Goal: Task Accomplishment & Management: Manage account settings

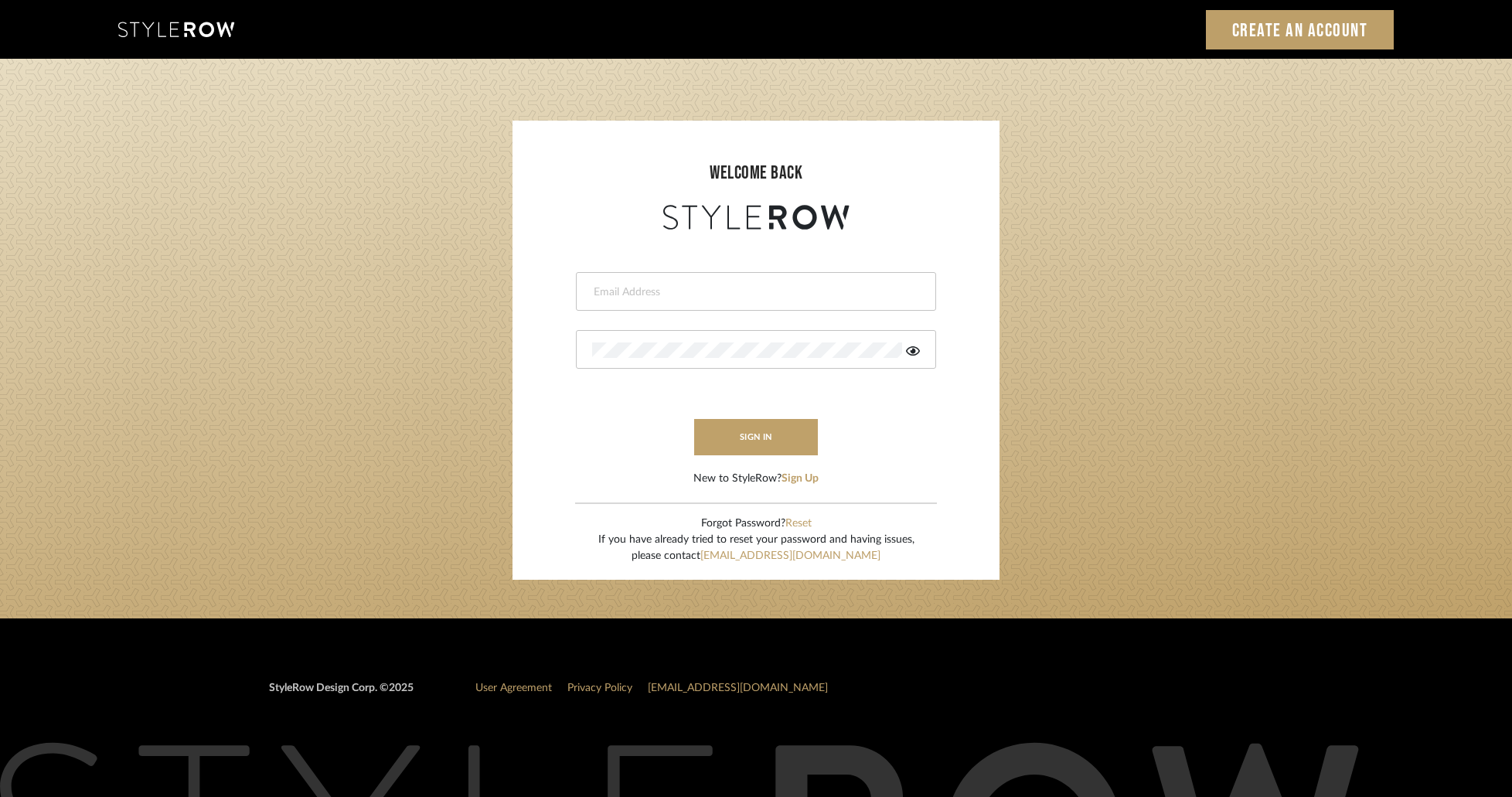
click at [731, 289] on input "email" at bounding box center [754, 292] width 324 height 16
paste input "concierge+onyxoak@stylerow.com"
type input "concierge+onyxoak@stylerow.com"
click at [702, 360] on div at bounding box center [756, 350] width 360 height 39
click at [647, 419] on form "concierge+onyxoak@stylerow.com sign in New to StyleRow? Sign Up" at bounding box center [756, 360] width 456 height 253
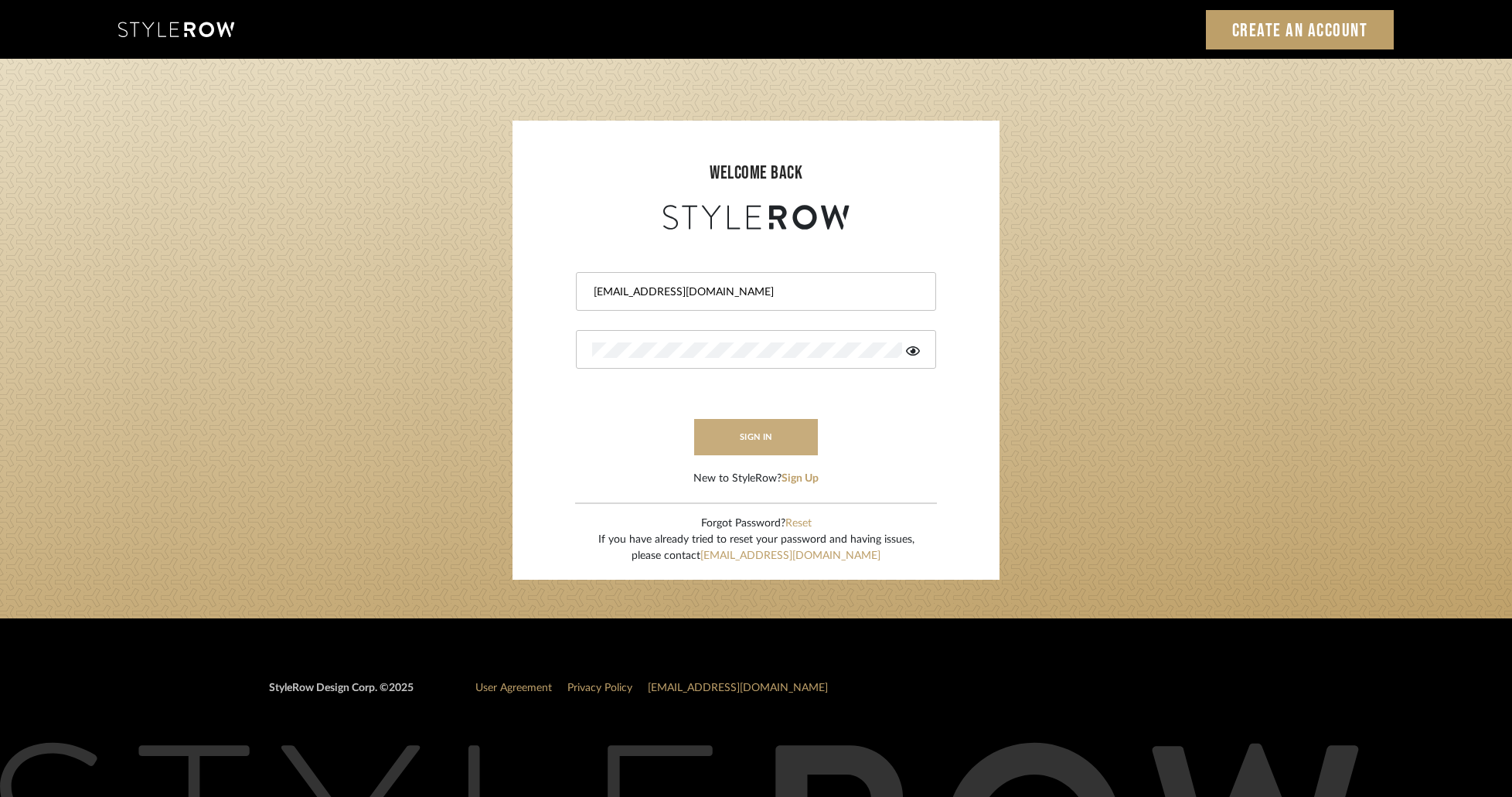
click at [729, 441] on button "sign in" at bounding box center [756, 436] width 123 height 36
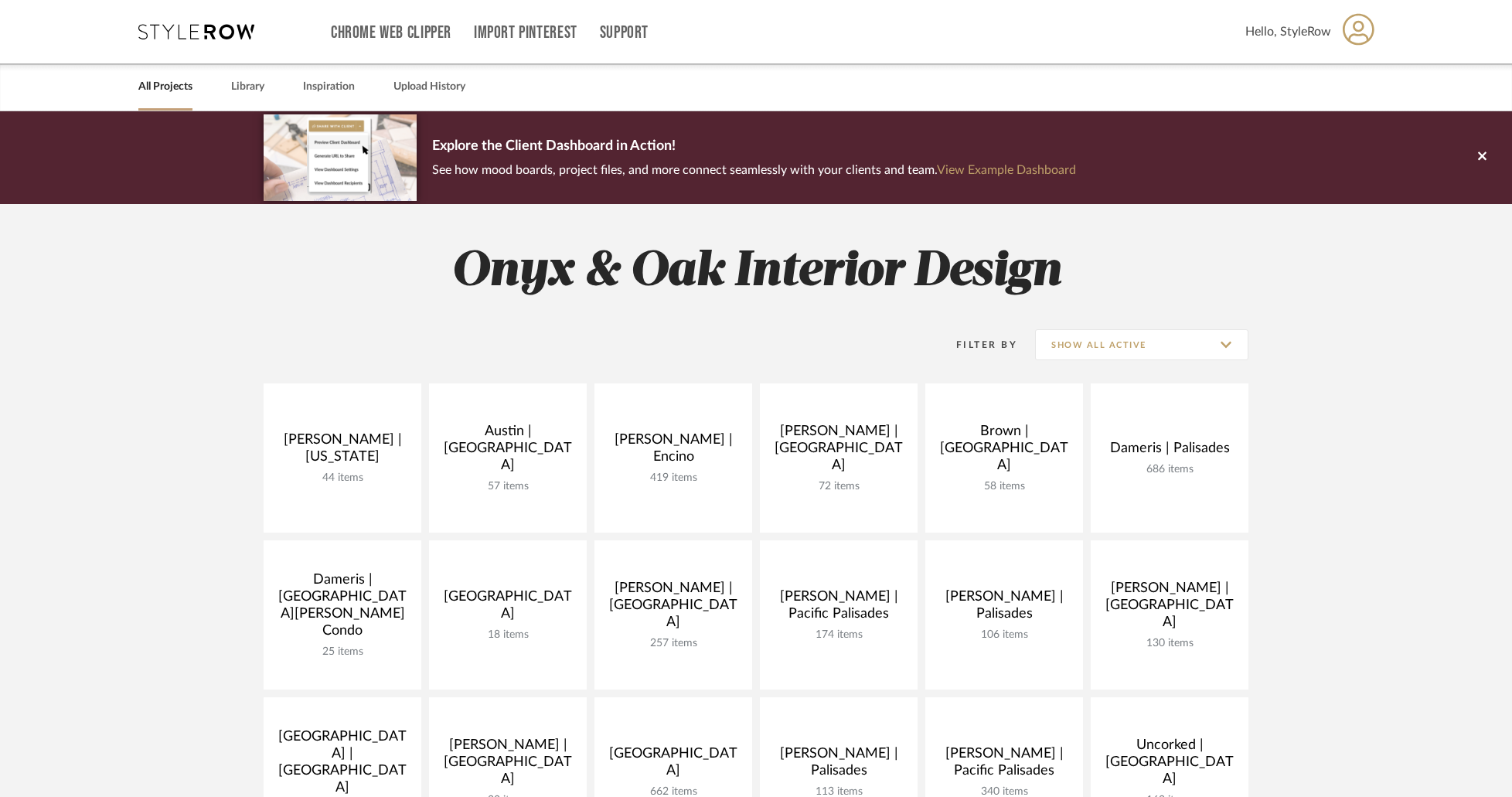
click at [149, 296] on project-collections "Explore the Client Dashboard in Action! See how mood boards, project files, and…" at bounding box center [756, 771] width 1512 height 1320
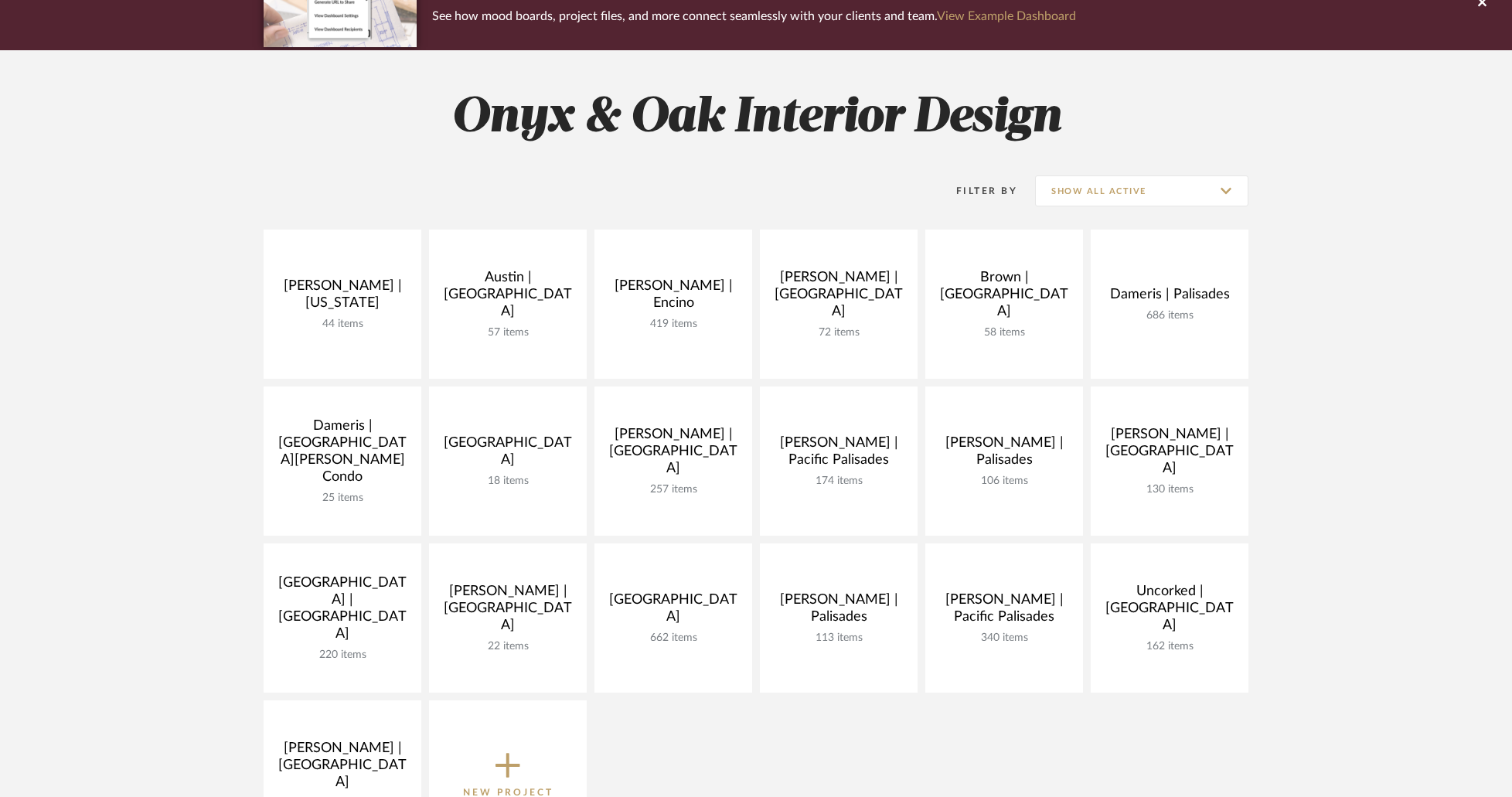
scroll to position [155, 0]
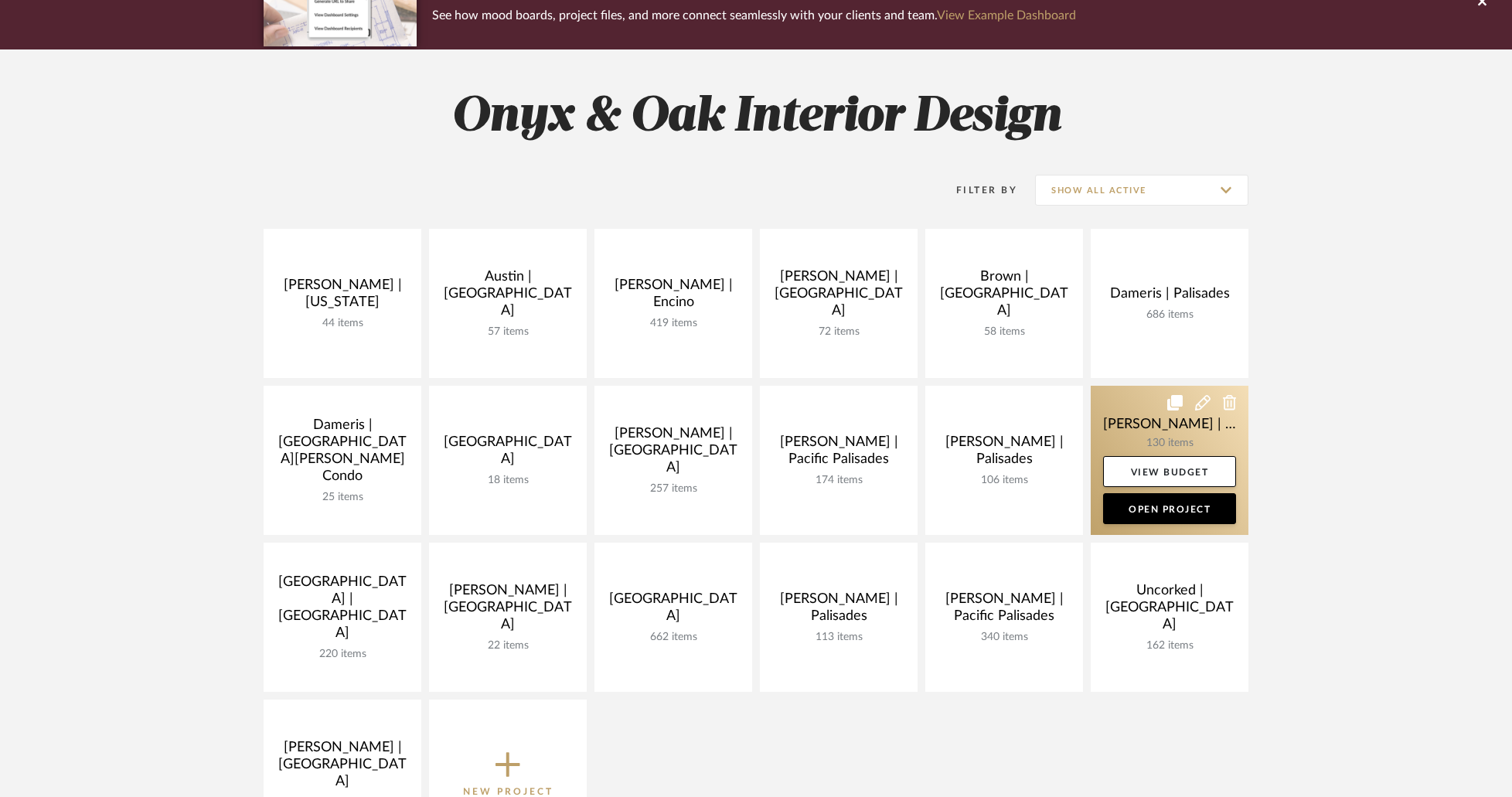
click at [1141, 398] on link at bounding box center [1170, 460] width 158 height 149
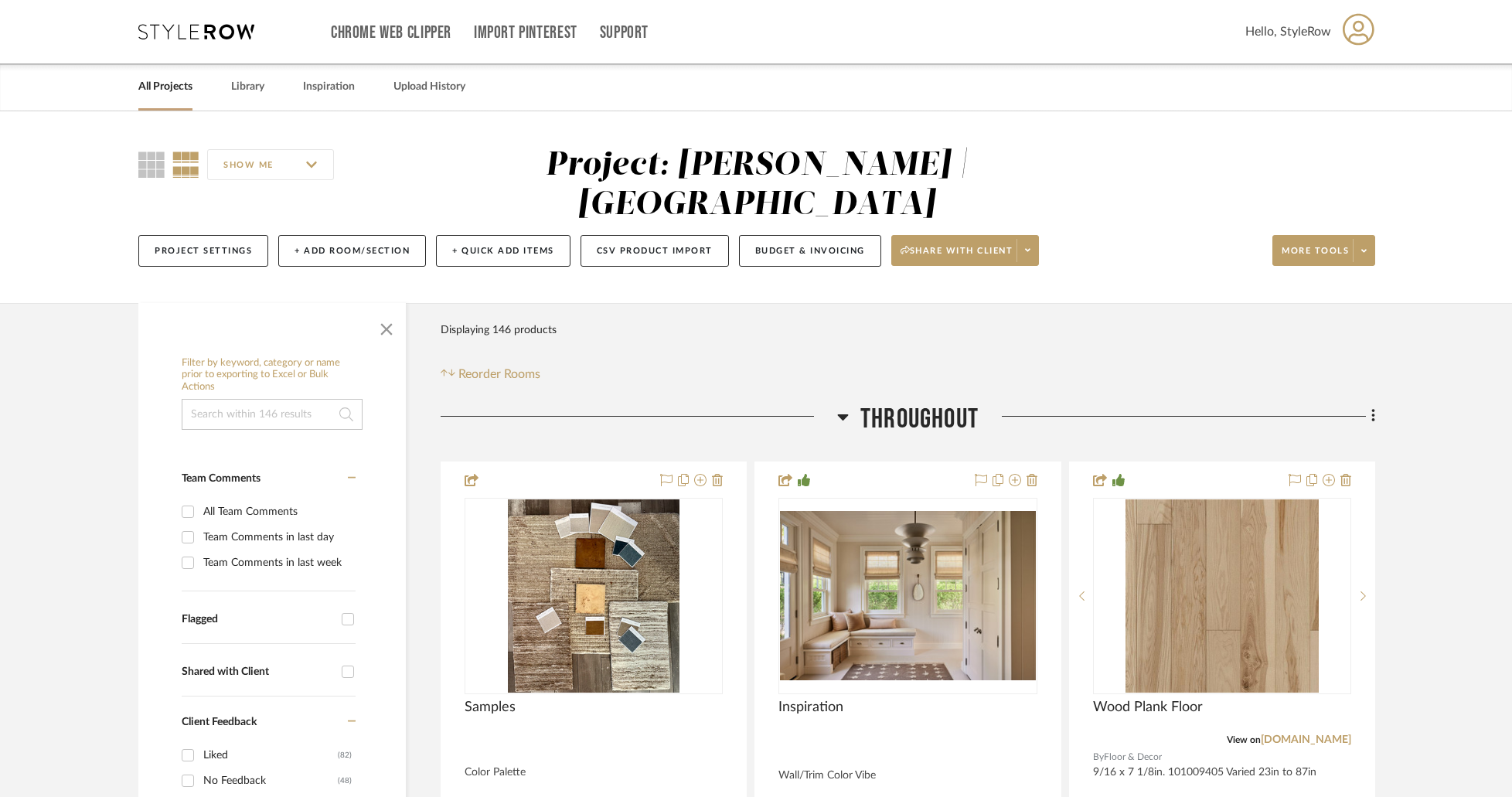
drag, startPoint x: 772, startPoint y: 171, endPoint x: 1062, endPoint y: 165, distance: 290.1
click at [969, 169] on div "Project: McDonnell | Jacksonville Beach" at bounding box center [757, 185] width 423 height 71
drag, startPoint x: 1076, startPoint y: 167, endPoint x: 821, endPoint y: 162, distance: 255.0
click at [887, 163] on div "Project: McDonnell | Jacksonville Beach" at bounding box center [756, 185] width 673 height 79
click at [789, 162] on div "Project: McDonnell | Jacksonville Beach" at bounding box center [757, 185] width 423 height 71
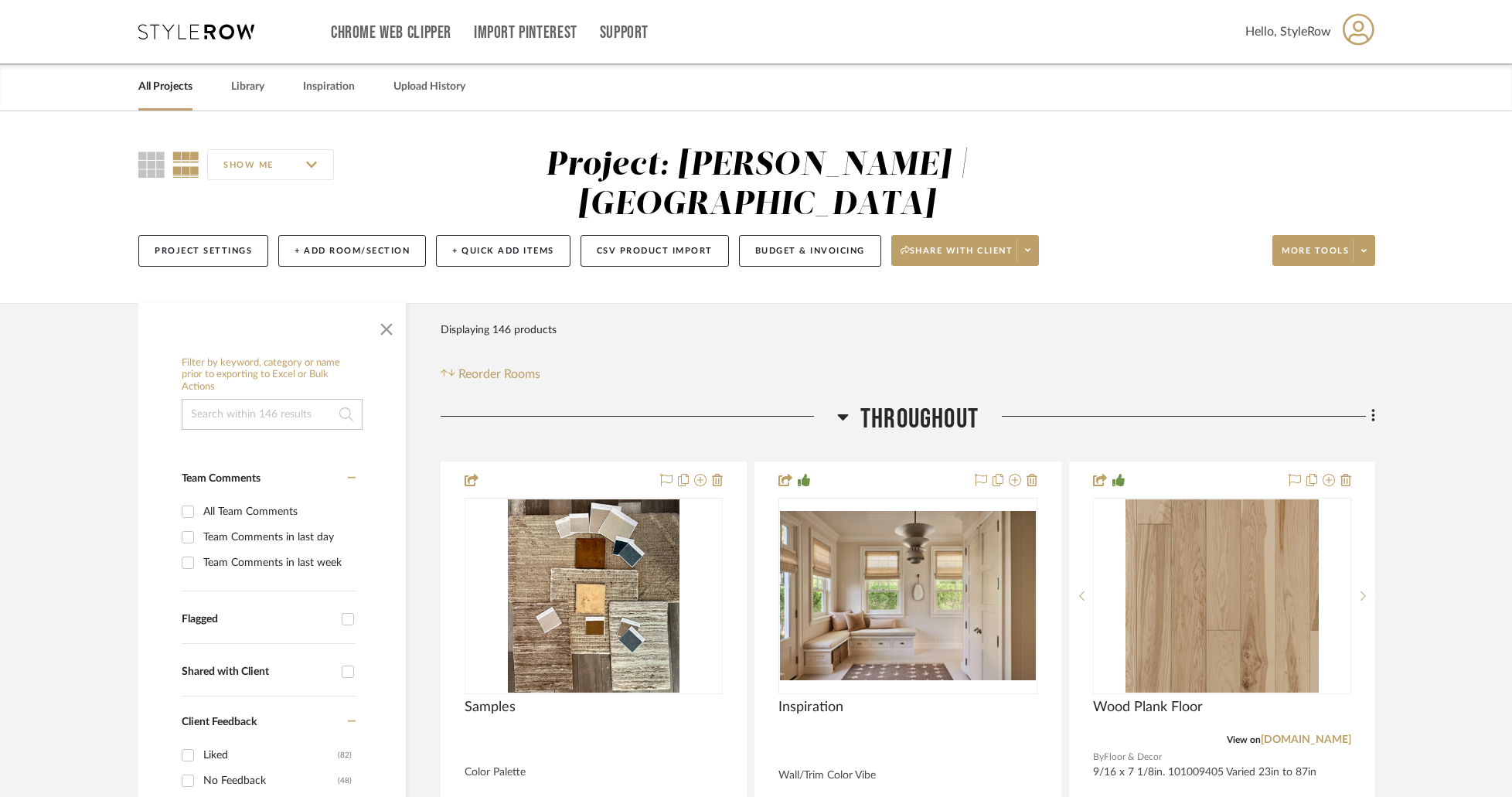
click at [789, 162] on div "Project: McDonnell | Jacksonville Beach" at bounding box center [757, 185] width 423 height 71
click at [822, 315] on div "Filter Products Displaying 146 products Reorder Rooms" at bounding box center [908, 349] width 935 height 69
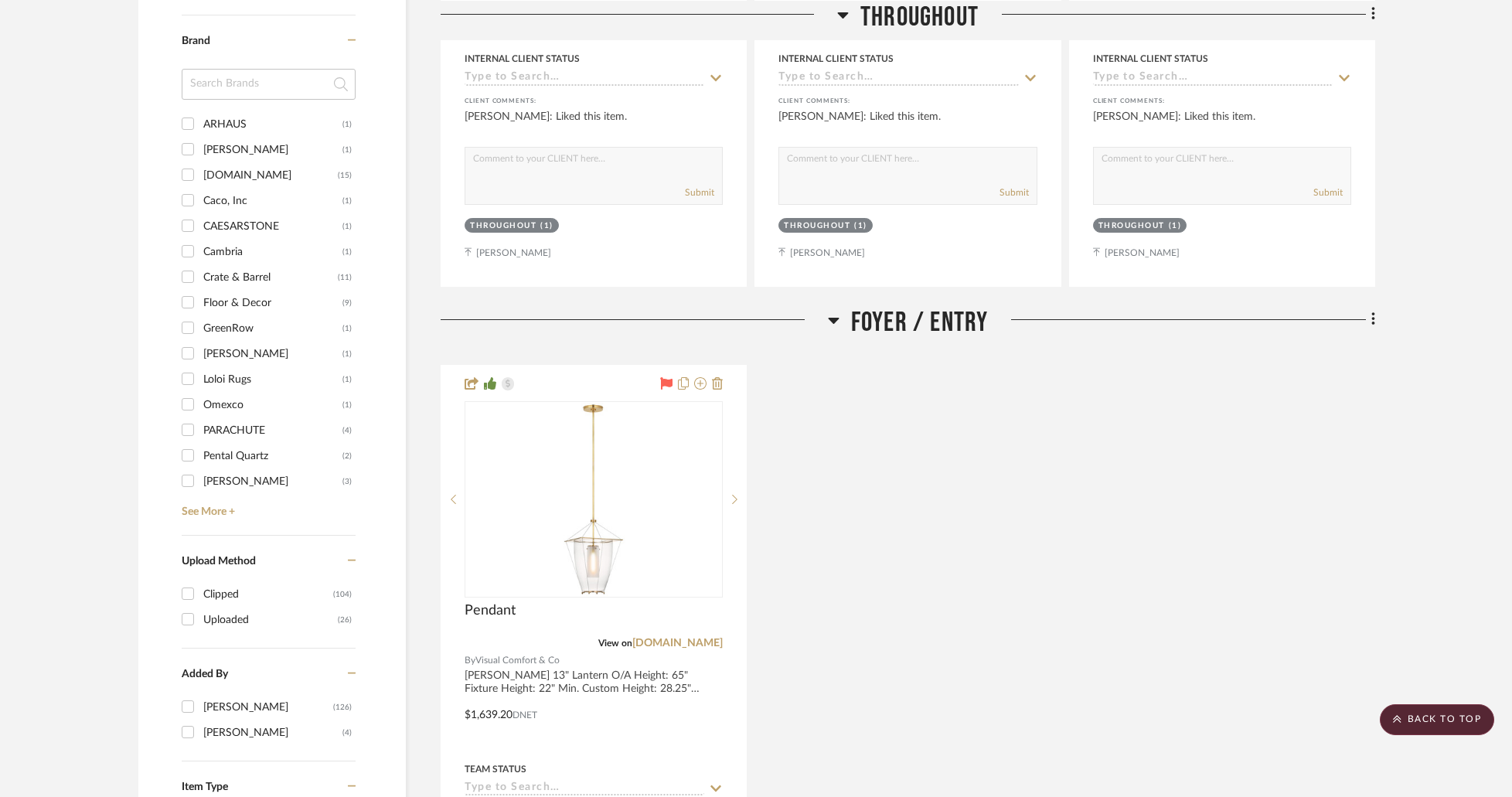
scroll to position [1546, 0]
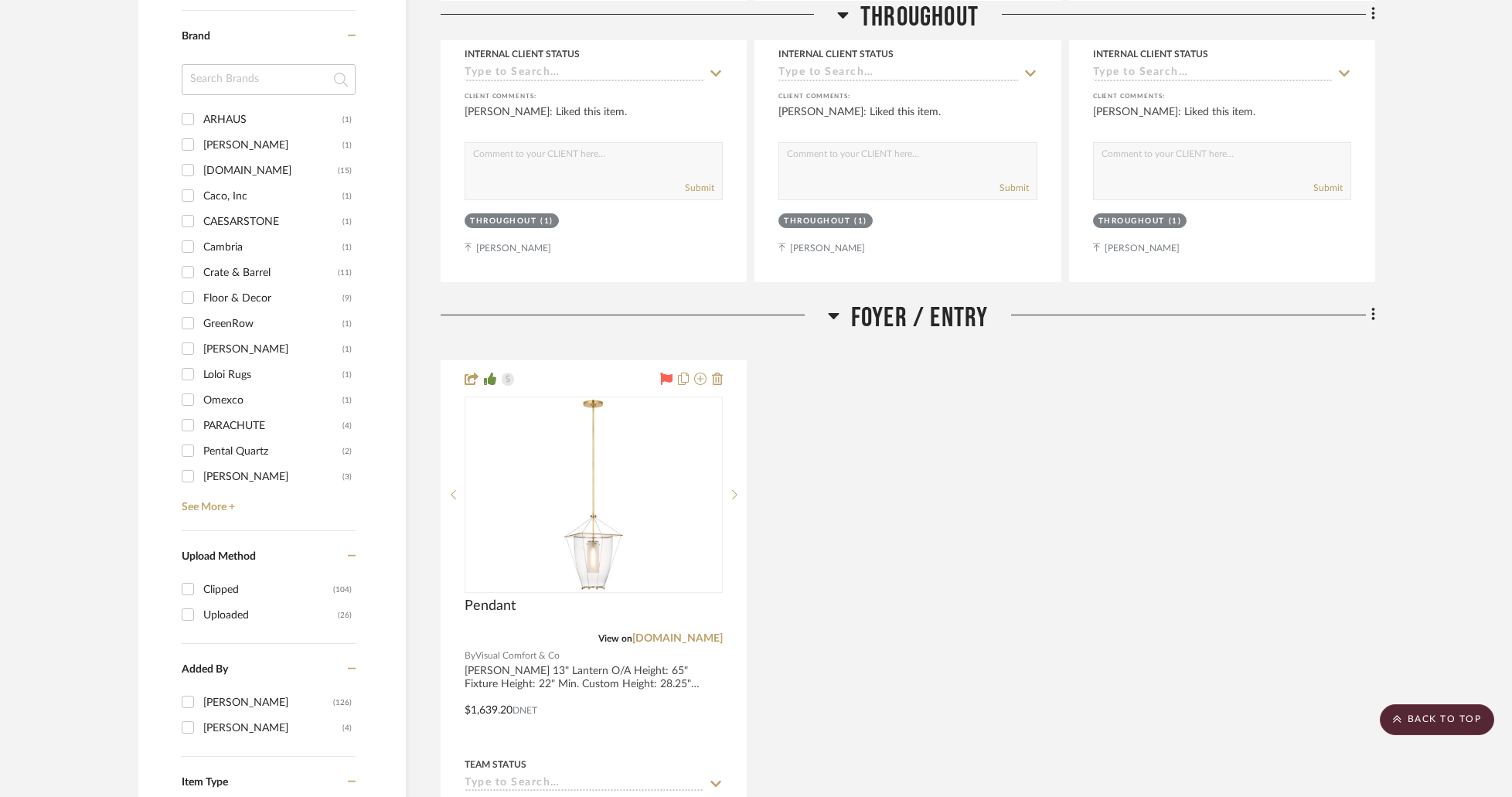
click at [192, 602] on input "Uploaded (26)" at bounding box center [187, 614] width 25 height 25
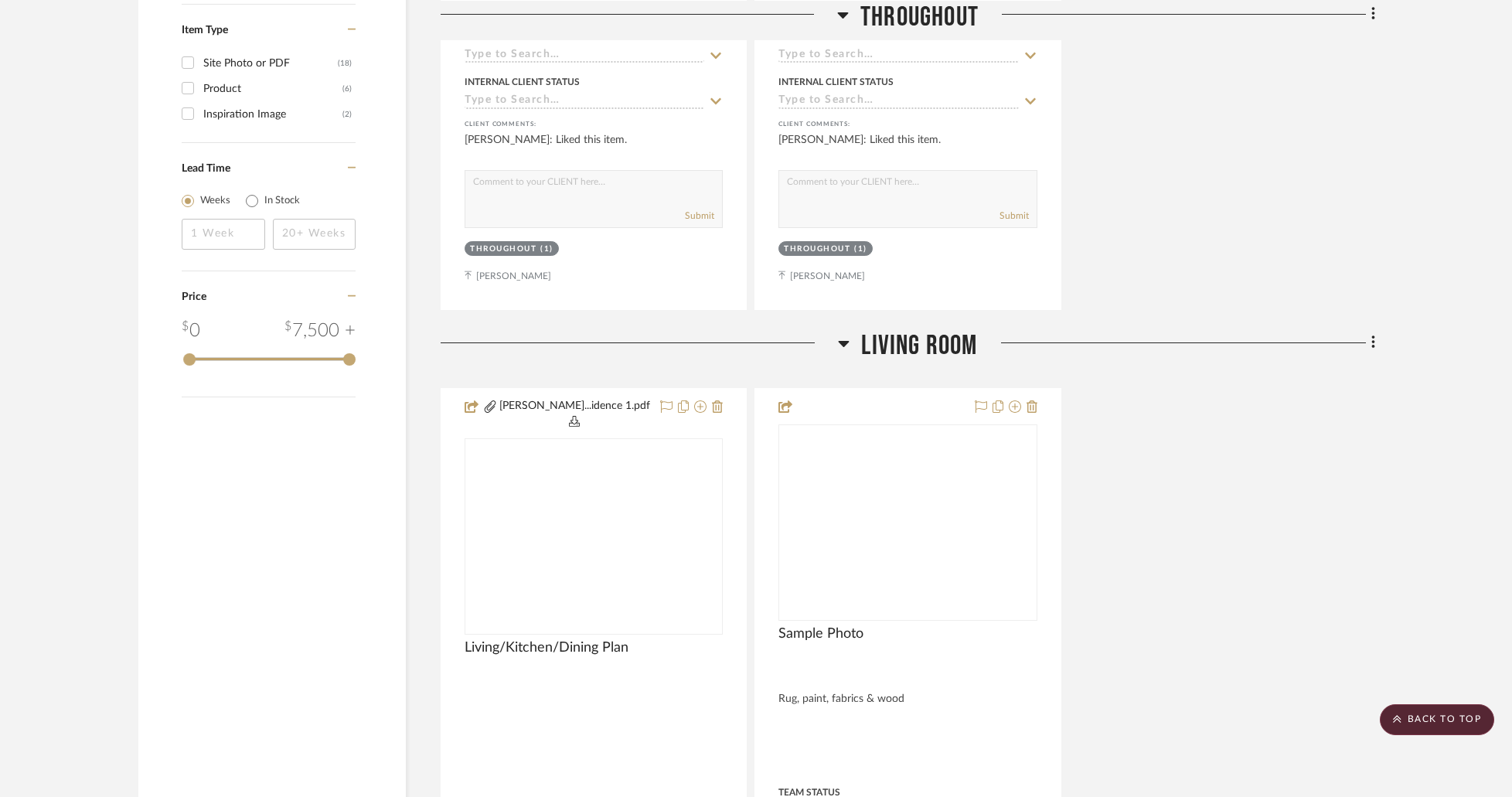
scroll to position [1125, 0]
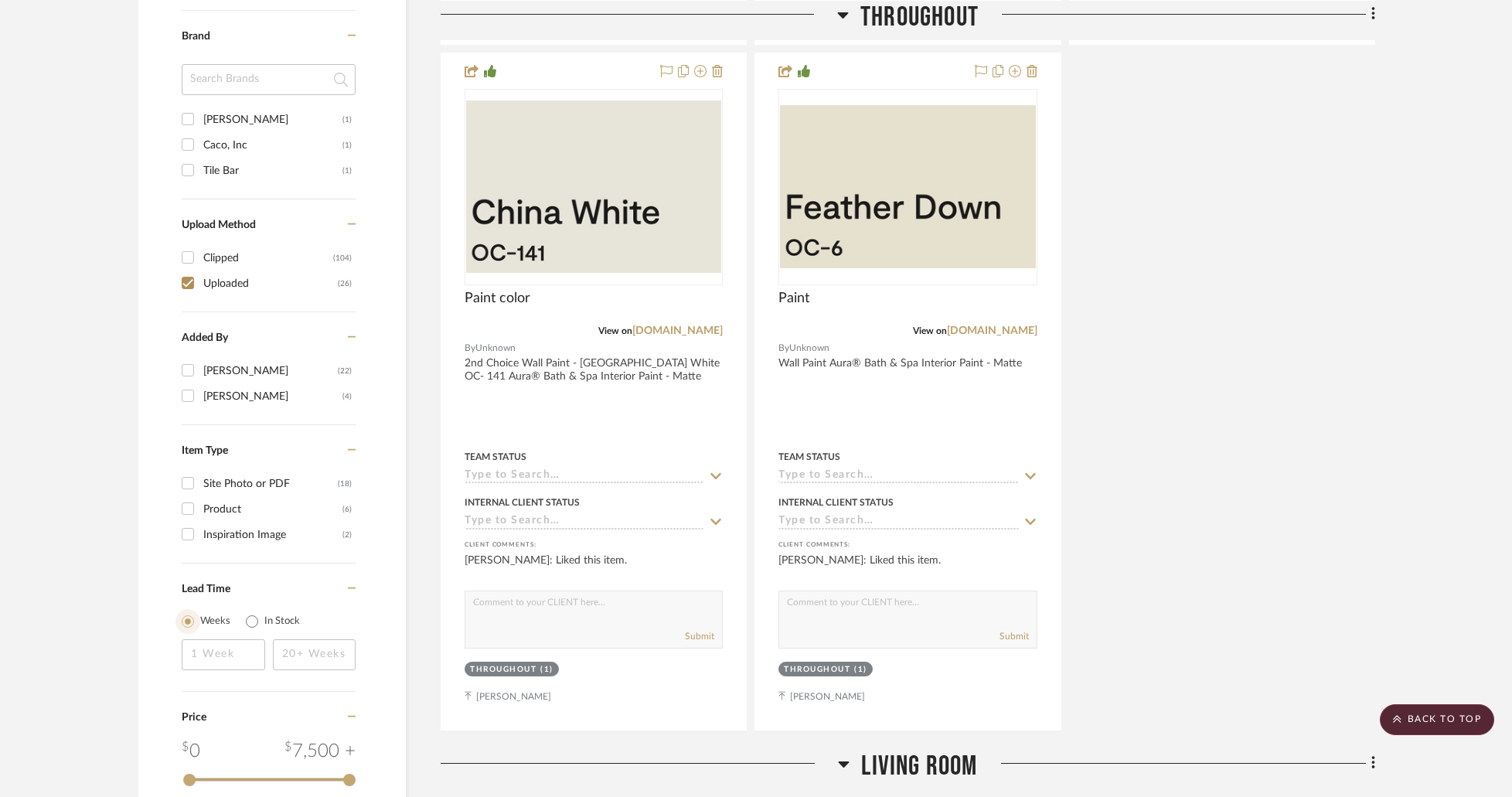
click at [192, 609] on input "Weeks" at bounding box center [187, 621] width 25 height 25
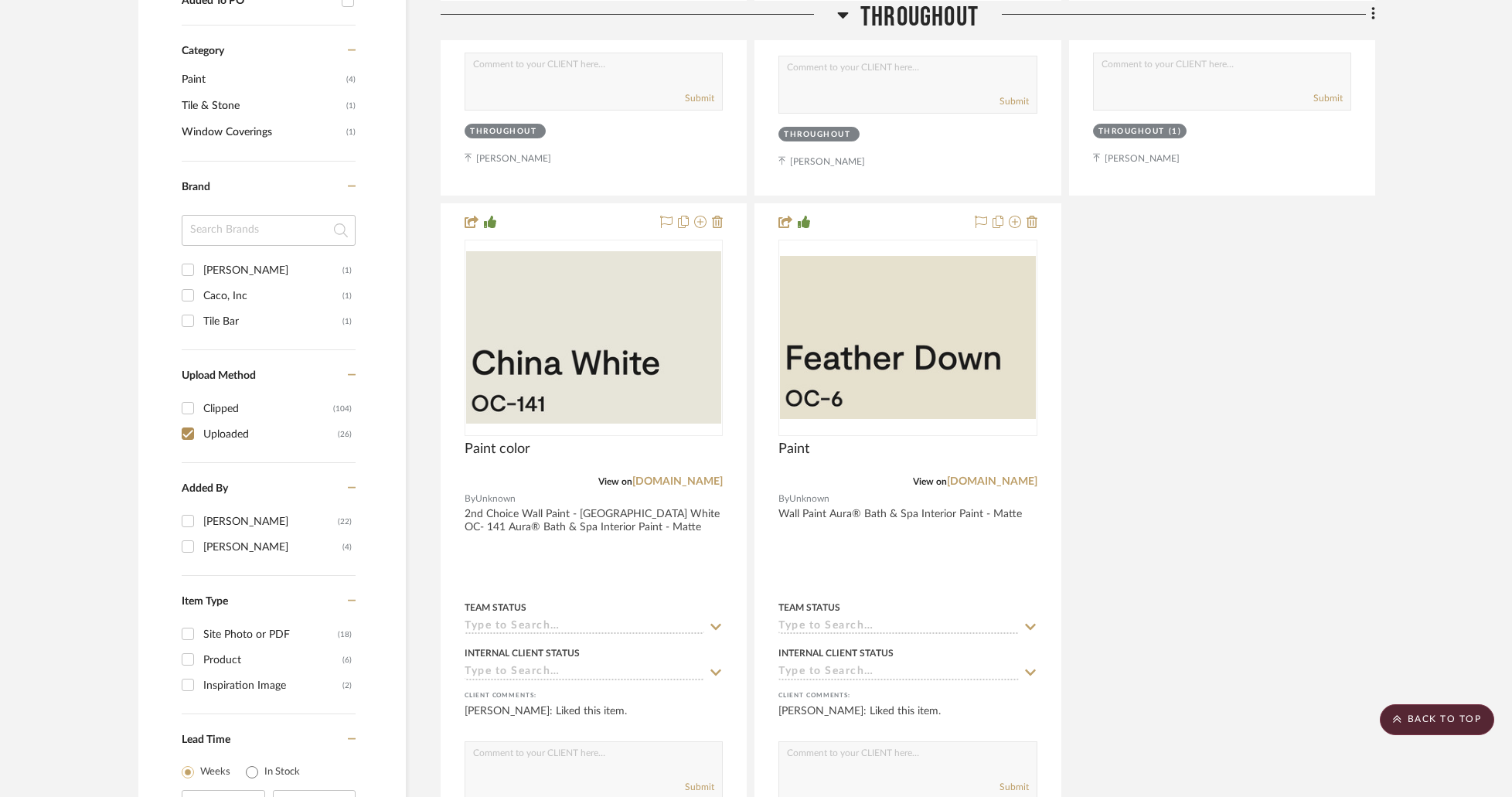
scroll to position [971, 0]
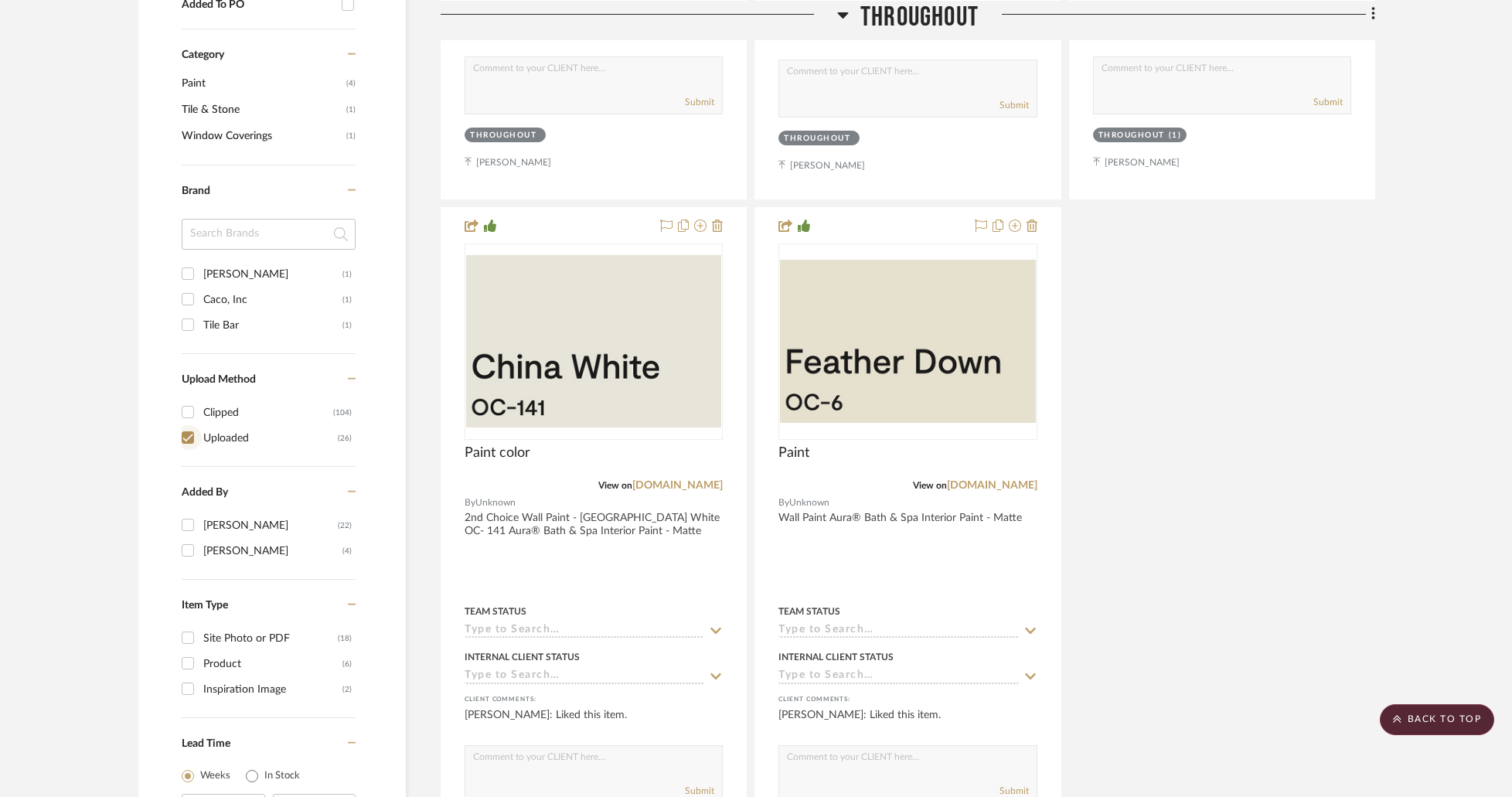
click at [189, 425] on input "Uploaded (26)" at bounding box center [187, 437] width 25 height 25
checkbox input "false"
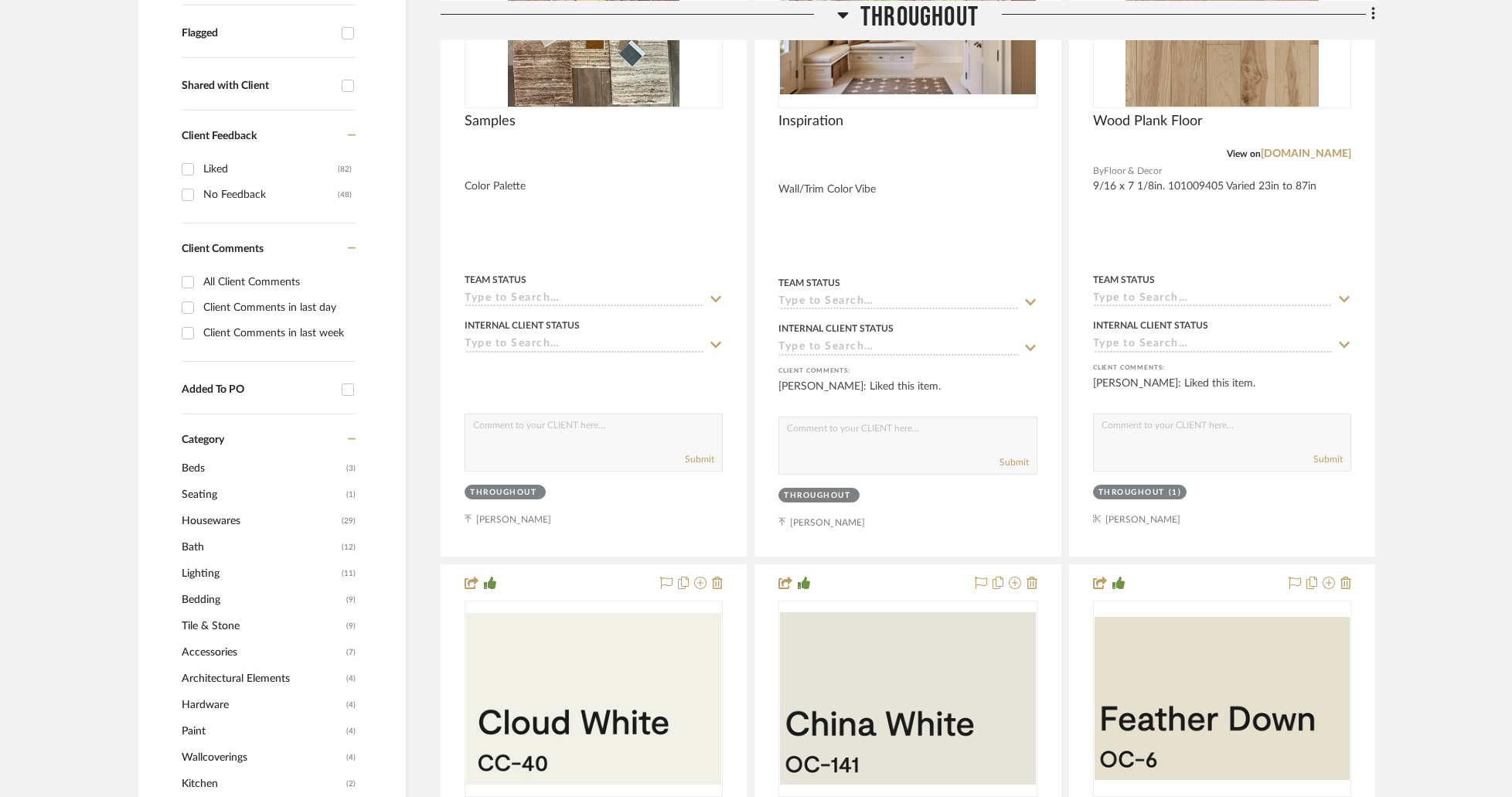
scroll to position [662, 0]
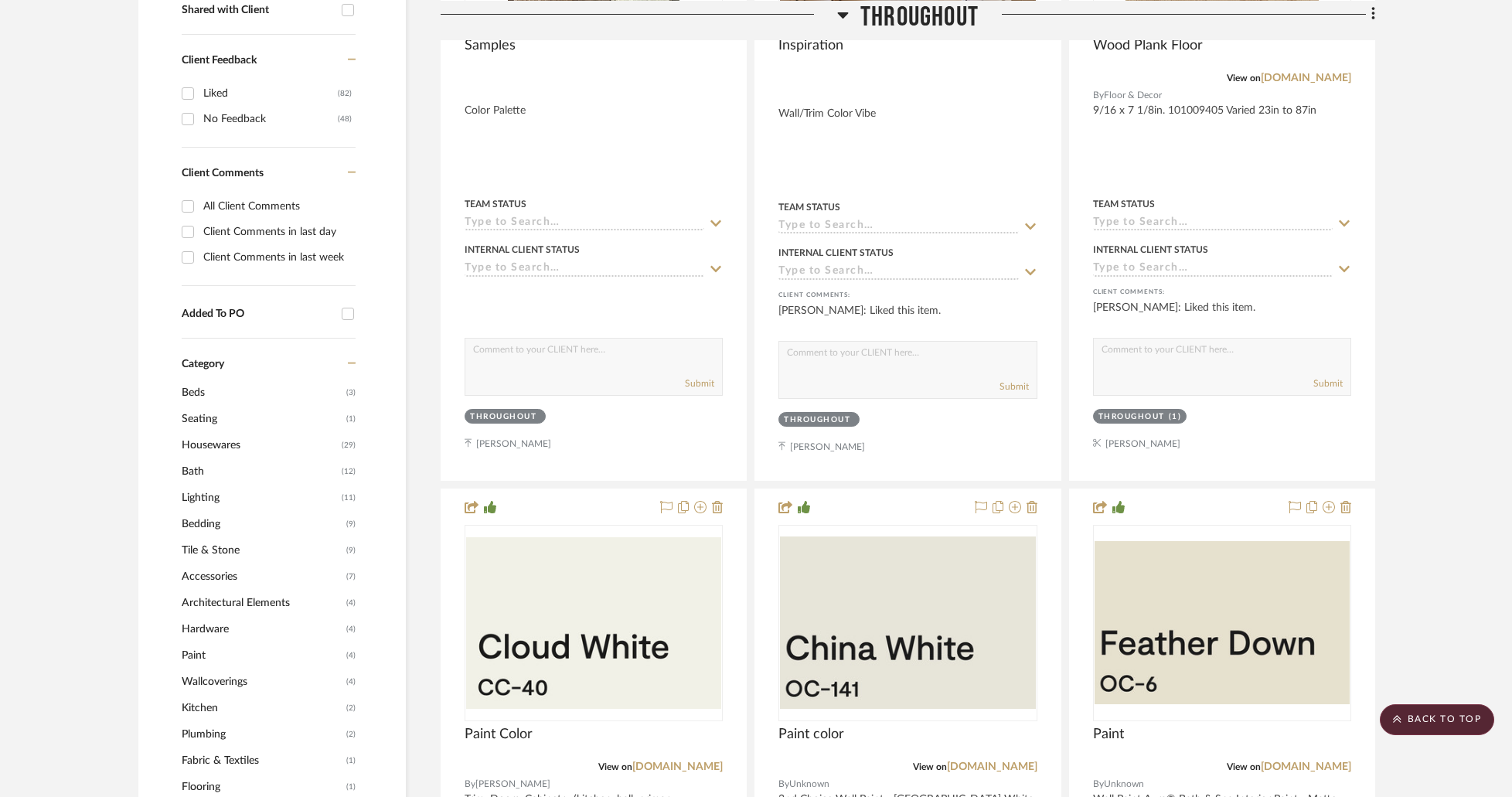
click at [209, 511] on span "Bedding" at bounding box center [262, 524] width 161 height 26
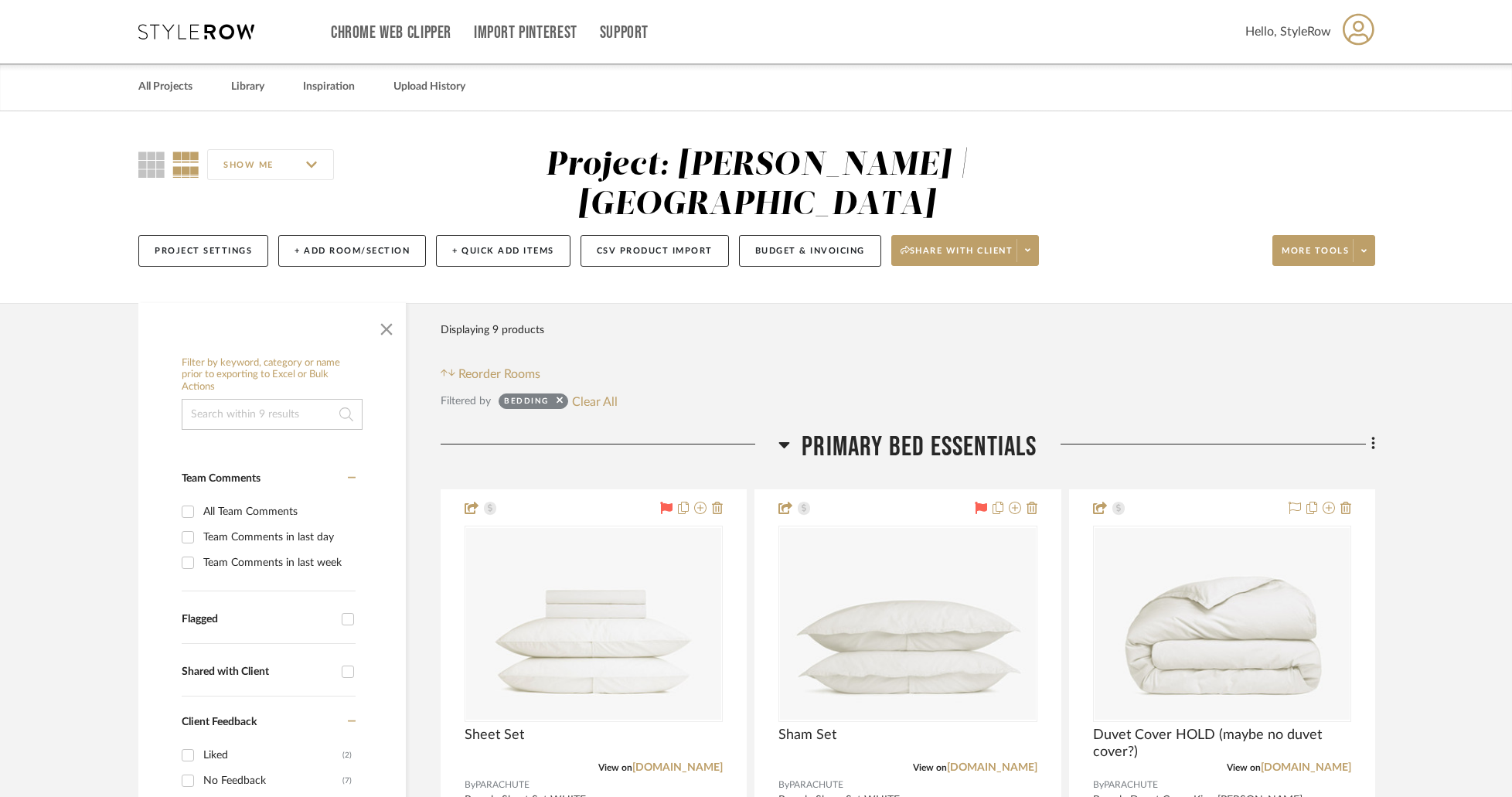
click at [800, 315] on div "Filter Products Displaying 9 products Reorder Rooms" at bounding box center [908, 349] width 935 height 69
click at [560, 395] on icon at bounding box center [560, 400] width 6 height 10
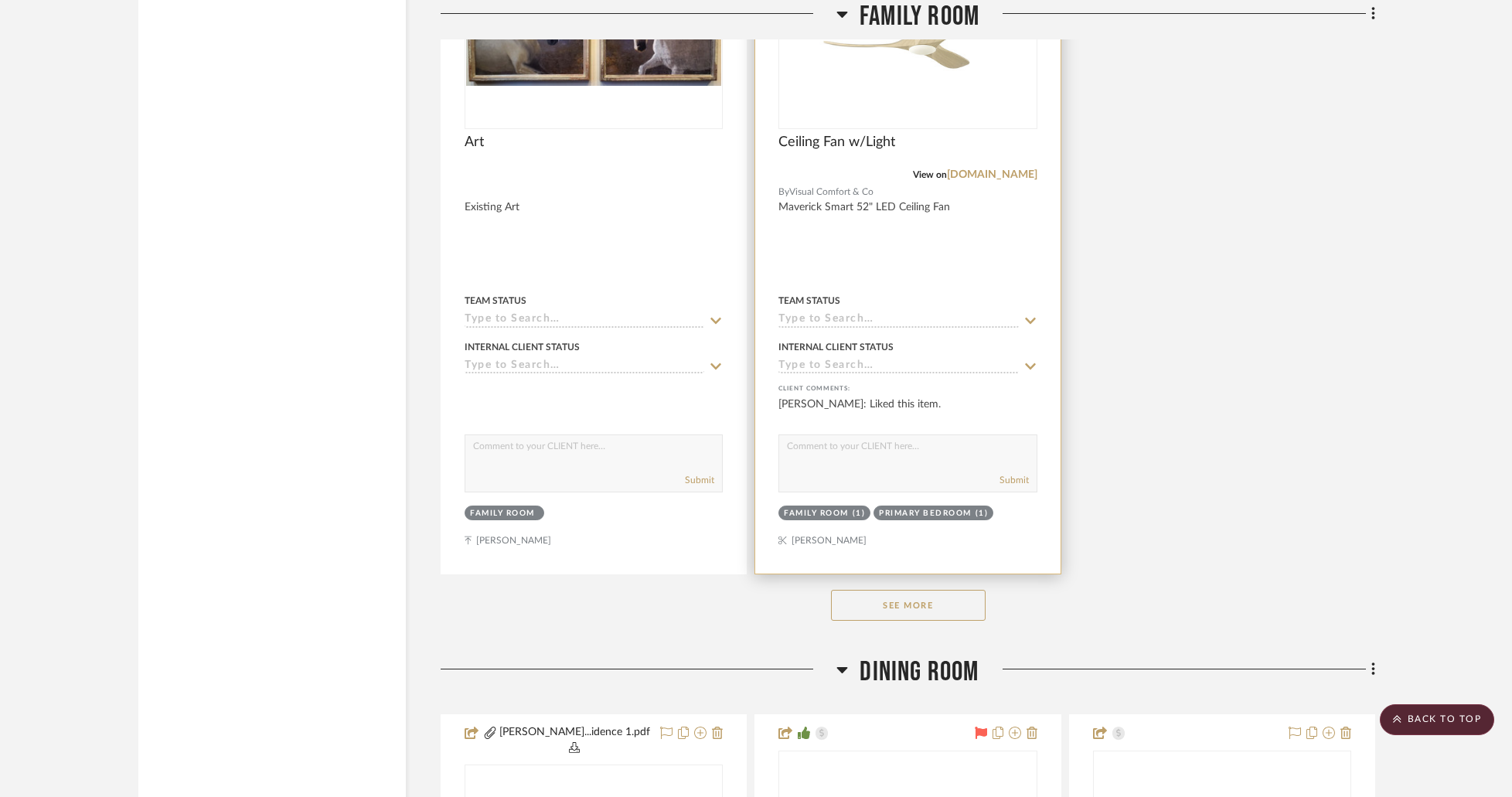
scroll to position [4946, 0]
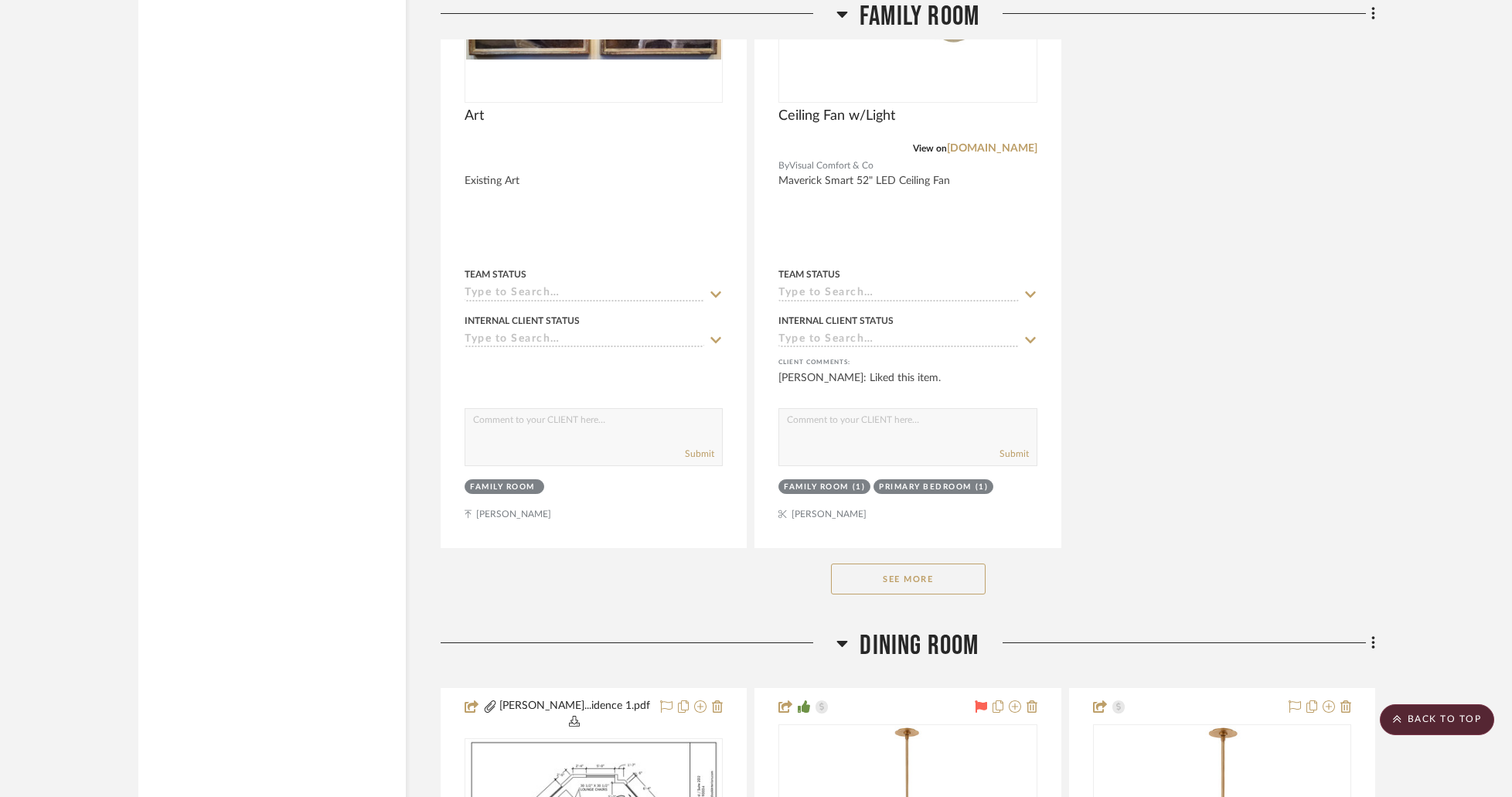
click at [919, 563] on button "See More" at bounding box center [908, 578] width 155 height 31
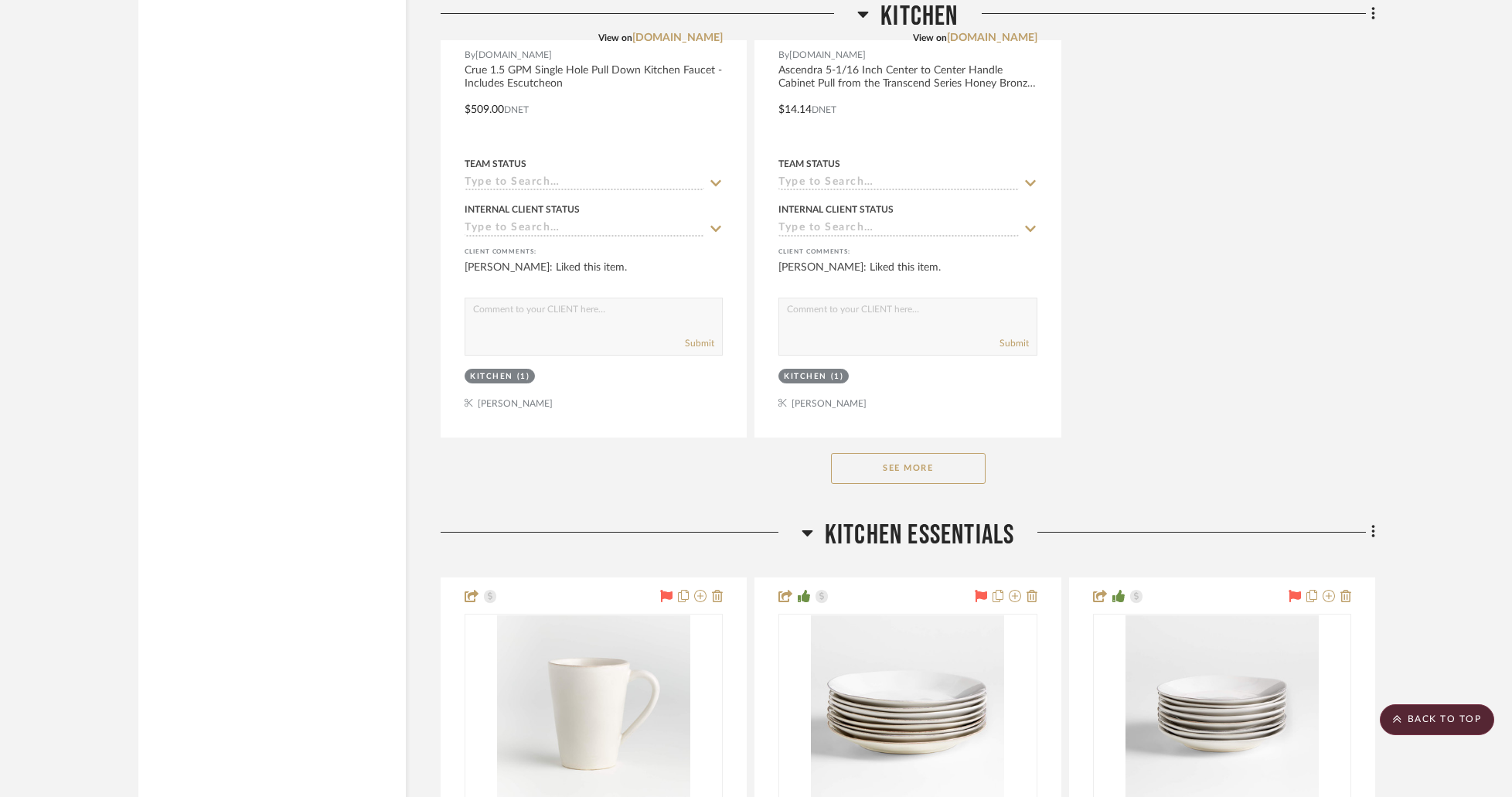
scroll to position [8038, 0]
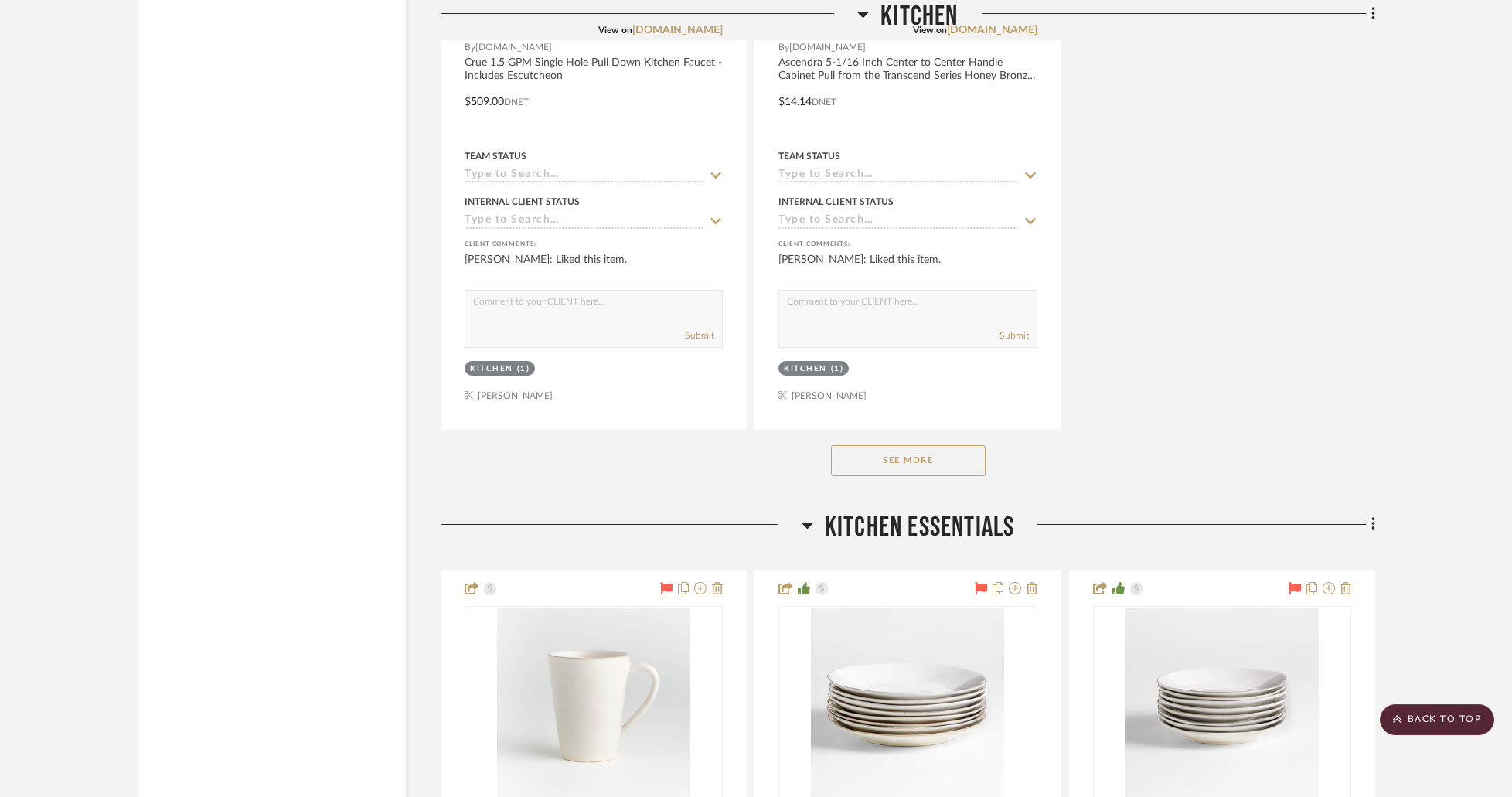
click at [924, 445] on button "See More" at bounding box center [908, 460] width 155 height 31
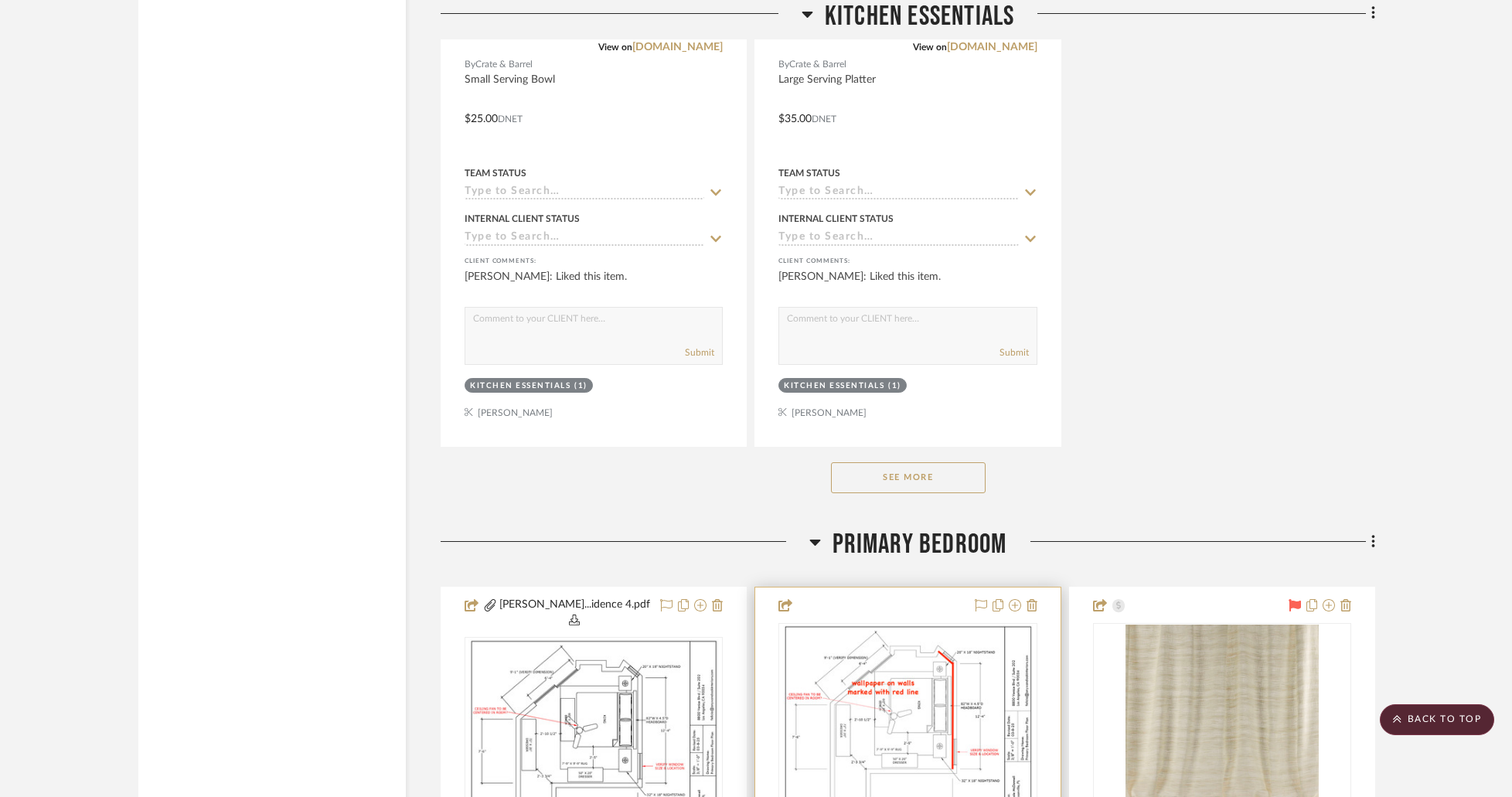
scroll to position [10201, 0]
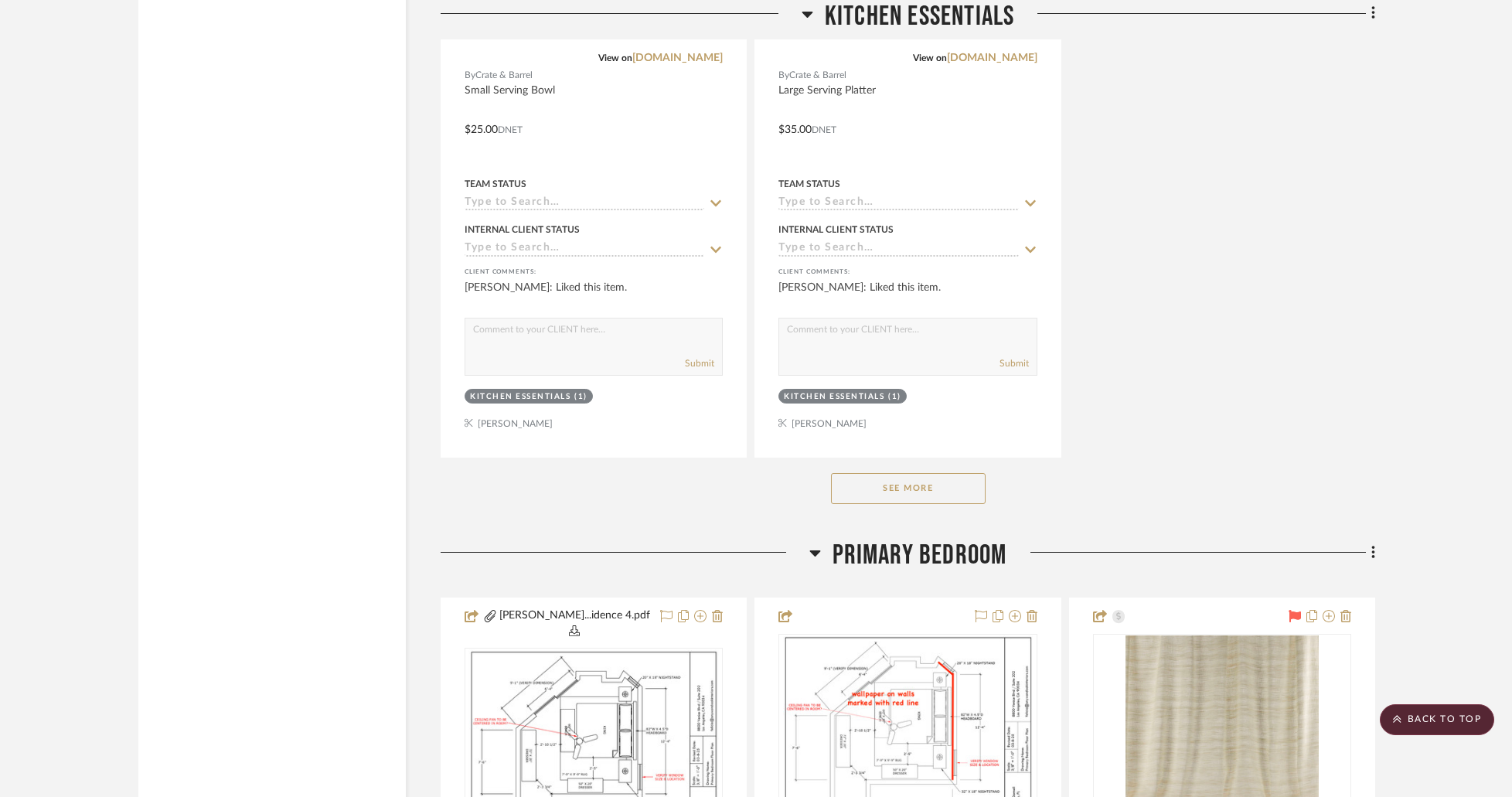
click at [928, 473] on button "See More" at bounding box center [908, 488] width 155 height 31
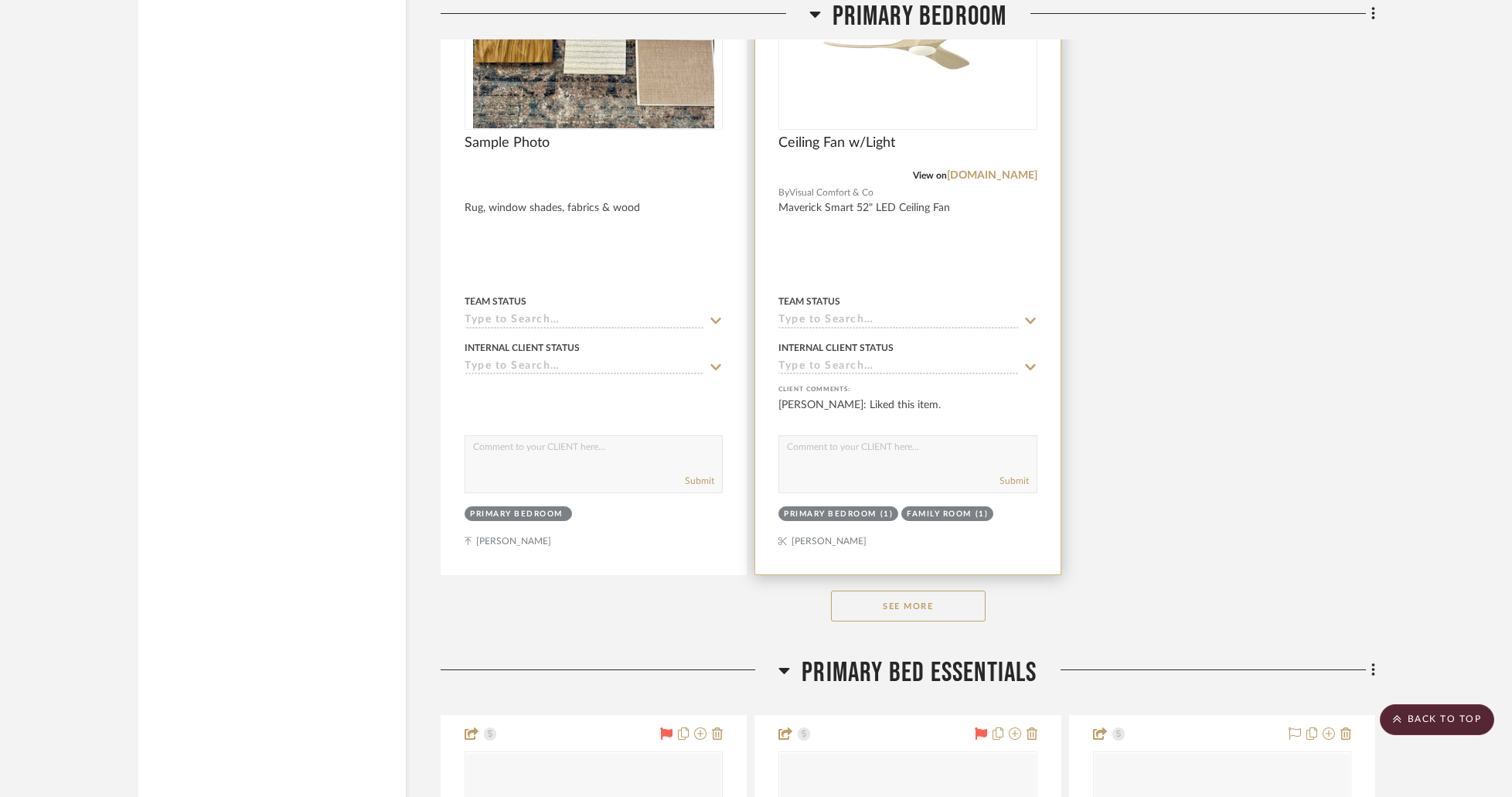
scroll to position [17775, 0]
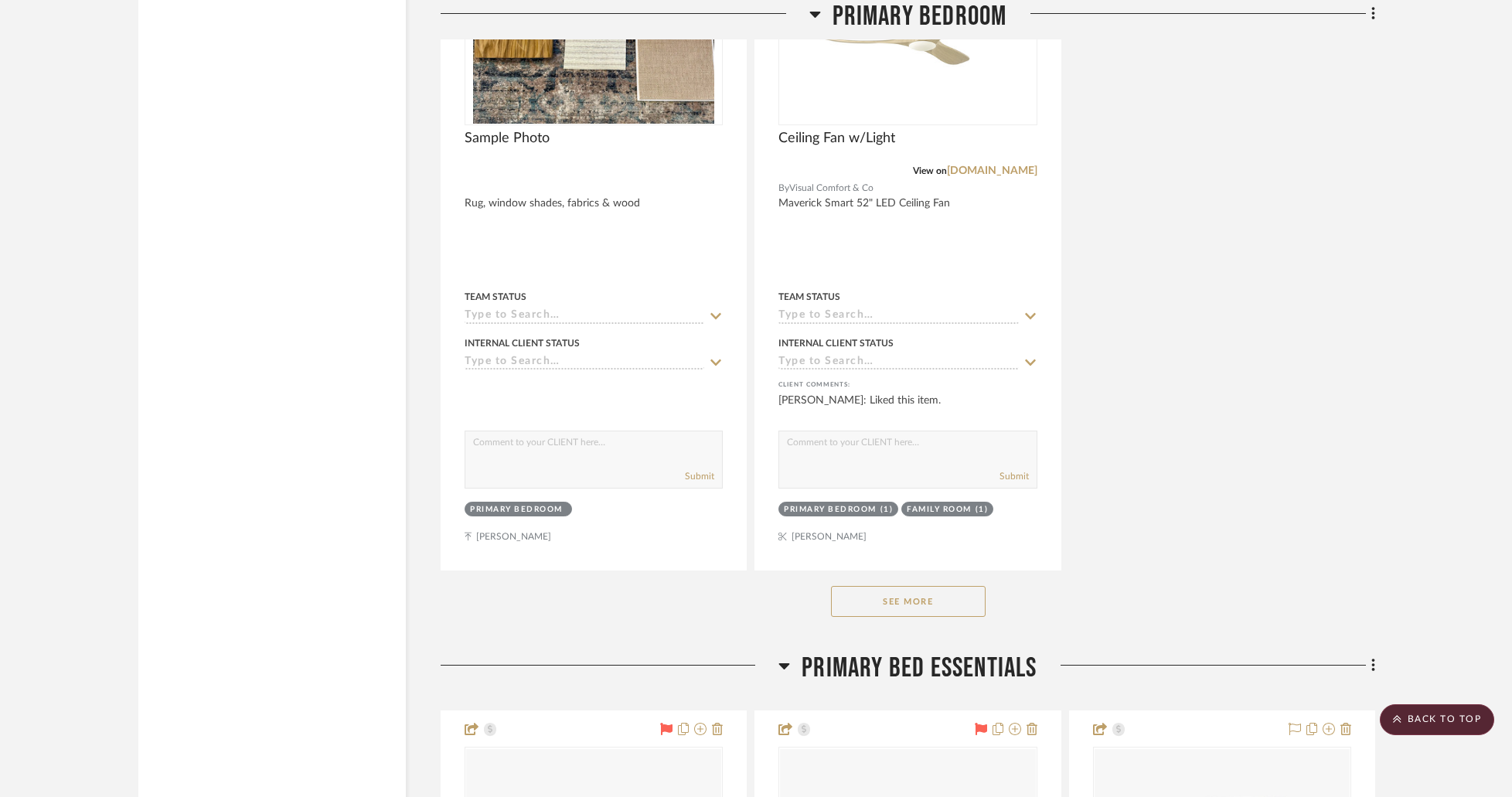
click at [923, 585] on button "See More" at bounding box center [908, 600] width 155 height 31
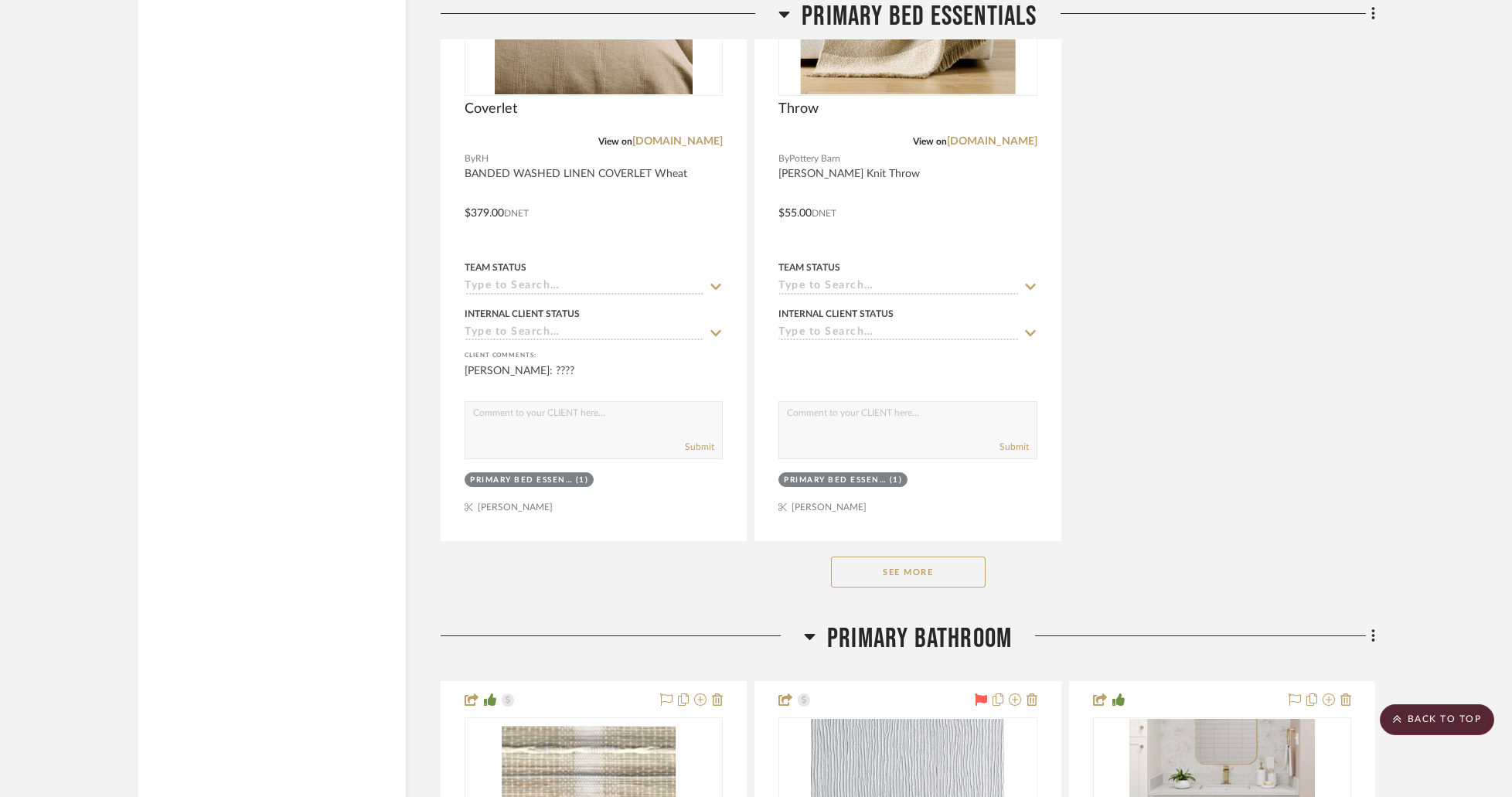
scroll to position [20094, 0]
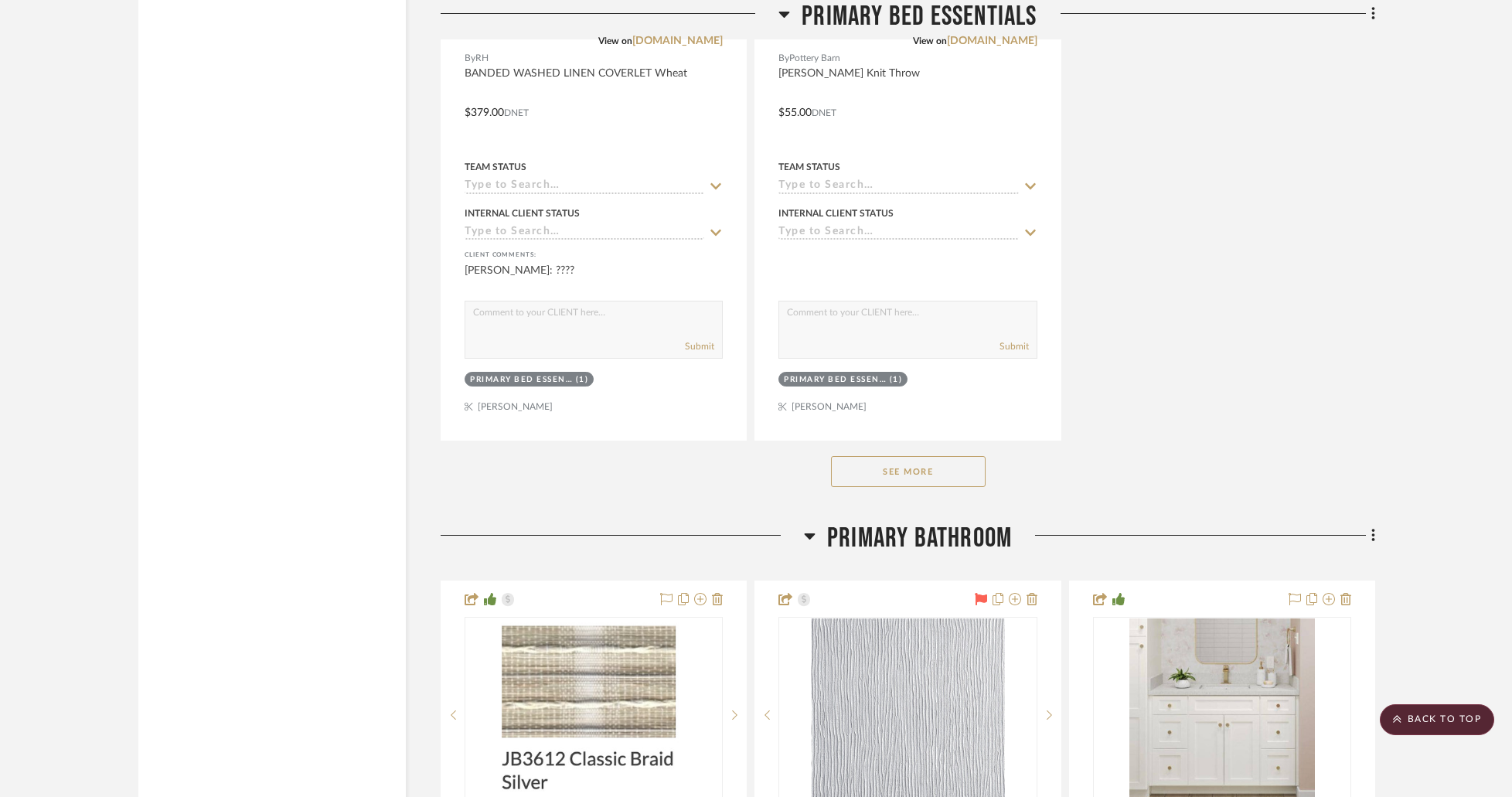
click at [919, 456] on button "See More" at bounding box center [908, 470] width 155 height 31
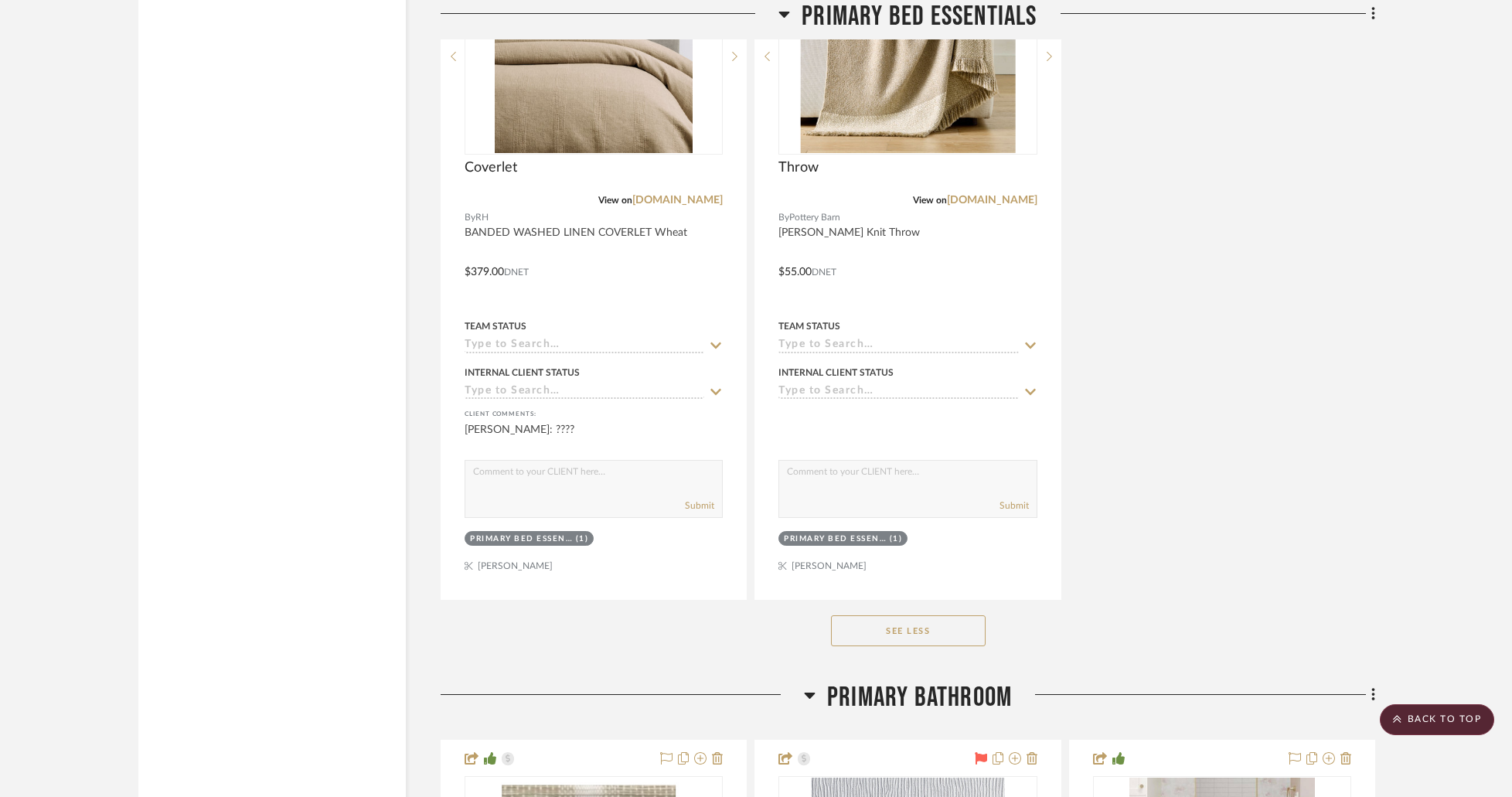
scroll to position [19940, 0]
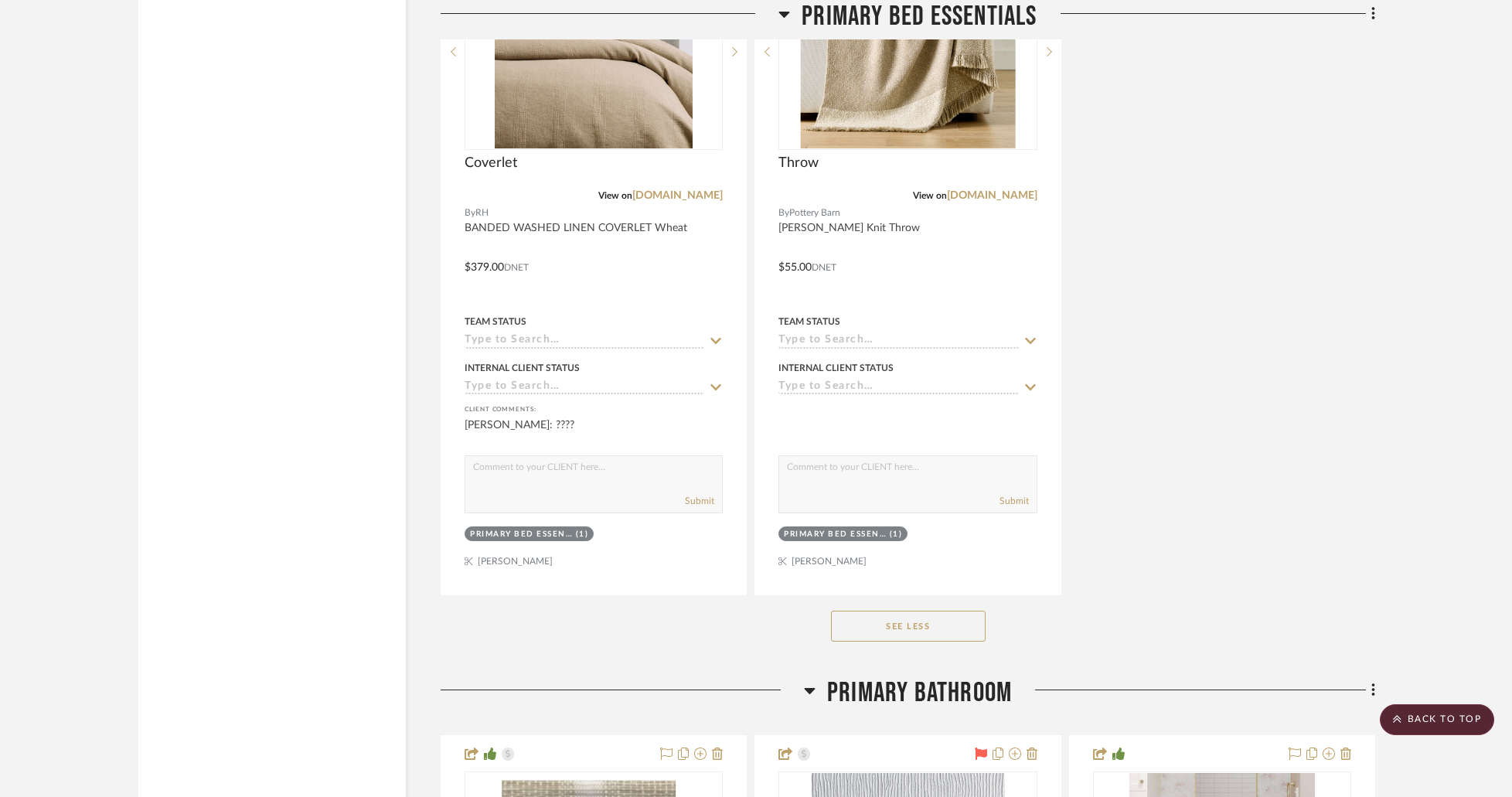
click at [921, 611] on button "See Less" at bounding box center [908, 625] width 155 height 31
click at [921, 611] on button "See More" at bounding box center [908, 625] width 155 height 31
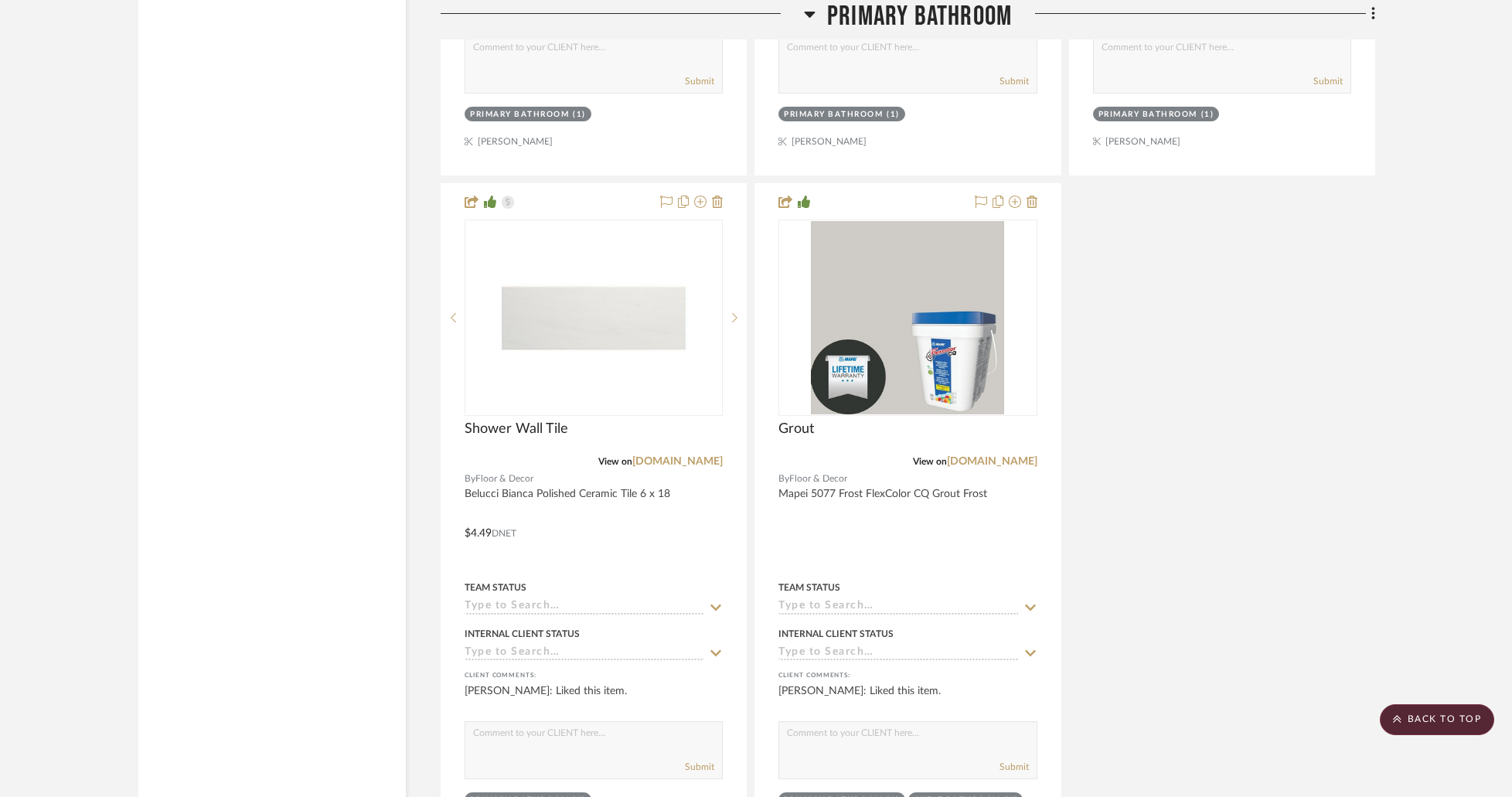
scroll to position [22258, 0]
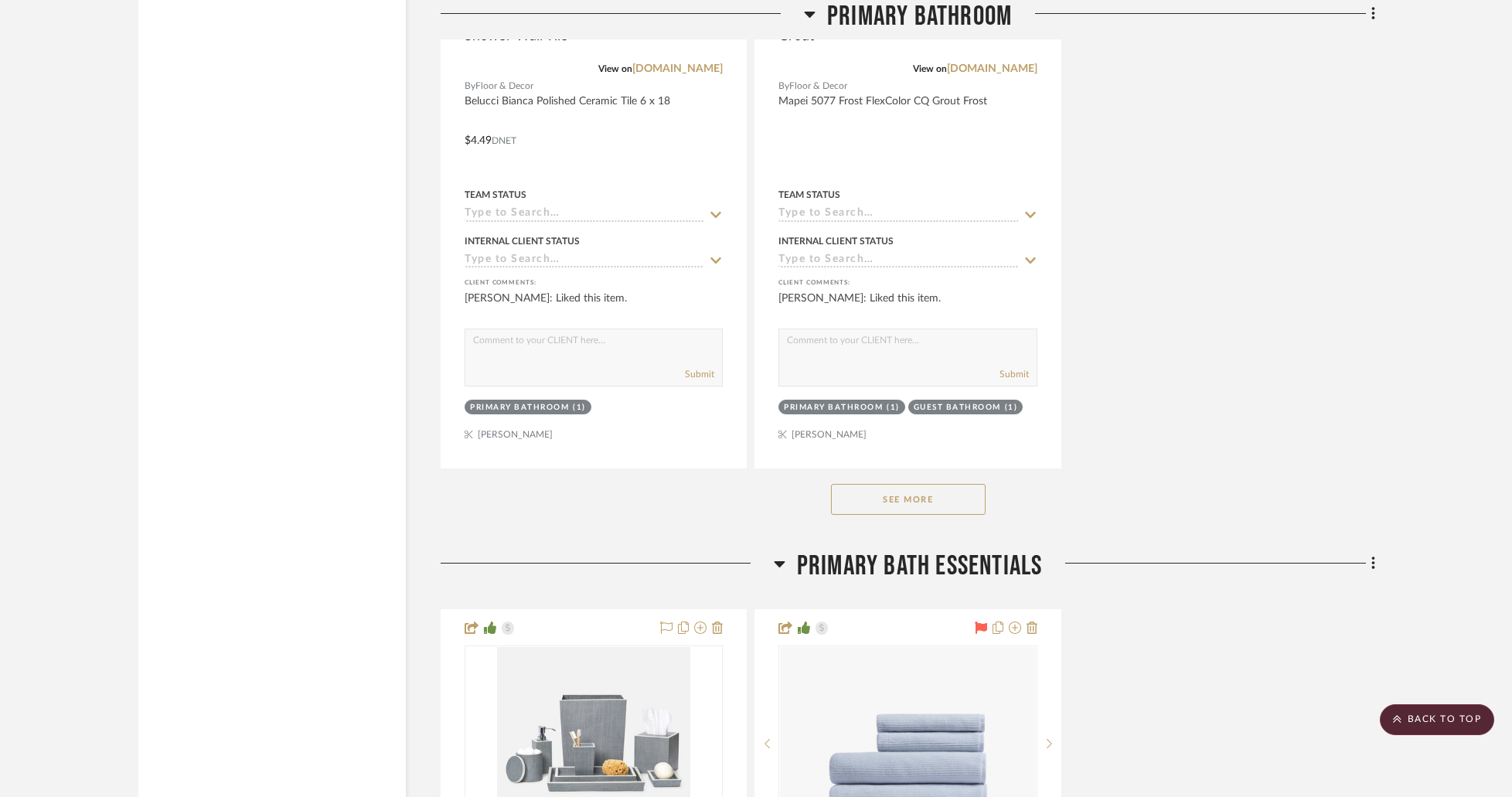
click at [887, 483] on button "See More" at bounding box center [908, 498] width 155 height 31
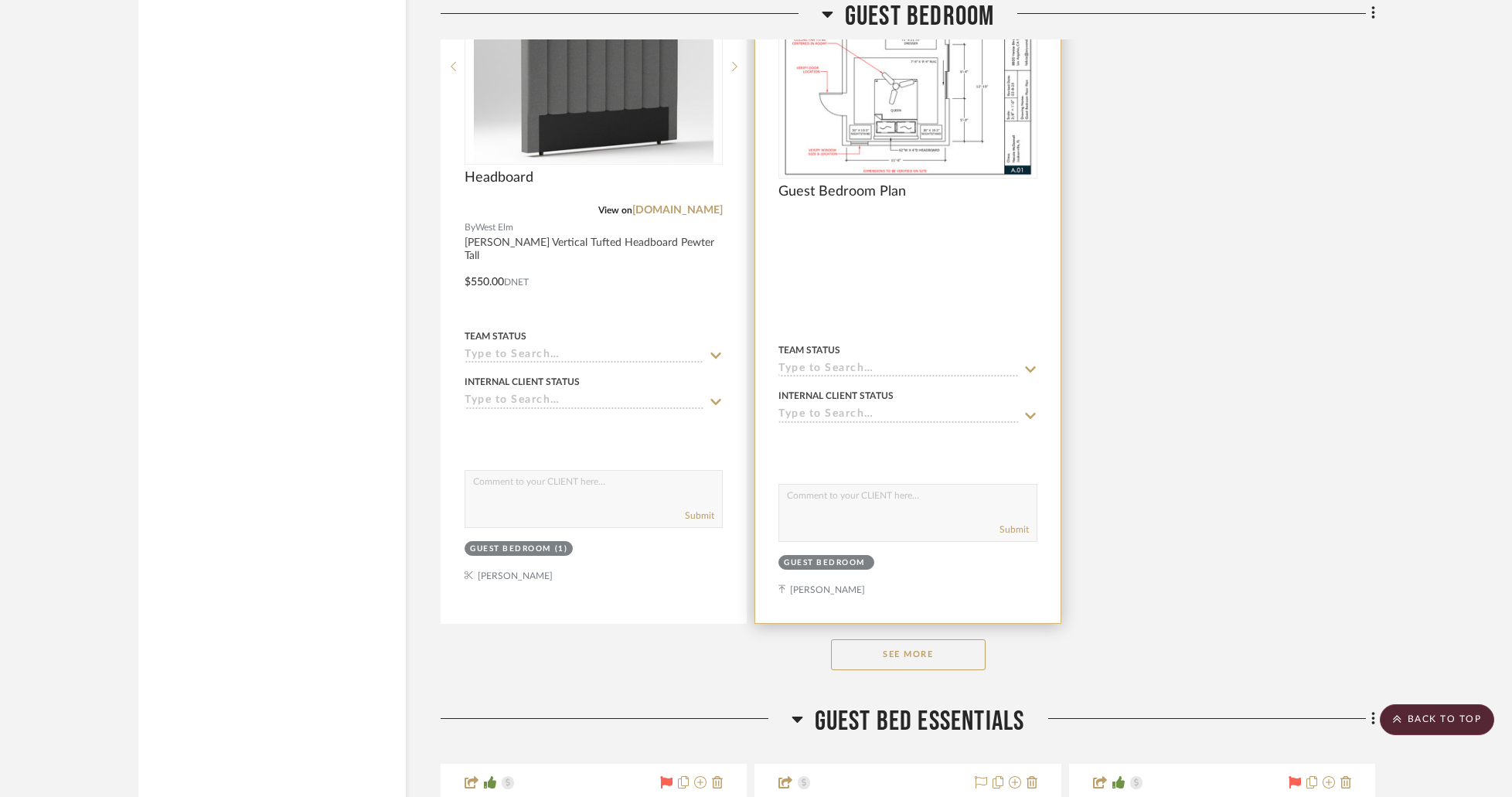
scroll to position [27823, 0]
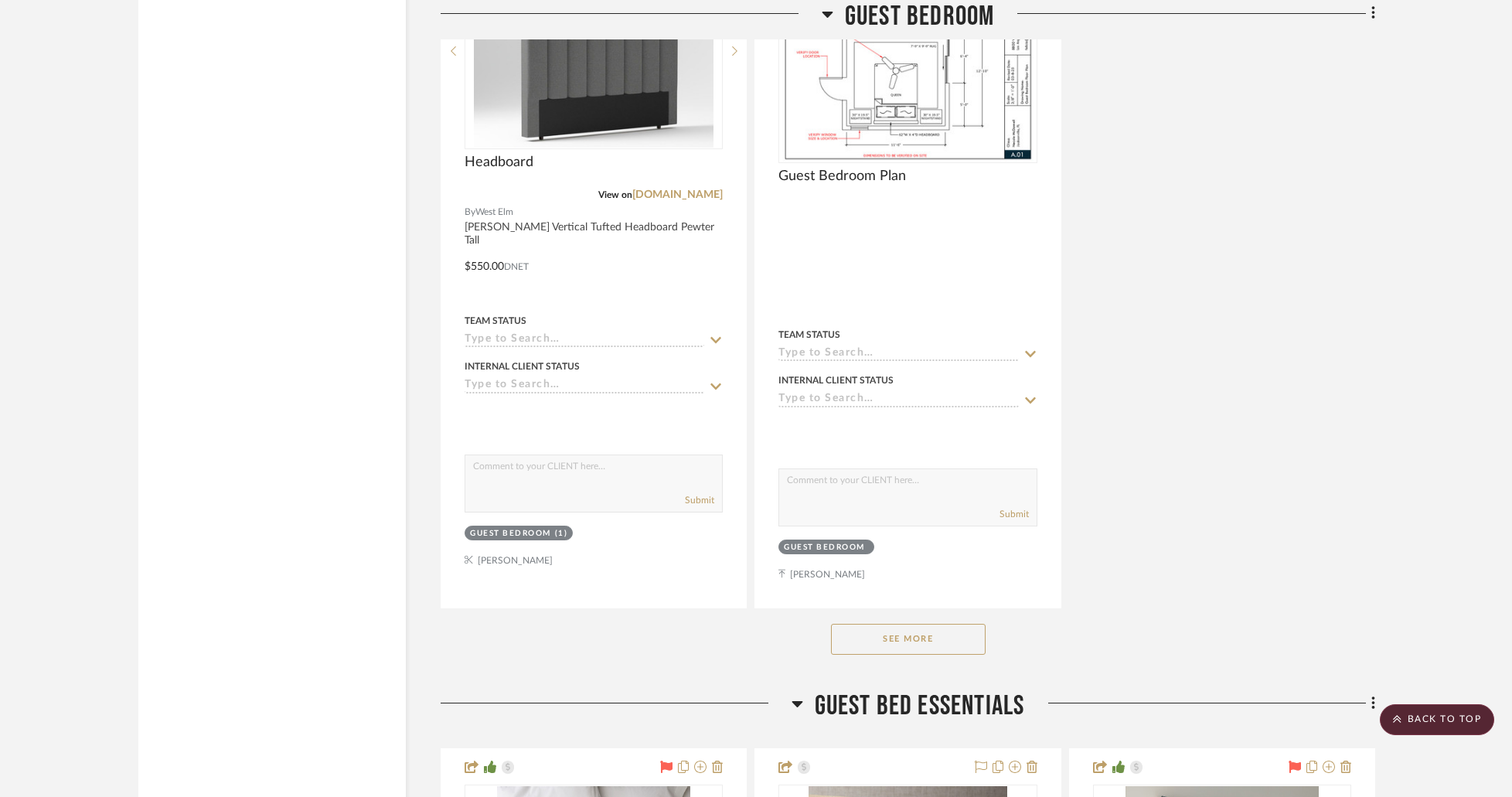
click at [886, 623] on button "See More" at bounding box center [908, 638] width 155 height 31
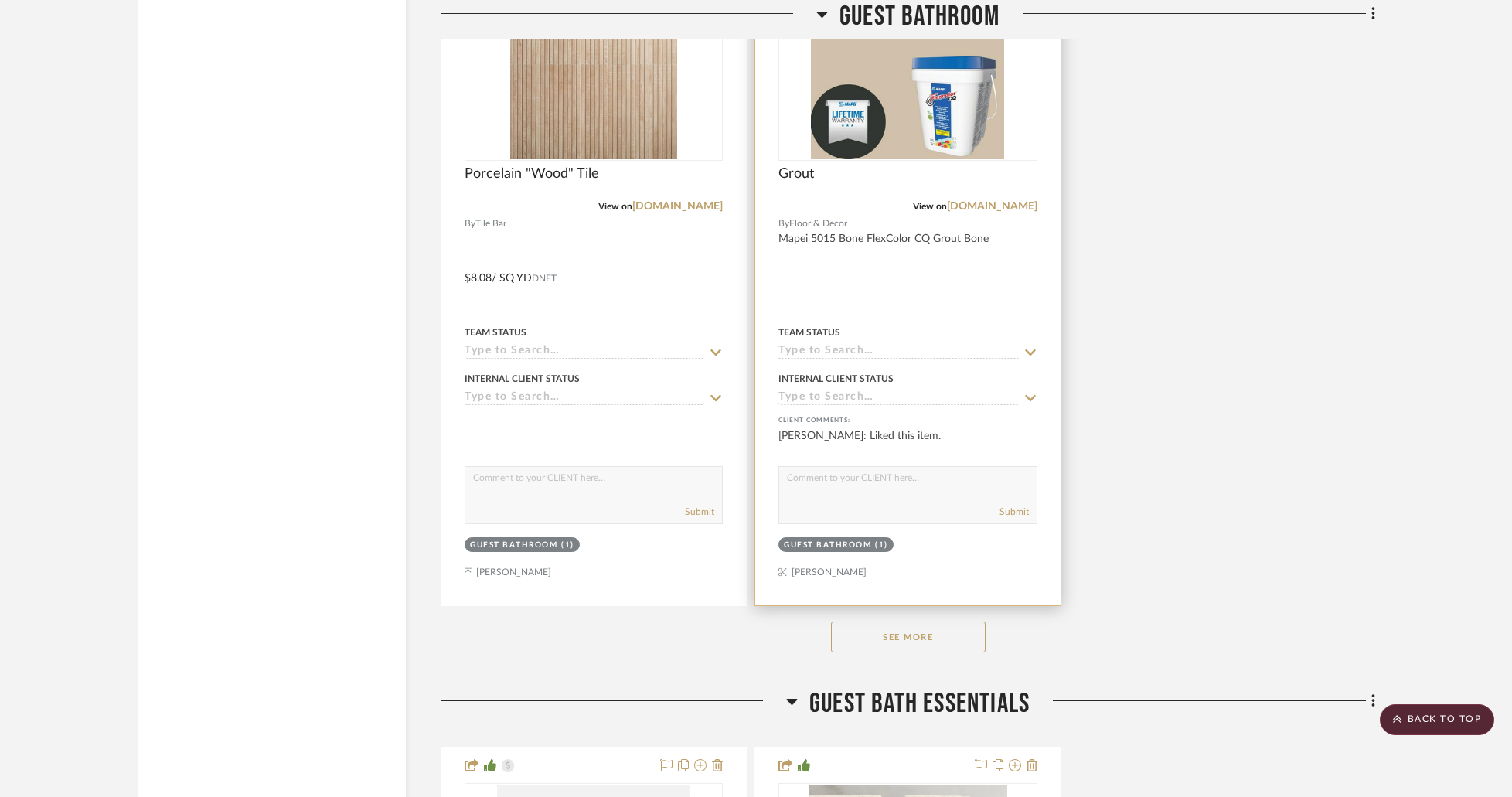
scroll to position [32305, 0]
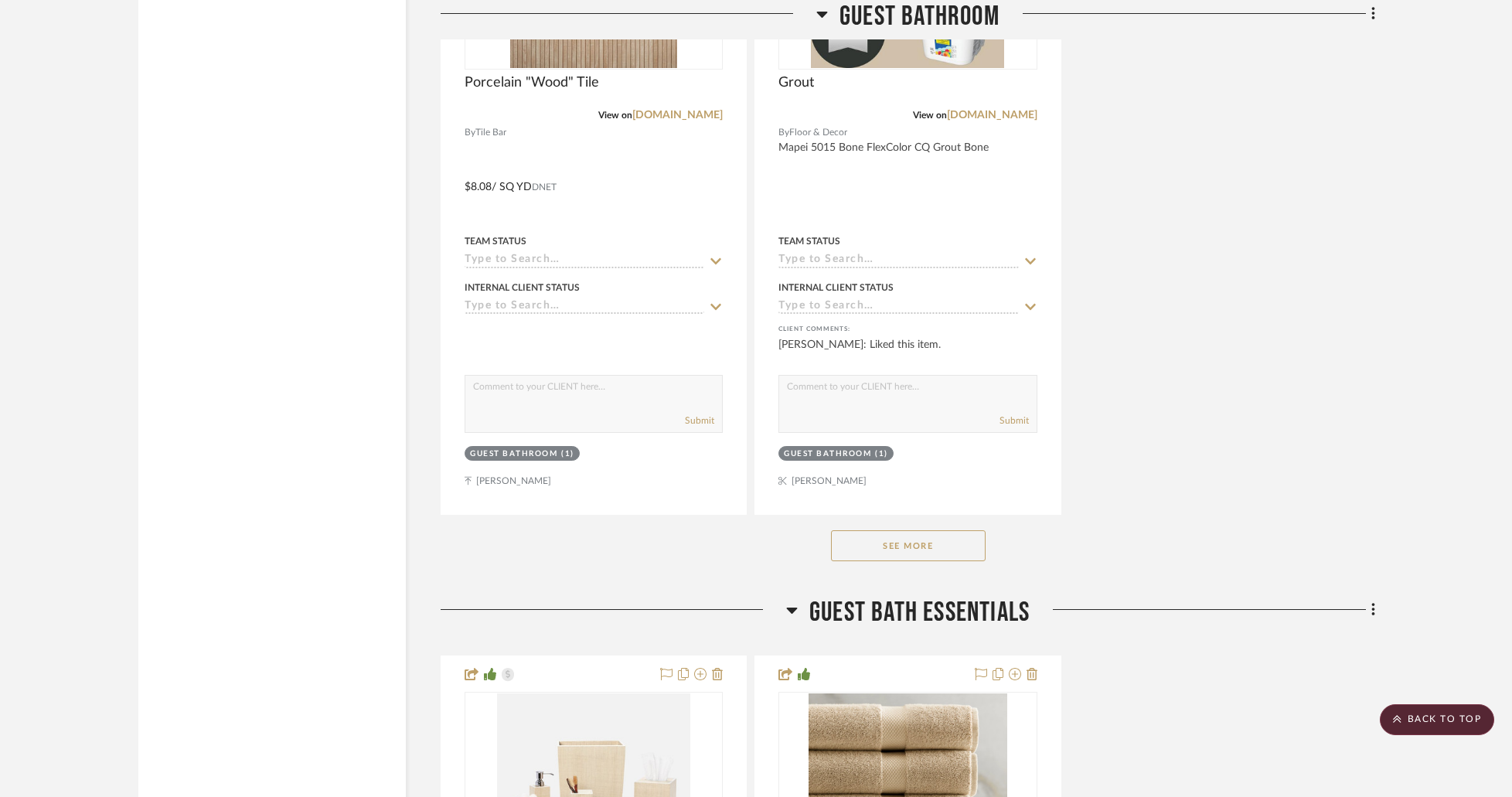
click at [934, 530] on button "See More" at bounding box center [908, 545] width 155 height 31
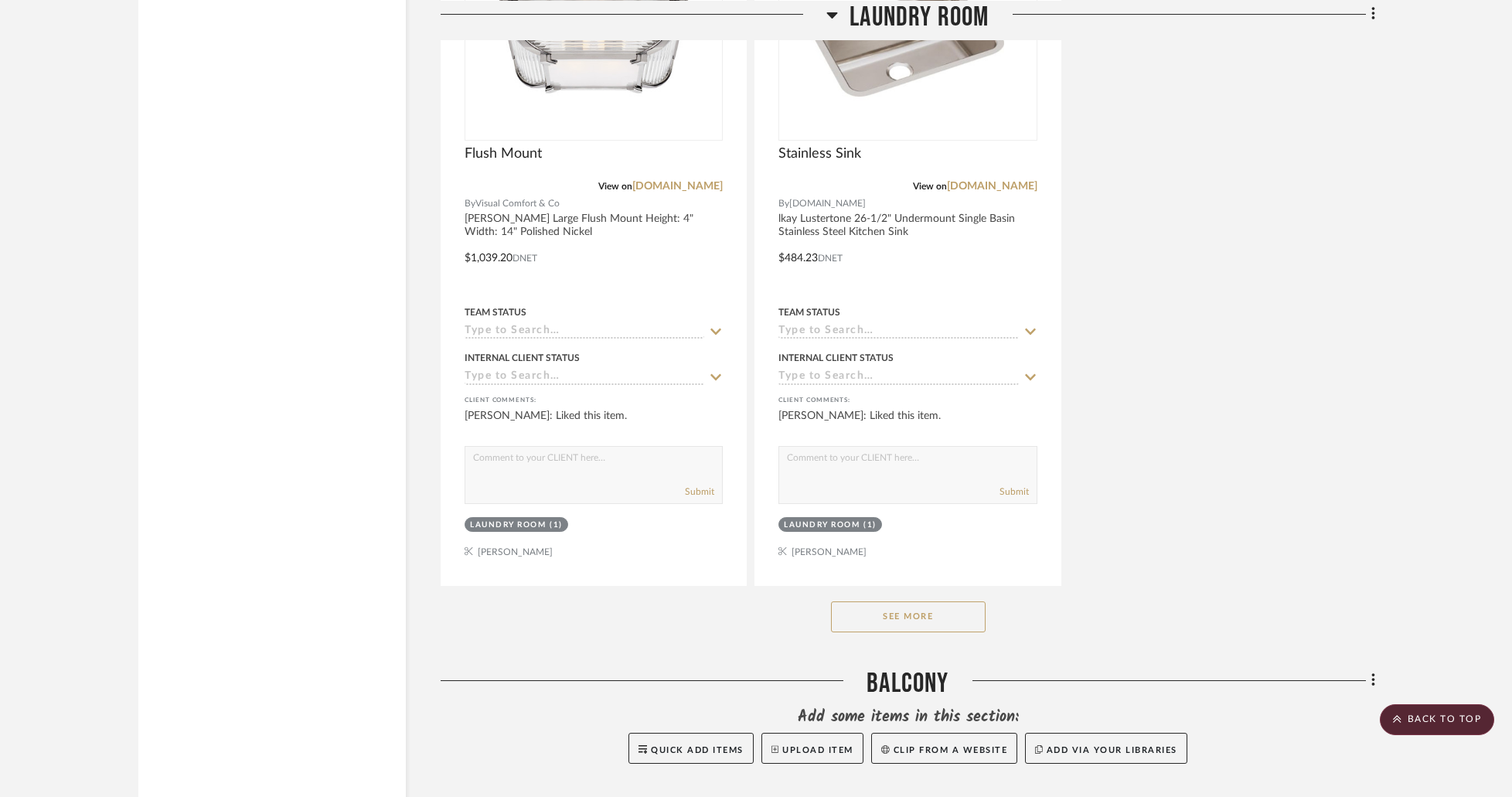
scroll to position [37247, 0]
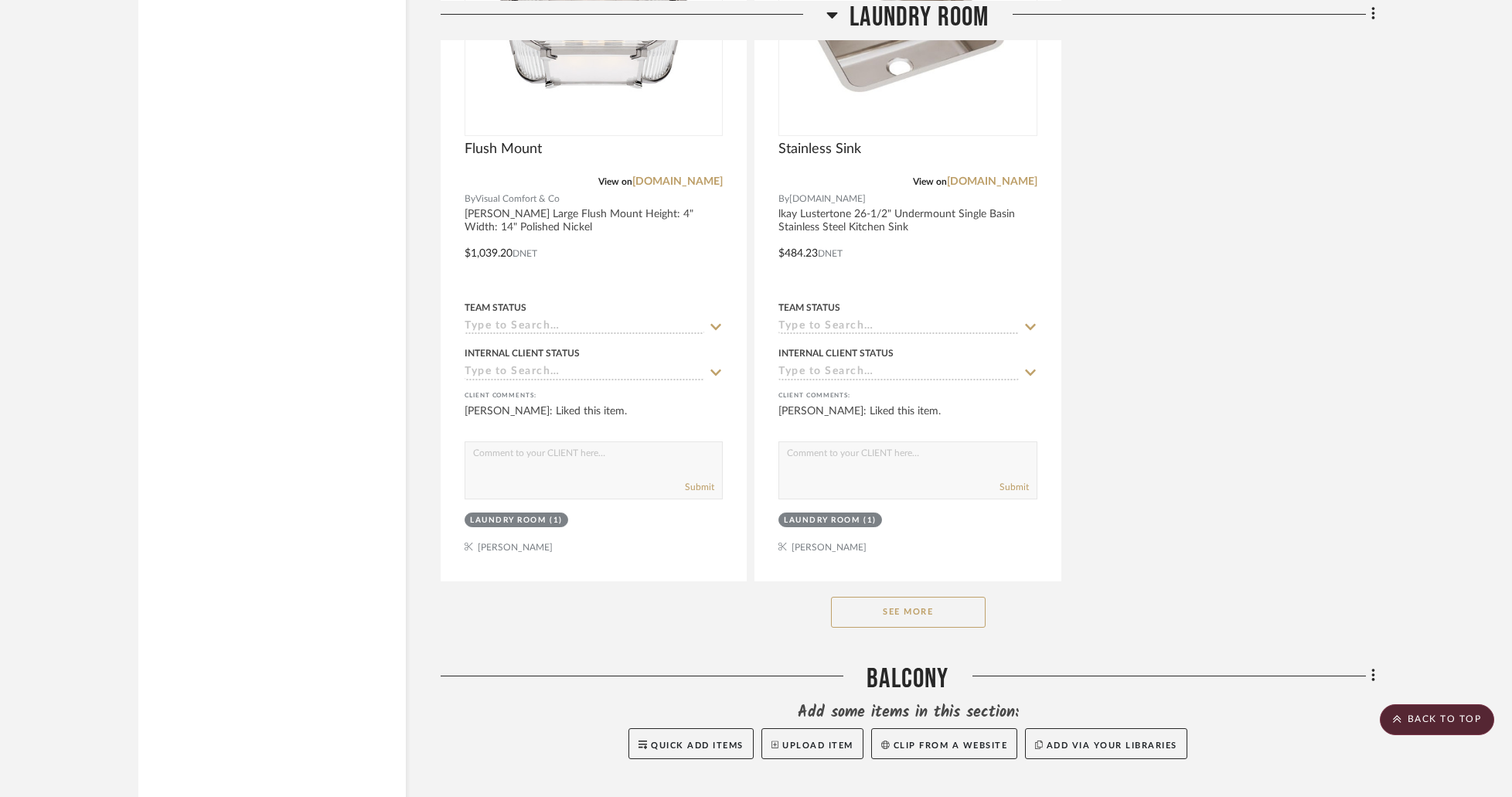
click at [908, 597] on button "See More" at bounding box center [908, 611] width 155 height 31
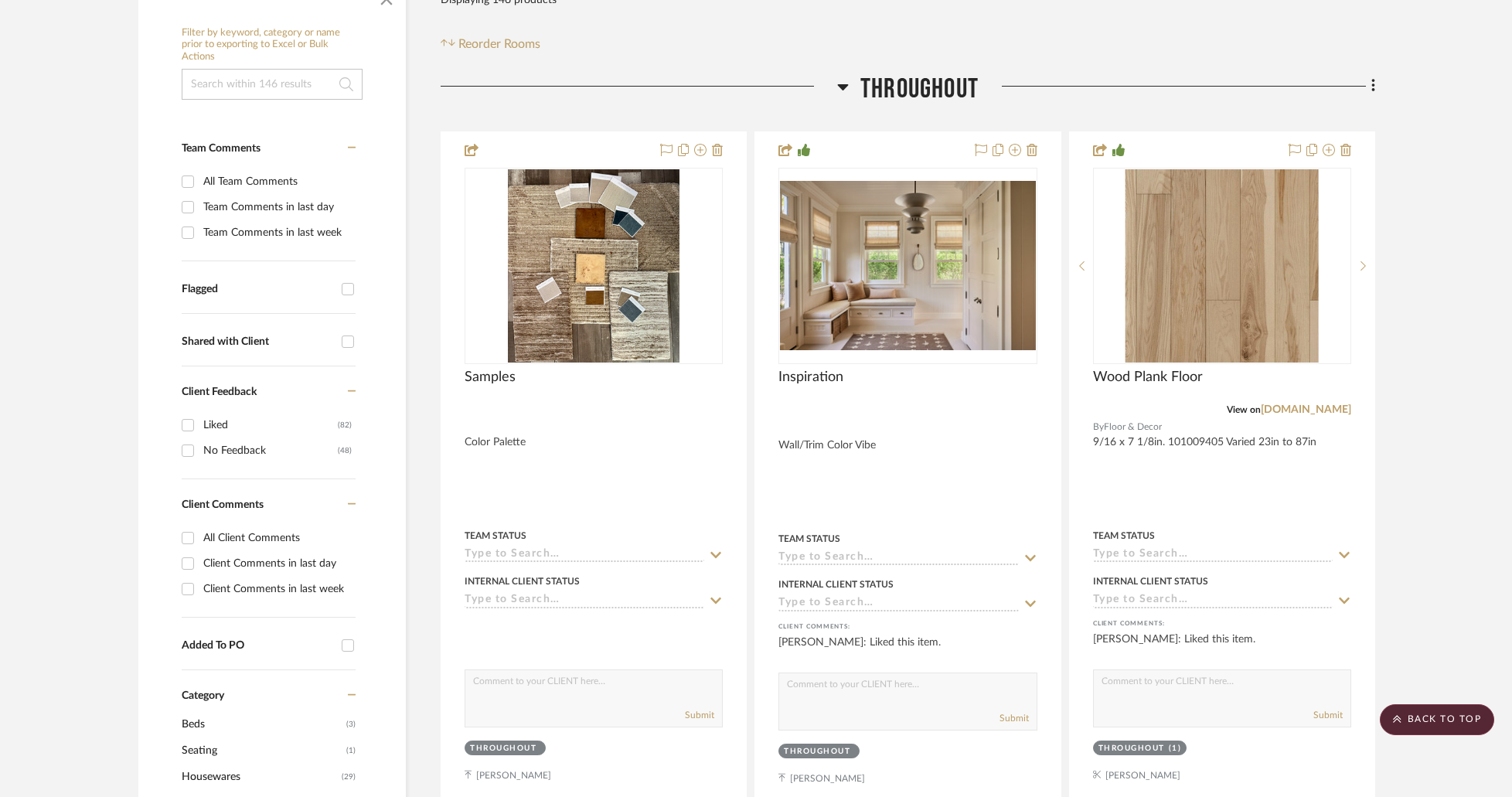
scroll to position [0, 0]
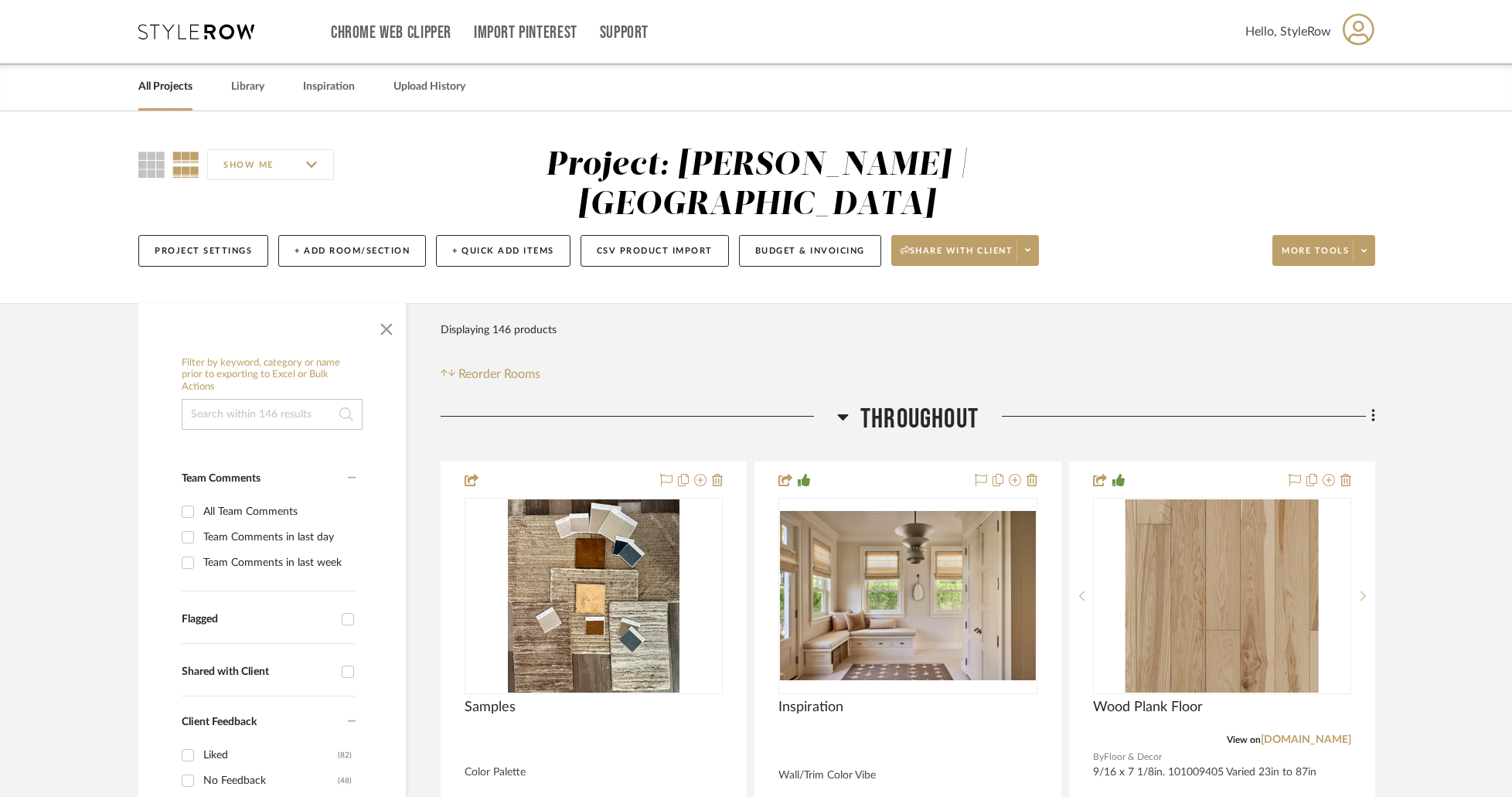
click at [730, 315] on div "Filter Products Displaying 146 products Reorder Rooms" at bounding box center [908, 349] width 935 height 69
click at [714, 315] on div "Filter Products Displaying 146 products Reorder Rooms" at bounding box center [908, 349] width 935 height 69
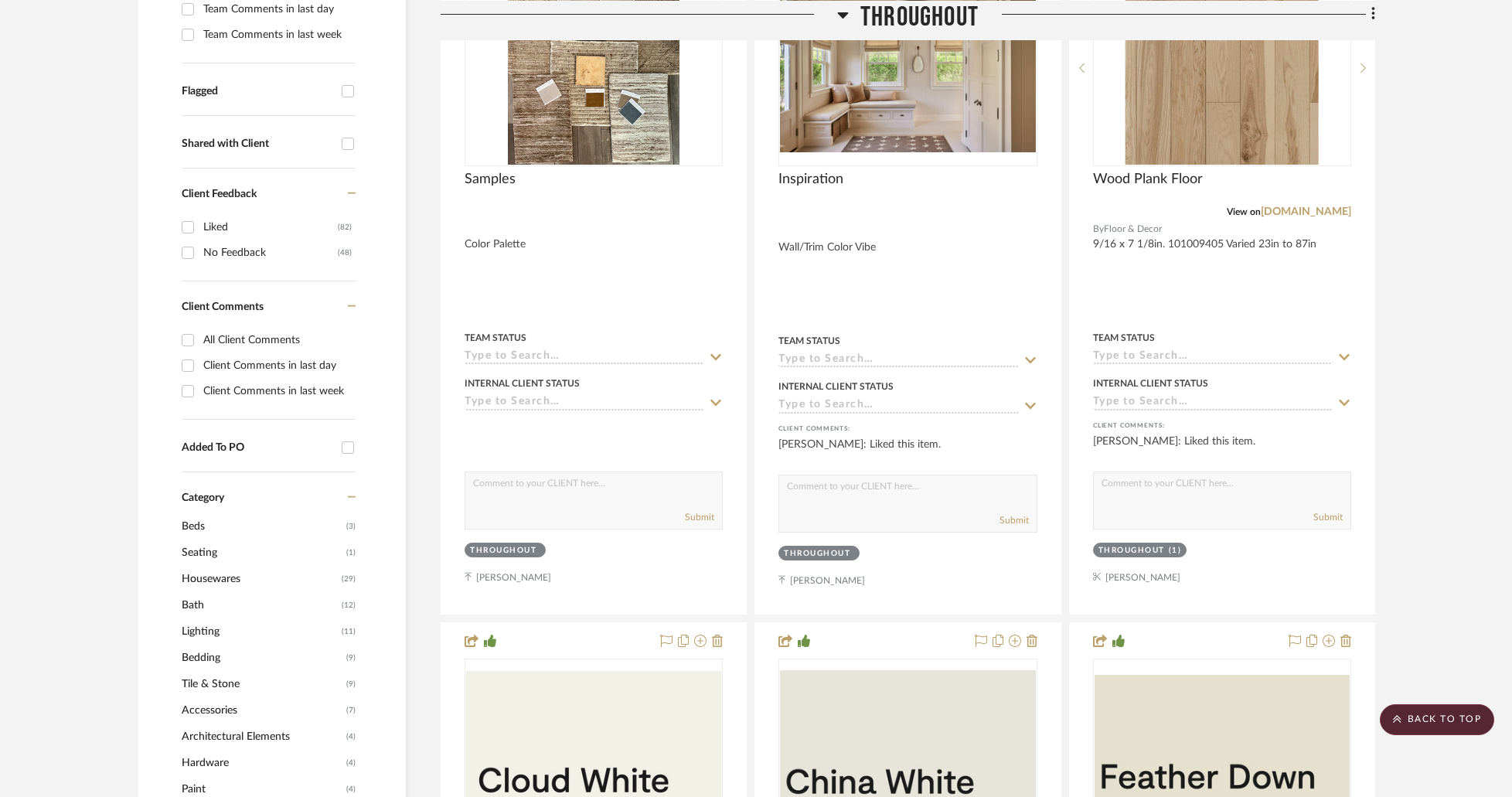
scroll to position [618, 0]
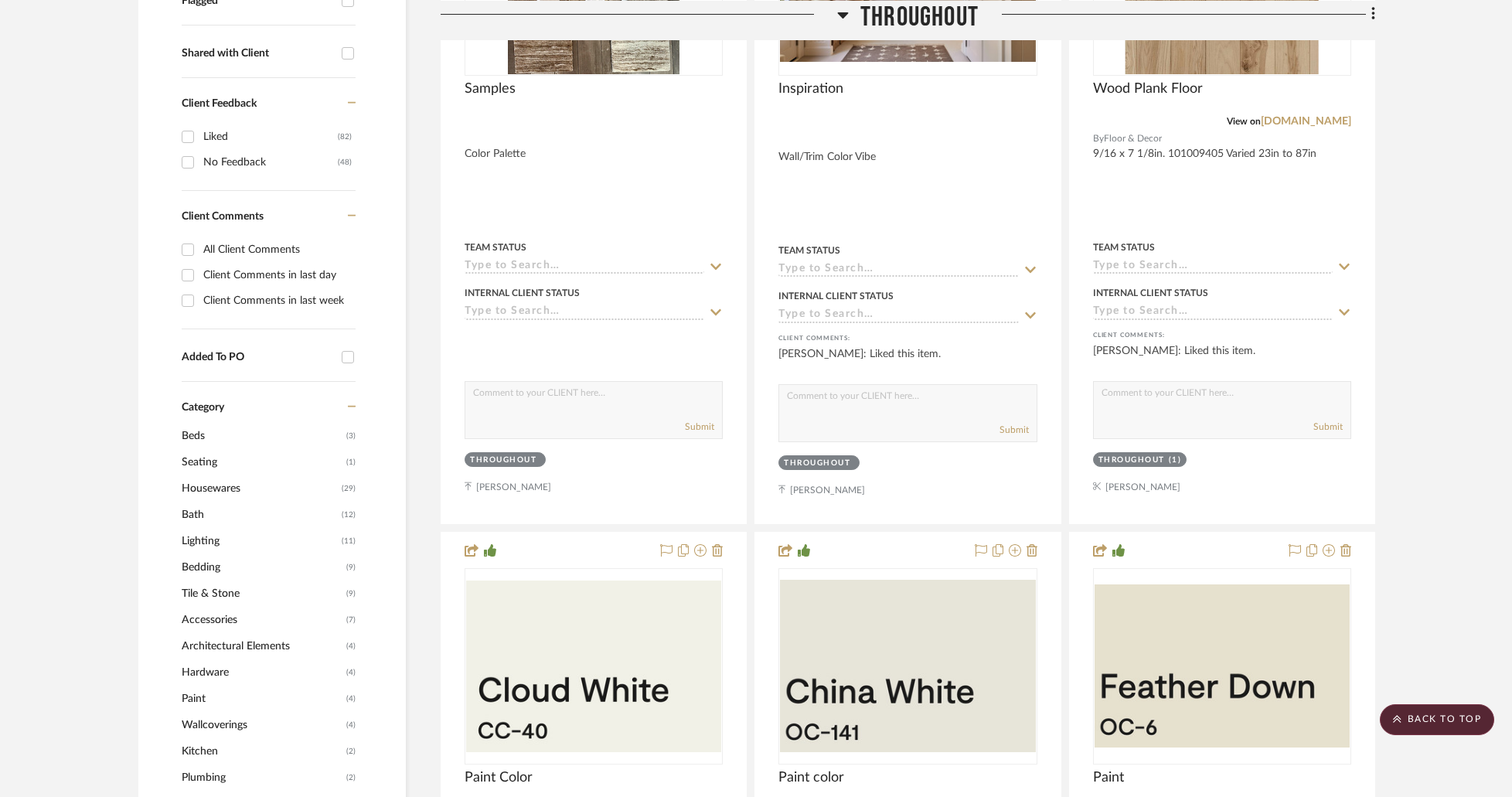
click at [219, 423] on span "Beds" at bounding box center [262, 436] width 161 height 26
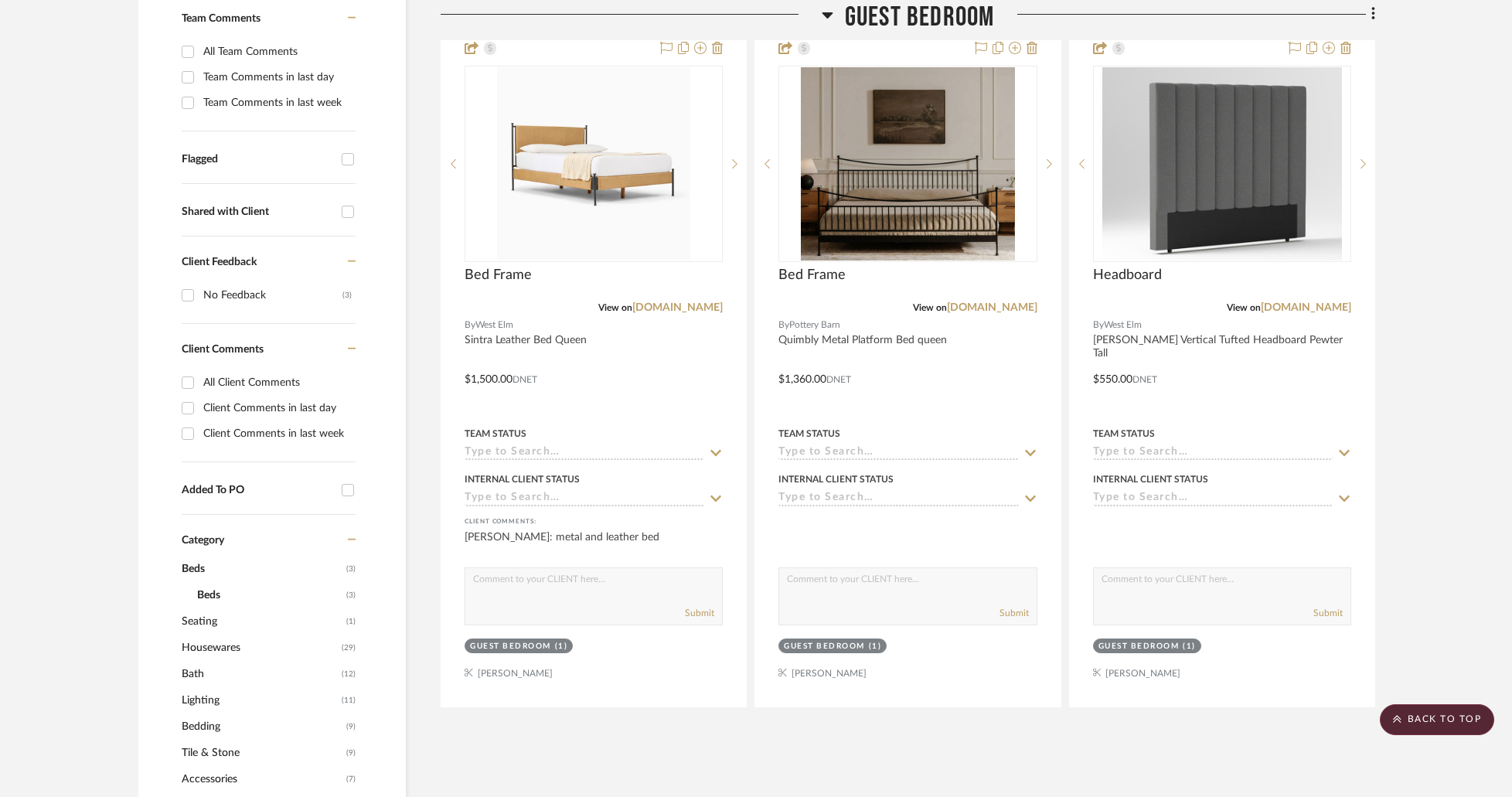
scroll to position [464, 0]
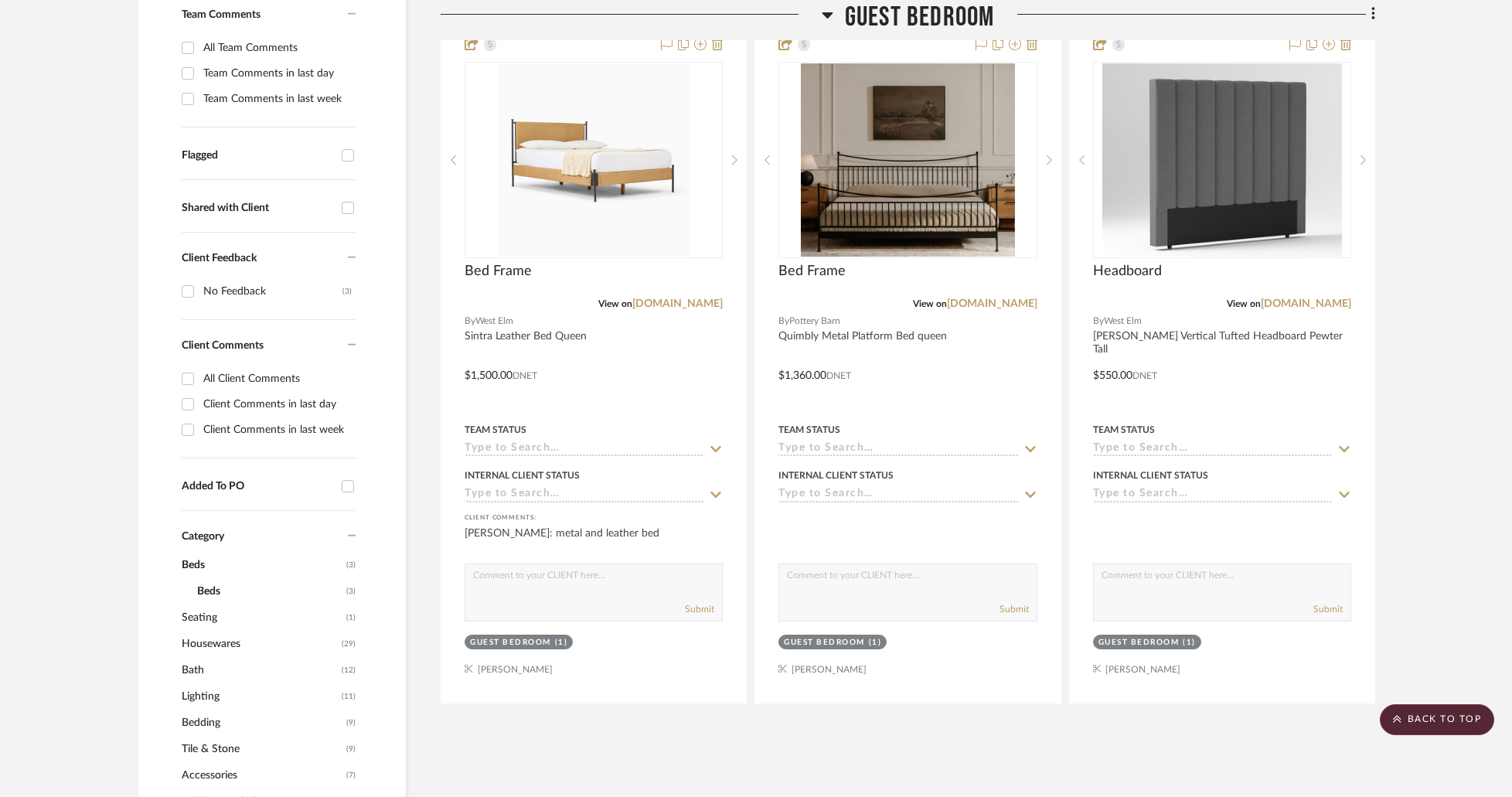
click at [202, 552] on span "Beds" at bounding box center [262, 565] width 161 height 26
click at [204, 604] on span "Seating" at bounding box center [262, 617] width 161 height 26
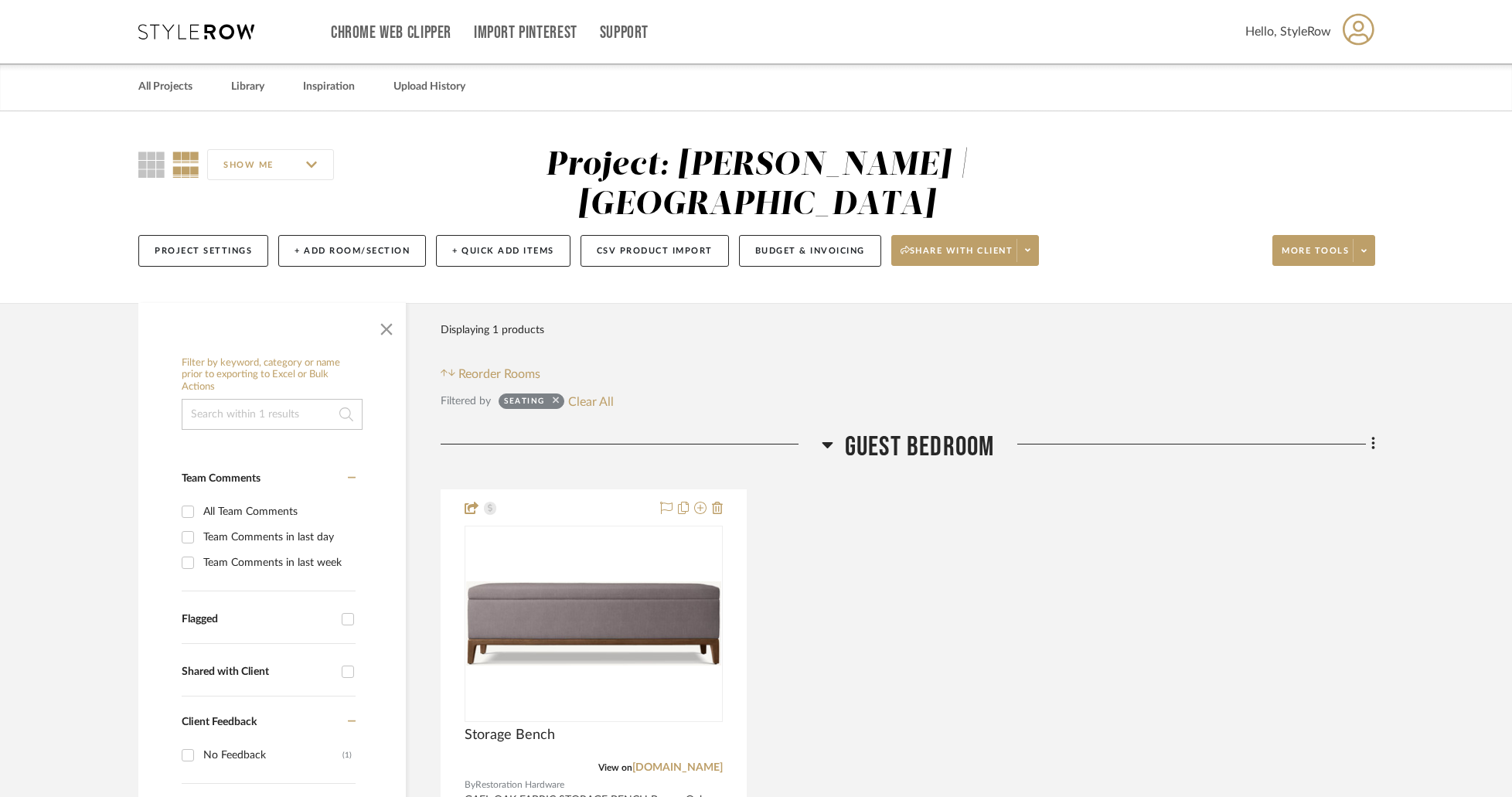
click at [557, 397] on icon at bounding box center [556, 400] width 6 height 6
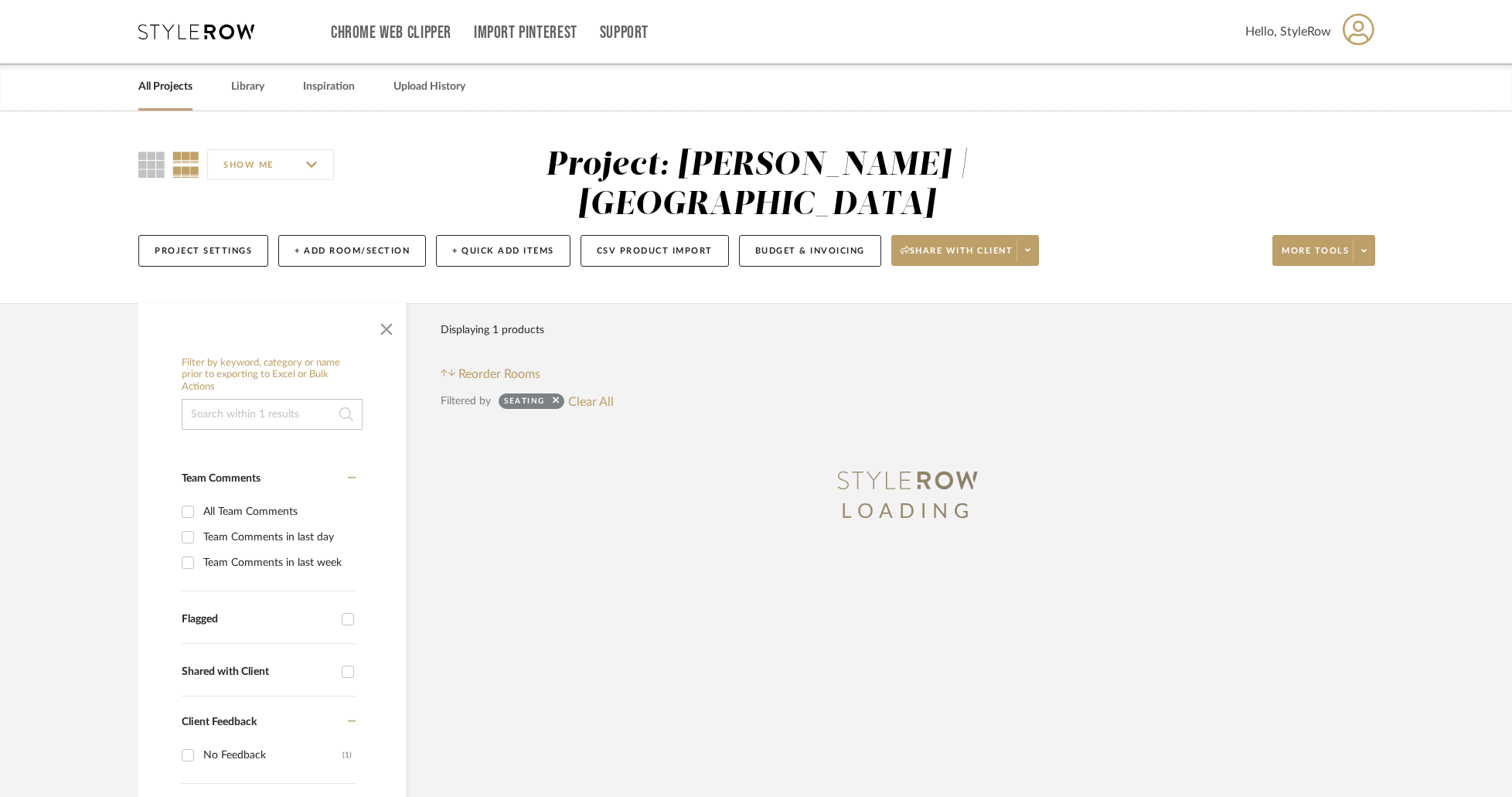
click at [704, 315] on div "Filter Products Displaying 1 products Reorder Rooms" at bounding box center [908, 349] width 935 height 69
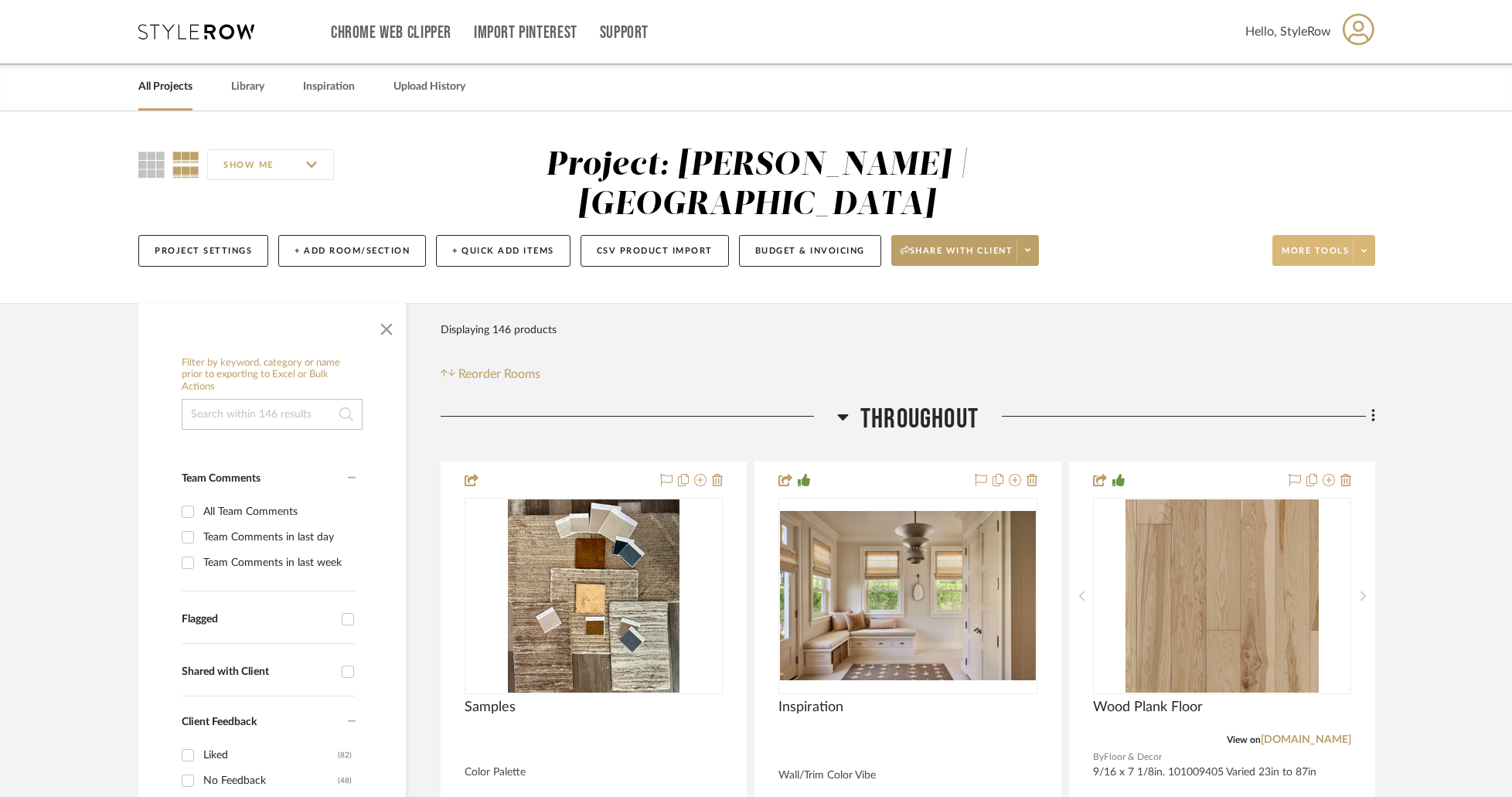
click at [1371, 238] on span at bounding box center [1363, 250] width 21 height 23
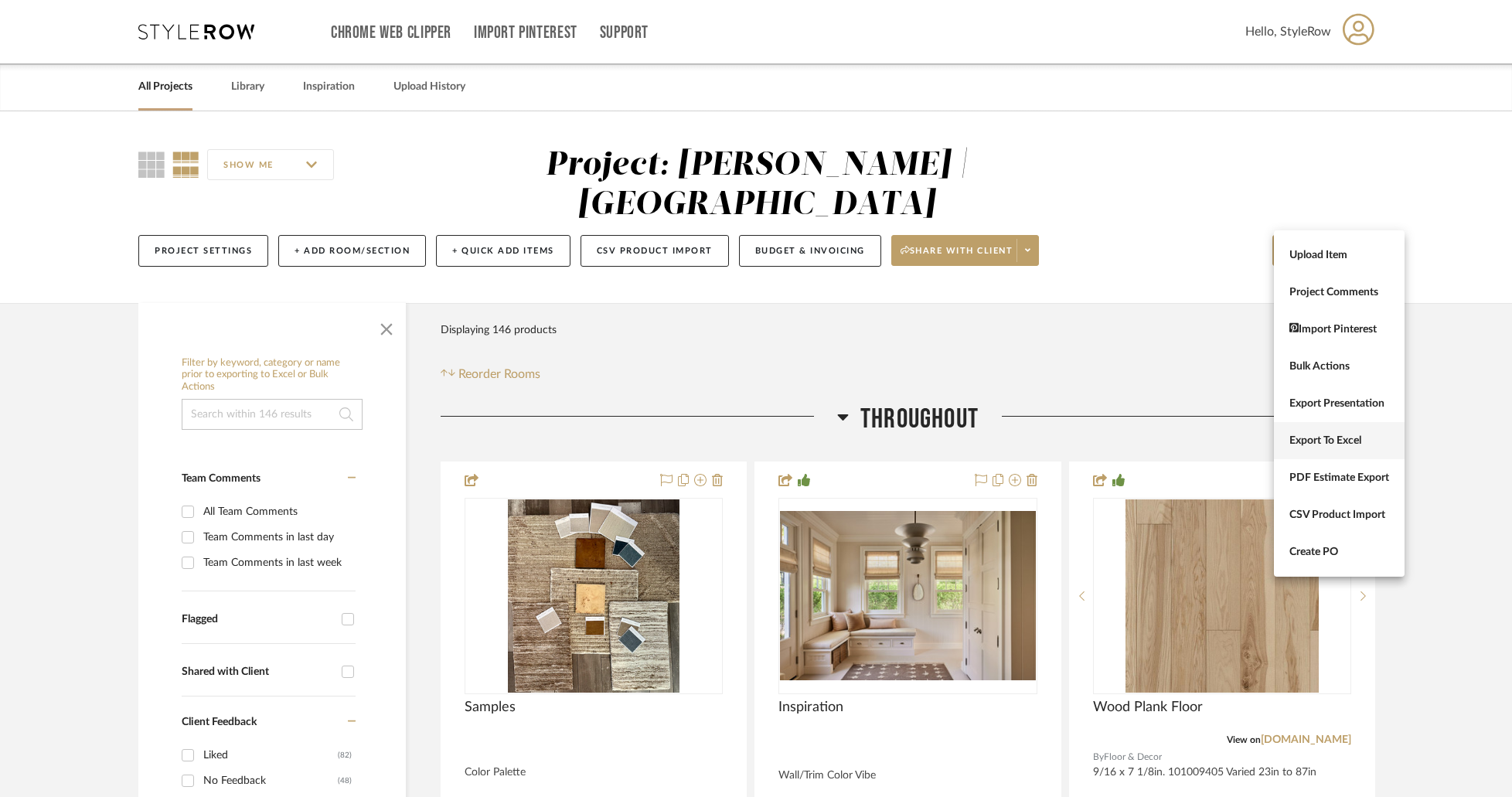
click at [1326, 438] on span "Export To Excel" at bounding box center [1338, 441] width 99 height 13
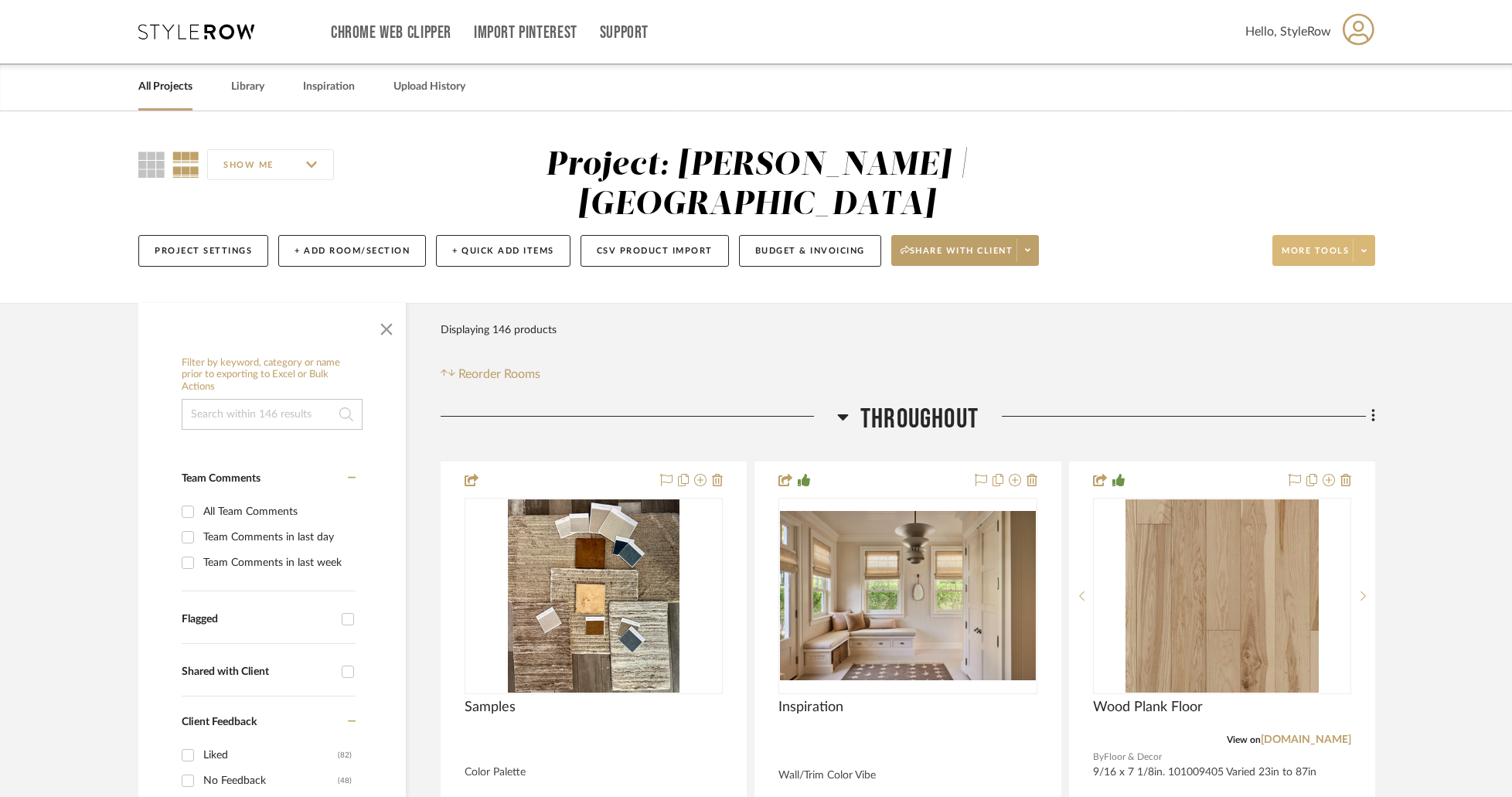
click at [1369, 238] on span at bounding box center [1363, 250] width 21 height 23
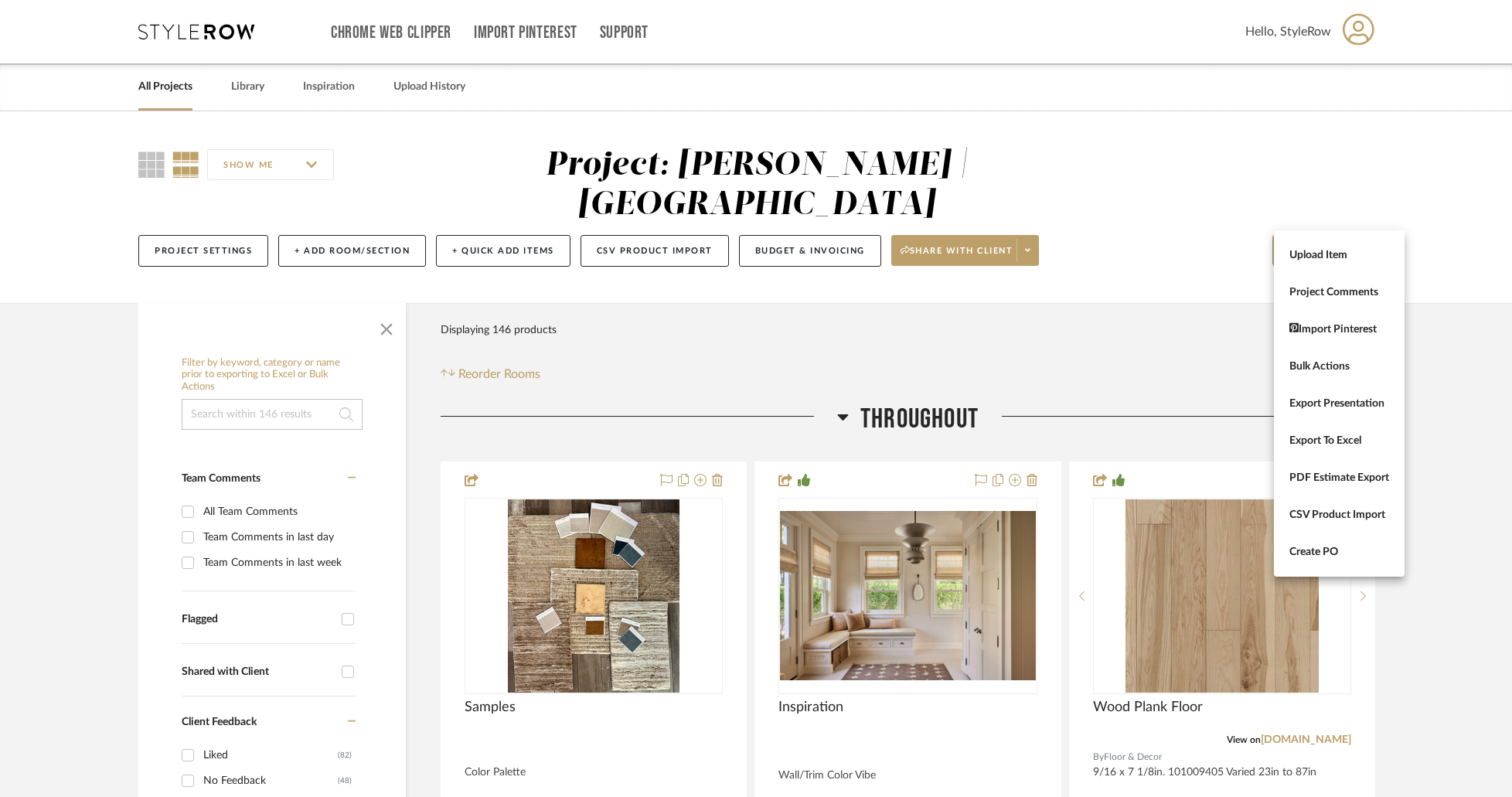
click at [1099, 315] on div at bounding box center [756, 398] width 1512 height 797
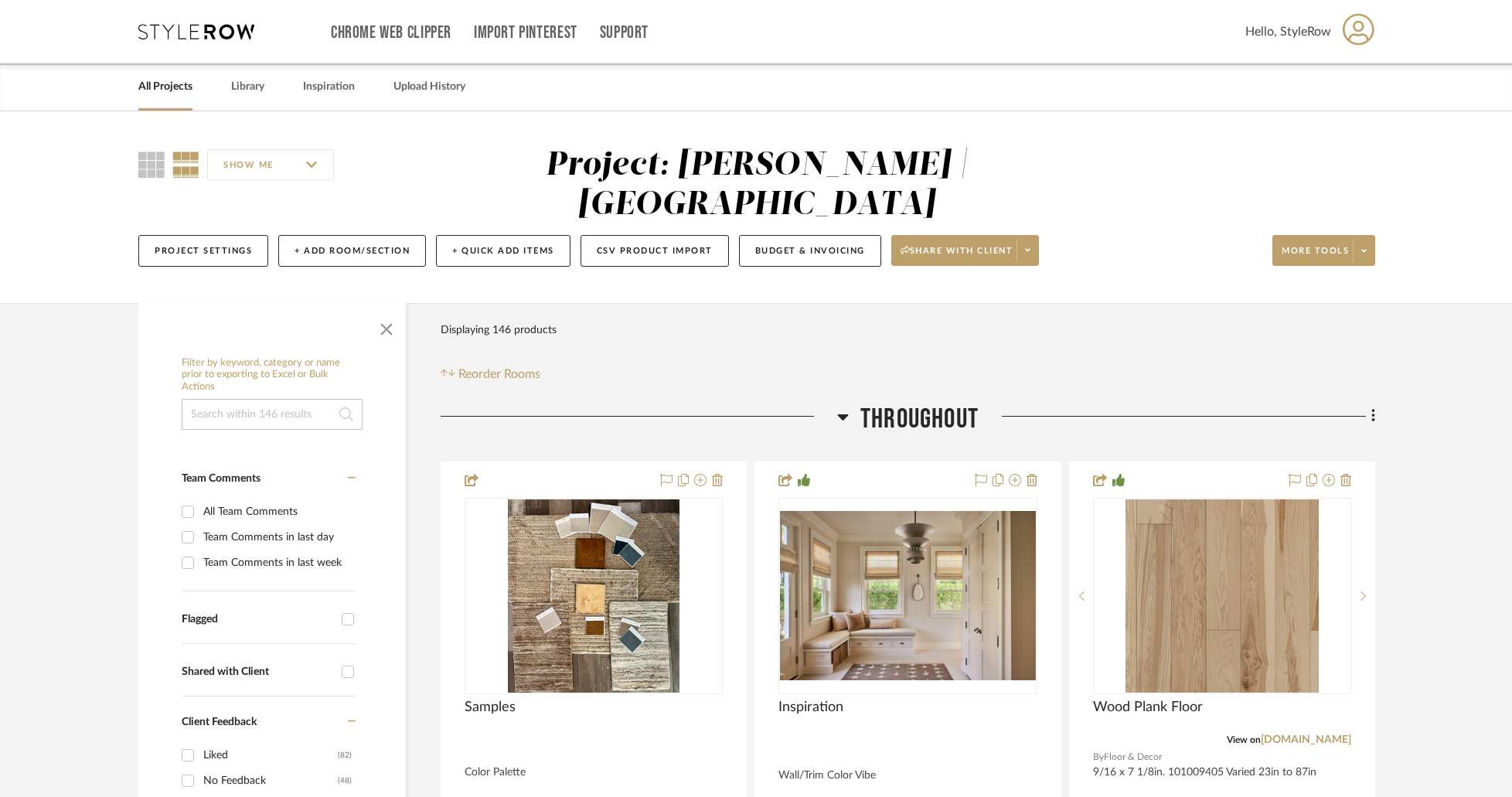
click at [1046, 315] on div "Filter Products Displaying 146 products Reorder Rooms" at bounding box center [908, 349] width 935 height 69
click at [755, 227] on div "Project Settings + Add Room/Section + Quick Add Items CSV Product Import Budget…" at bounding box center [756, 251] width 1237 height 52
click at [755, 235] on button "Budget & Invoicing" at bounding box center [809, 251] width 142 height 32
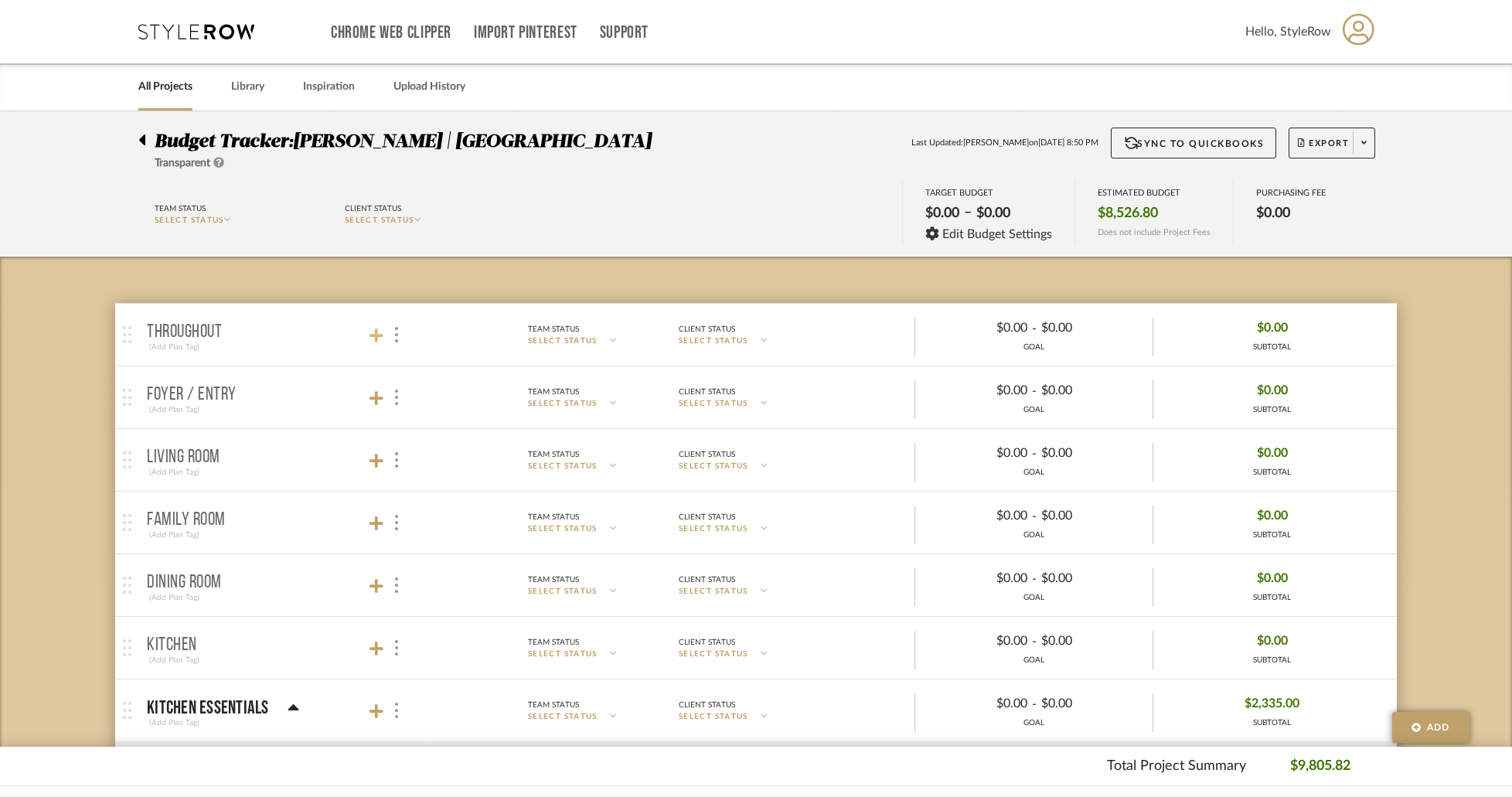
click at [373, 336] on icon at bounding box center [376, 335] width 14 height 16
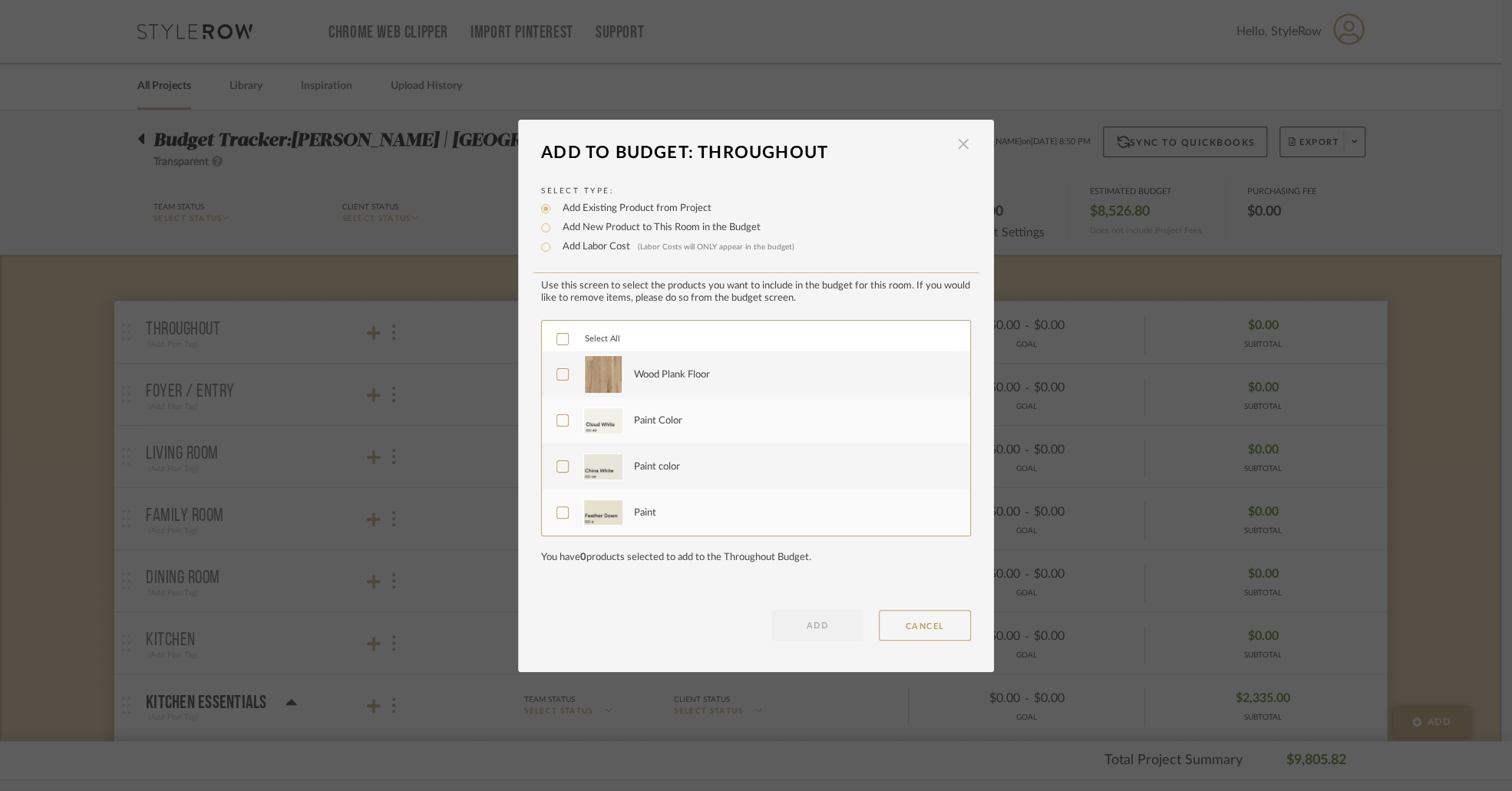
click at [957, 147] on span "button" at bounding box center [963, 144] width 30 height 30
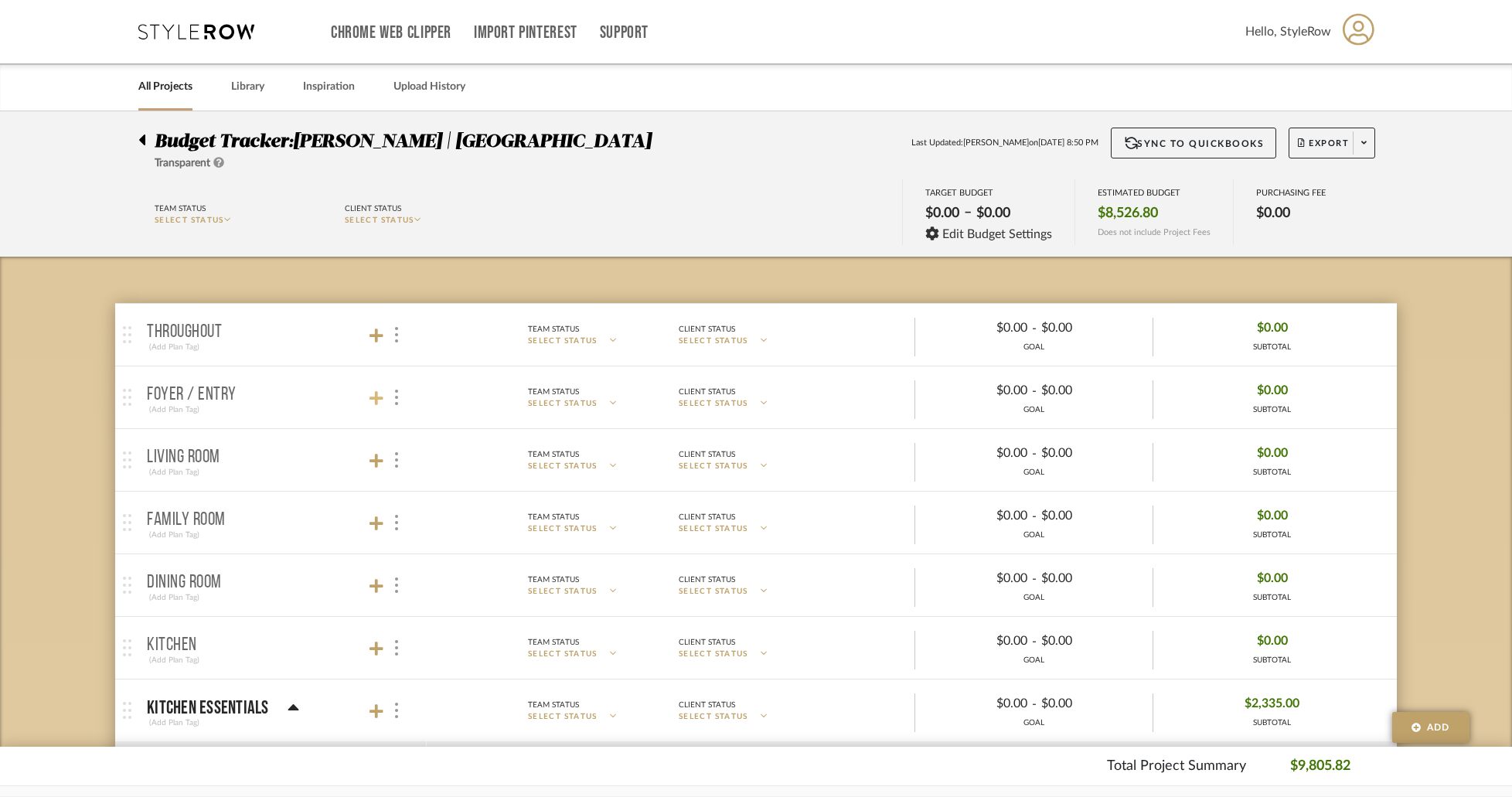
click at [374, 392] on icon at bounding box center [376, 398] width 14 height 16
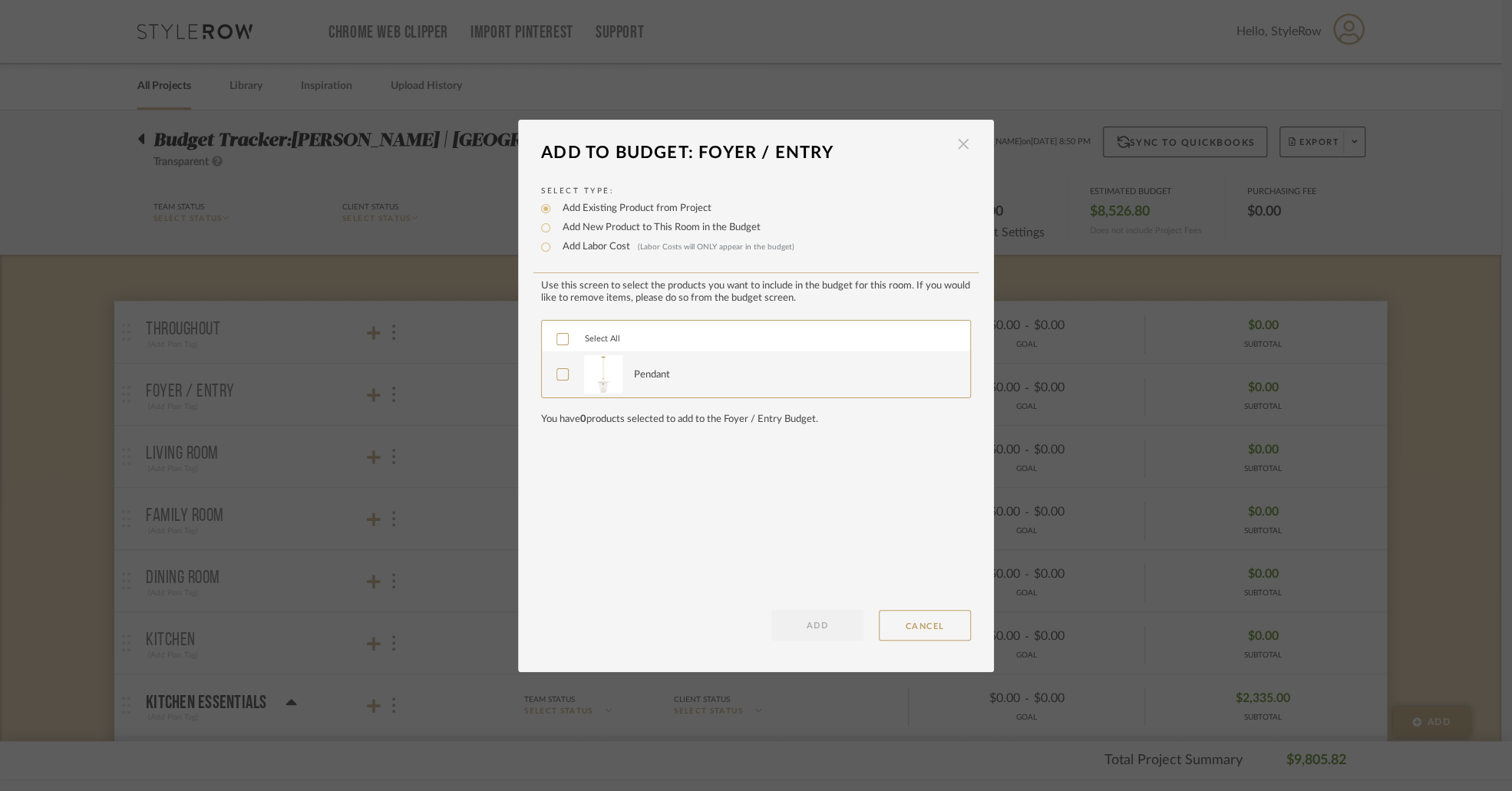
click at [955, 147] on span "button" at bounding box center [963, 144] width 30 height 30
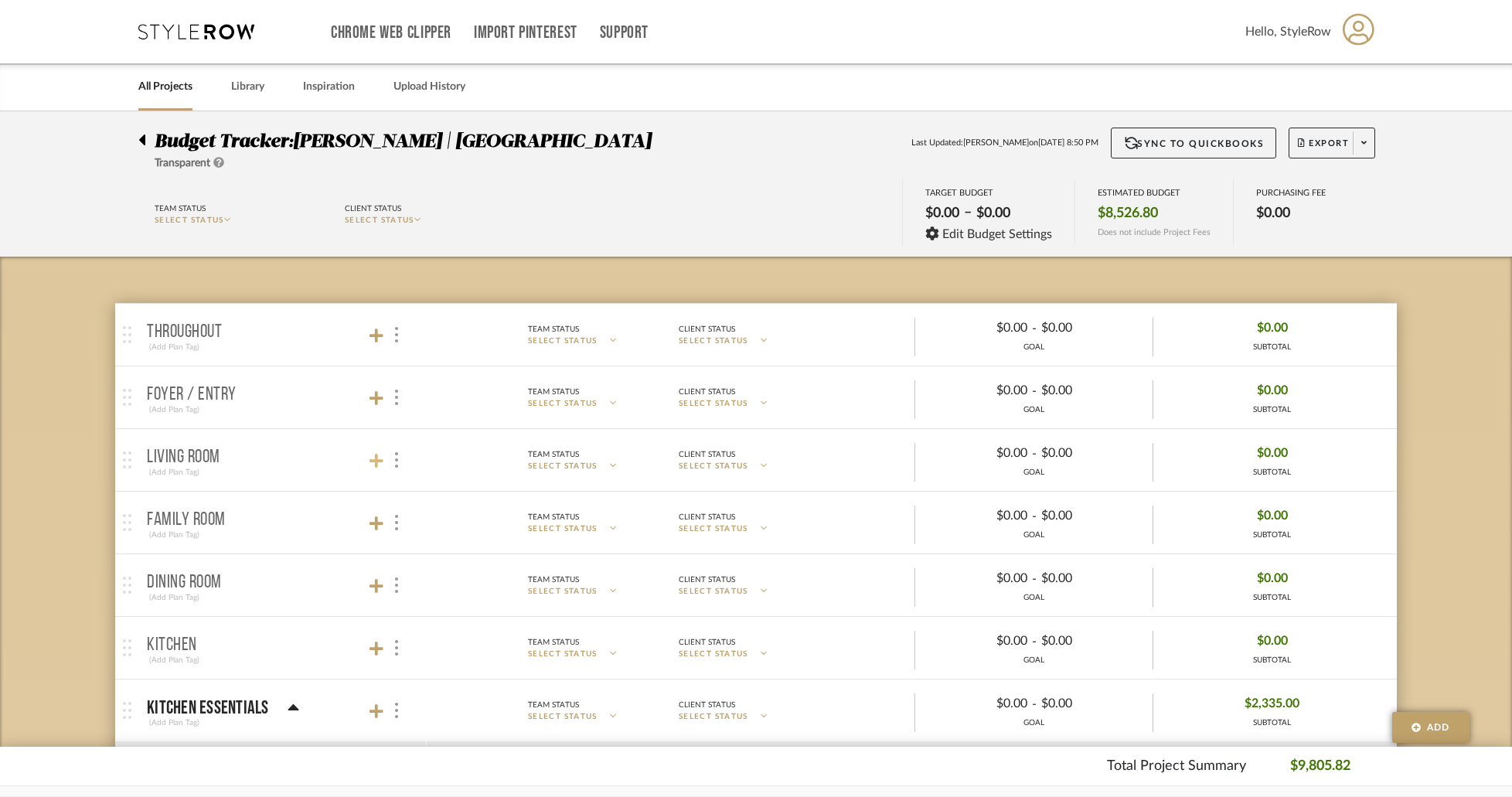
click at [374, 460] on icon at bounding box center [376, 460] width 14 height 16
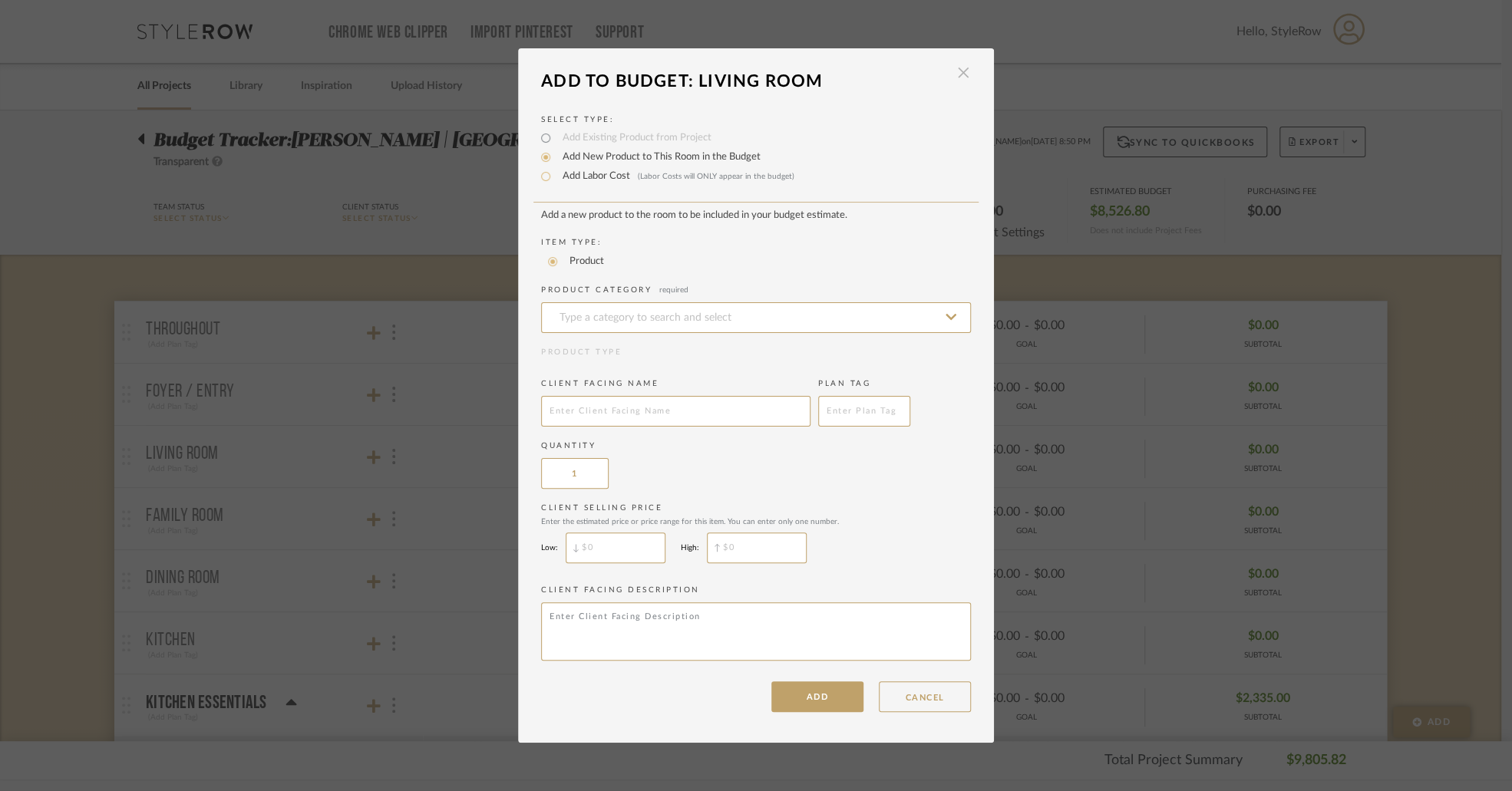
click at [964, 76] on span "button" at bounding box center [963, 72] width 30 height 30
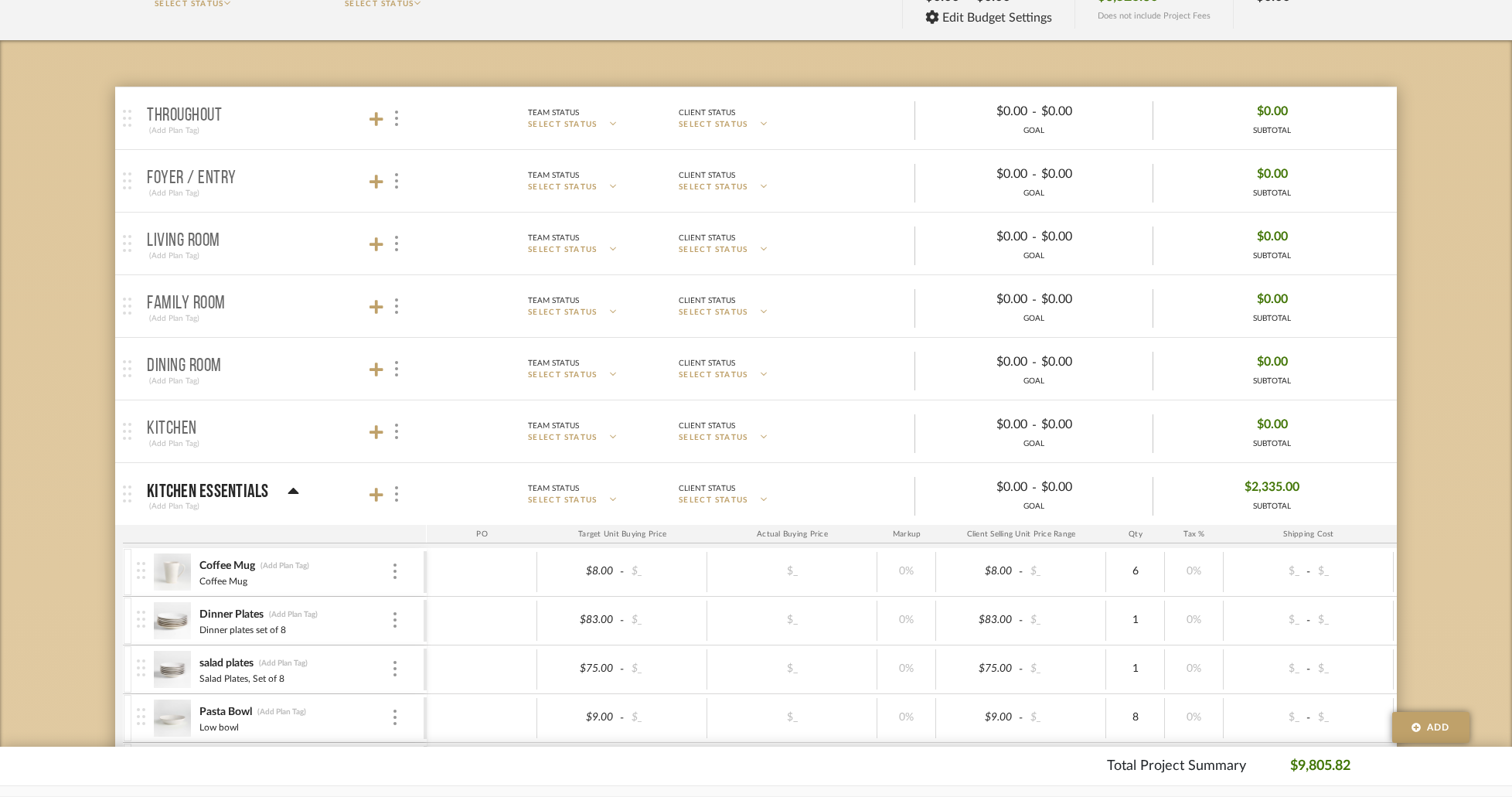
scroll to position [309, 0]
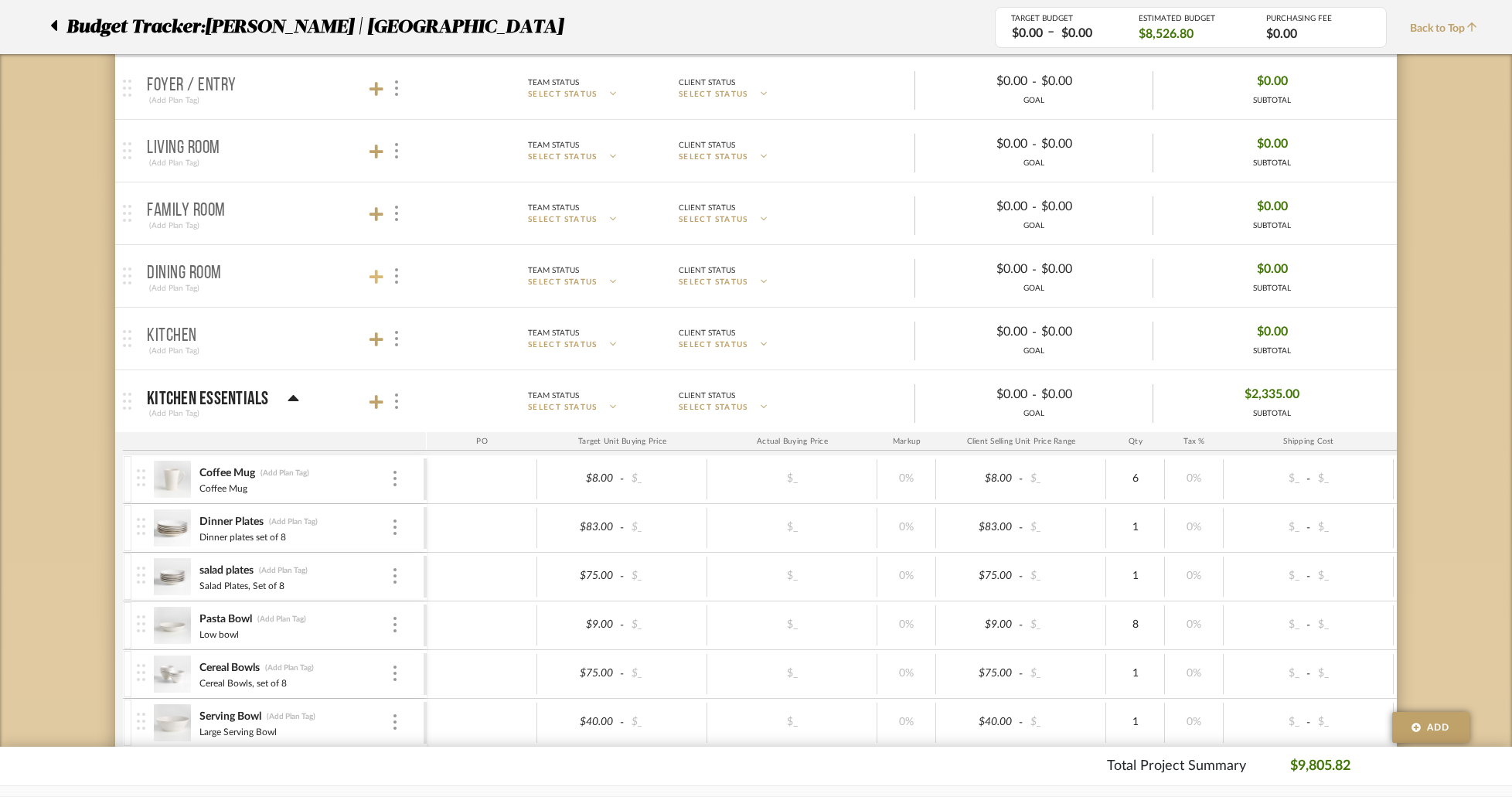
click at [374, 271] on icon at bounding box center [376, 276] width 14 height 16
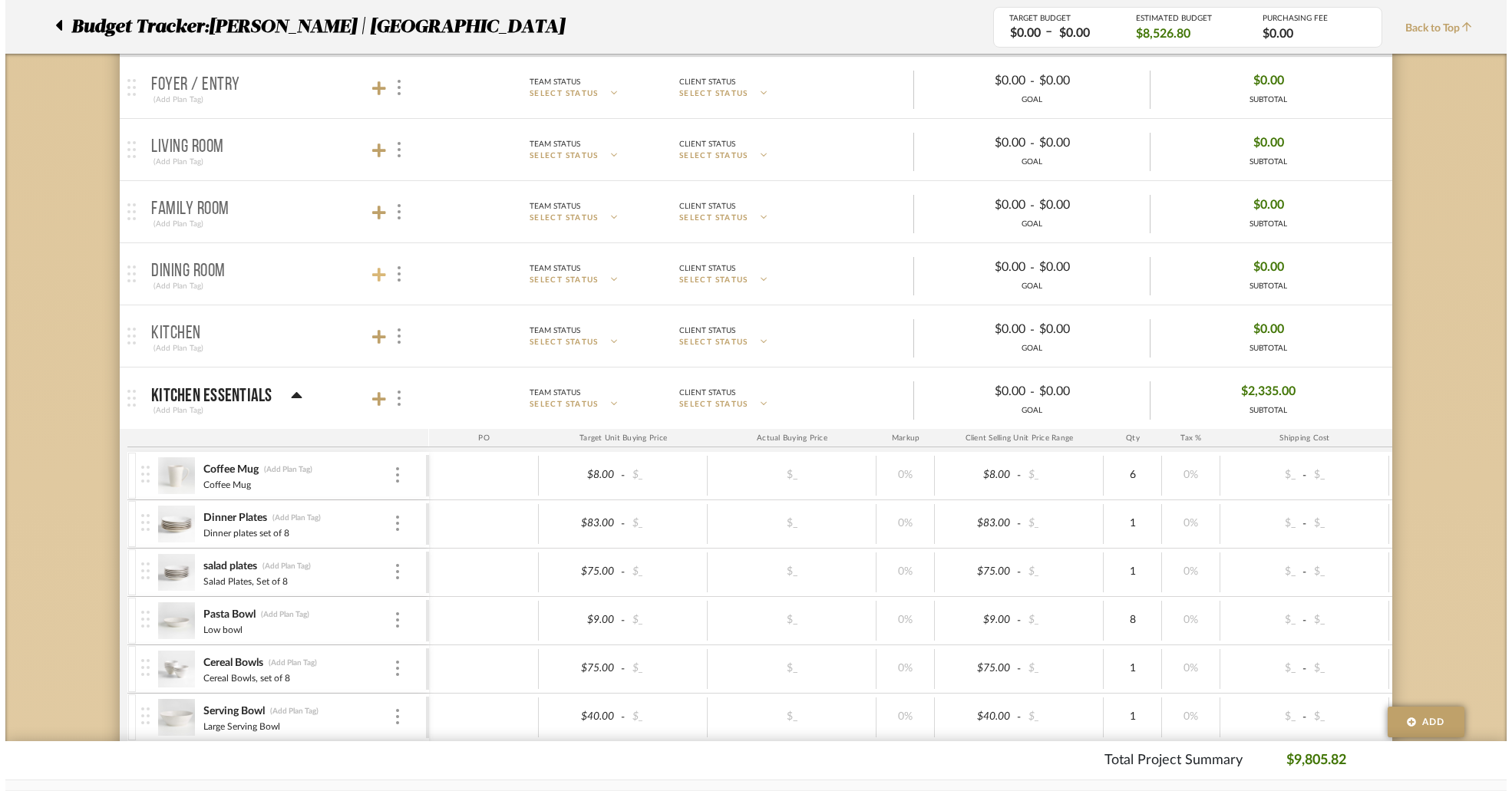
scroll to position [0, 0]
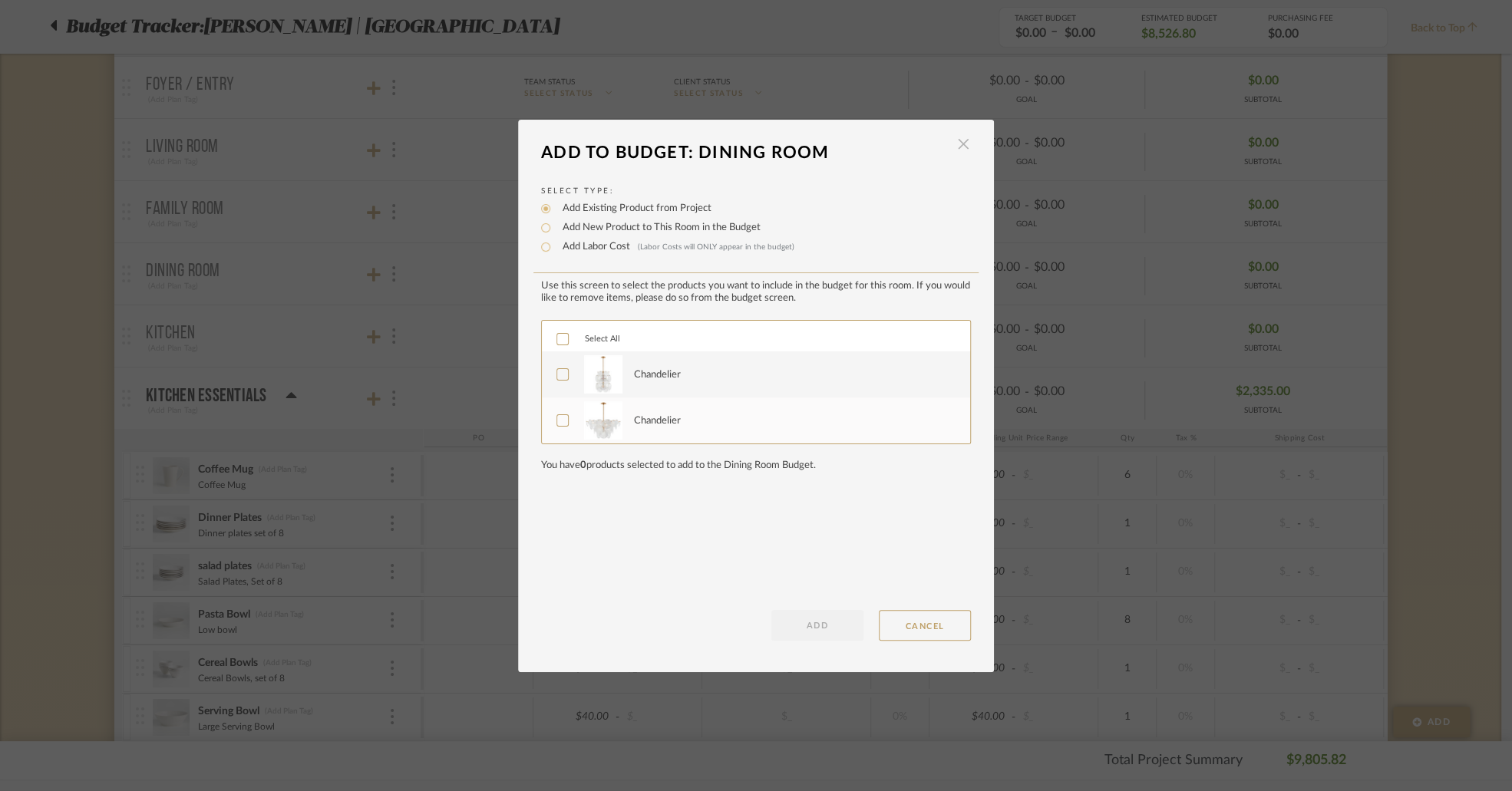
click at [957, 147] on span "button" at bounding box center [963, 144] width 30 height 30
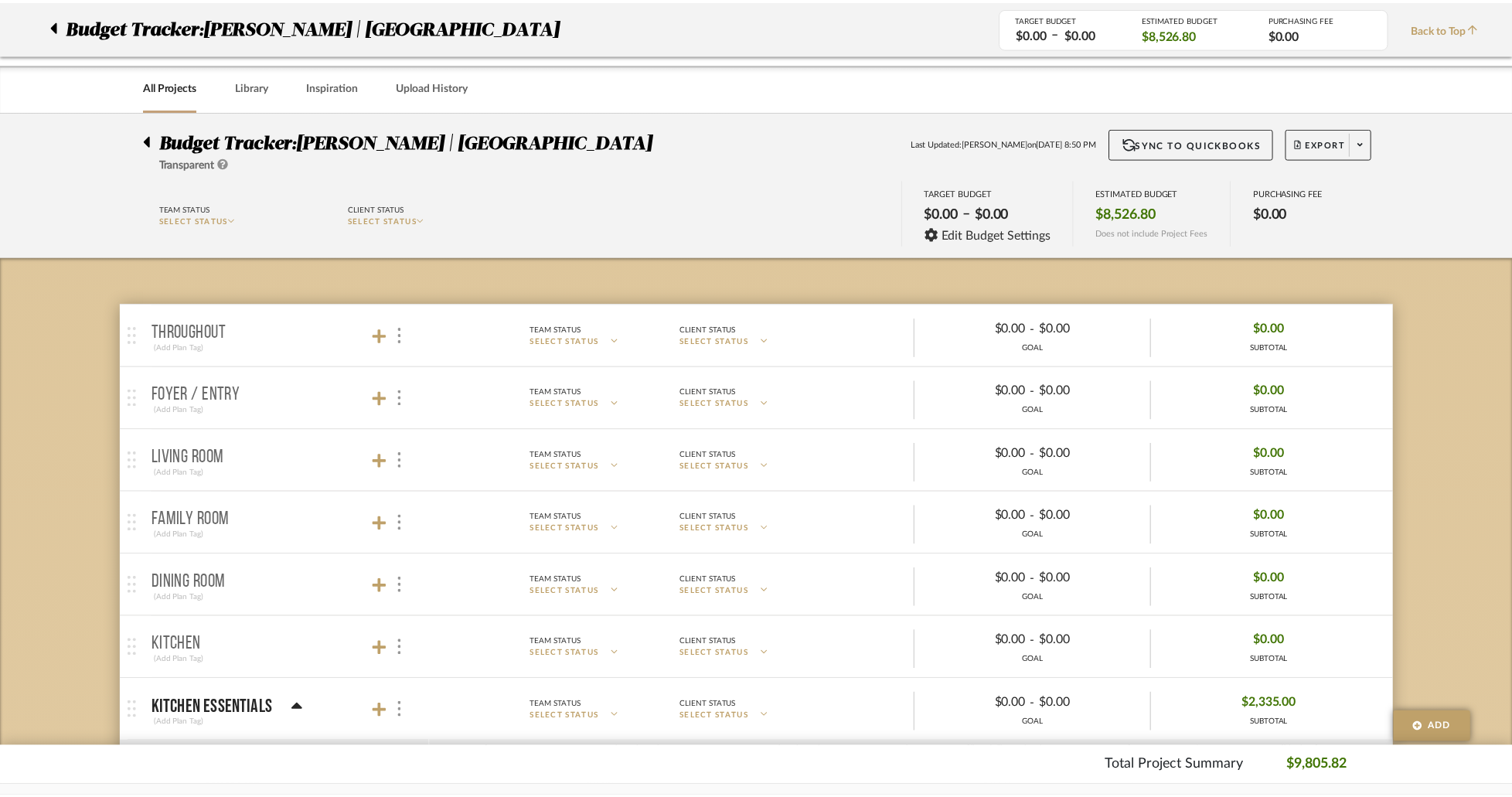
scroll to position [309, 0]
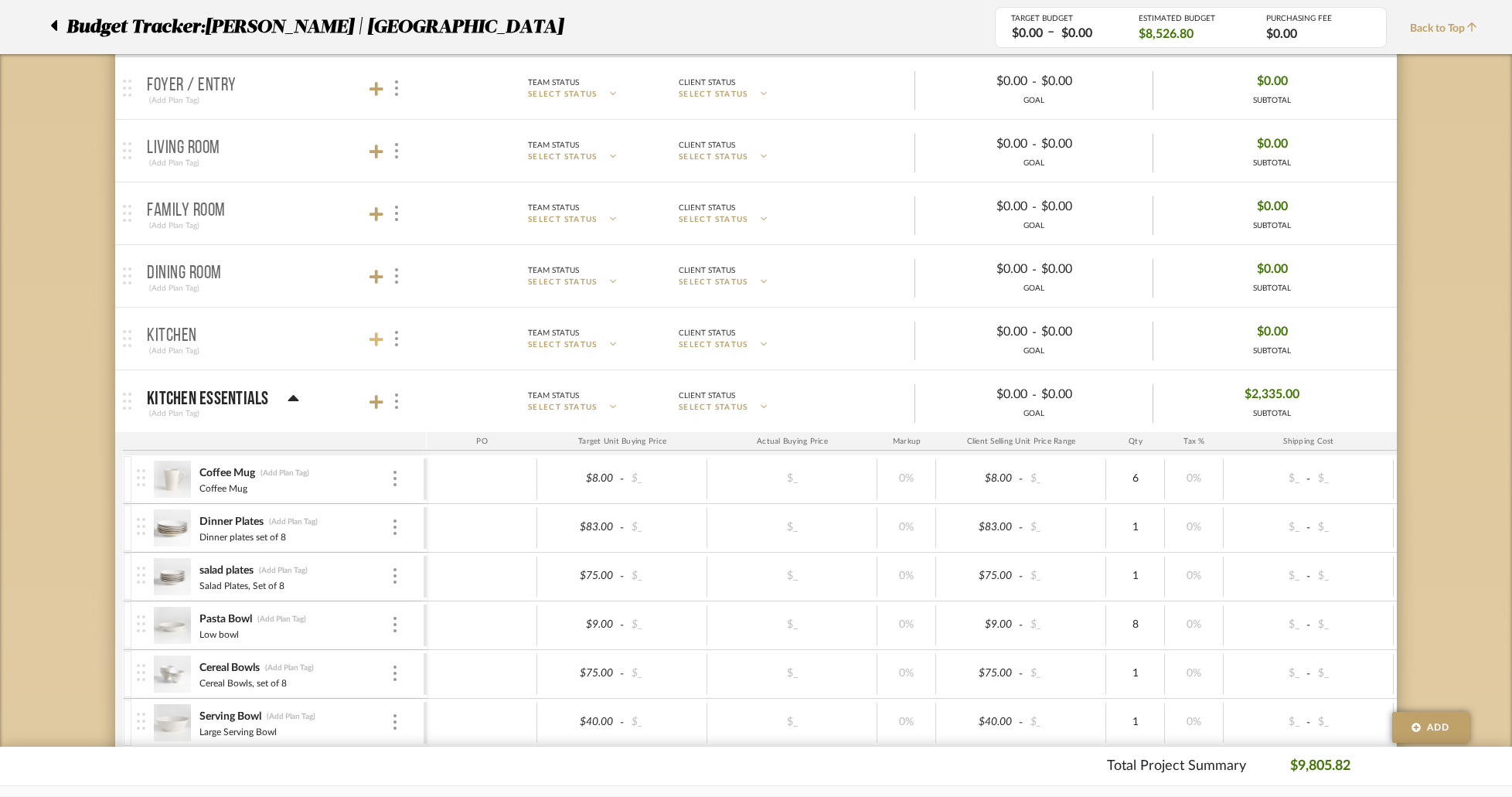
click at [381, 338] on icon at bounding box center [376, 339] width 14 height 14
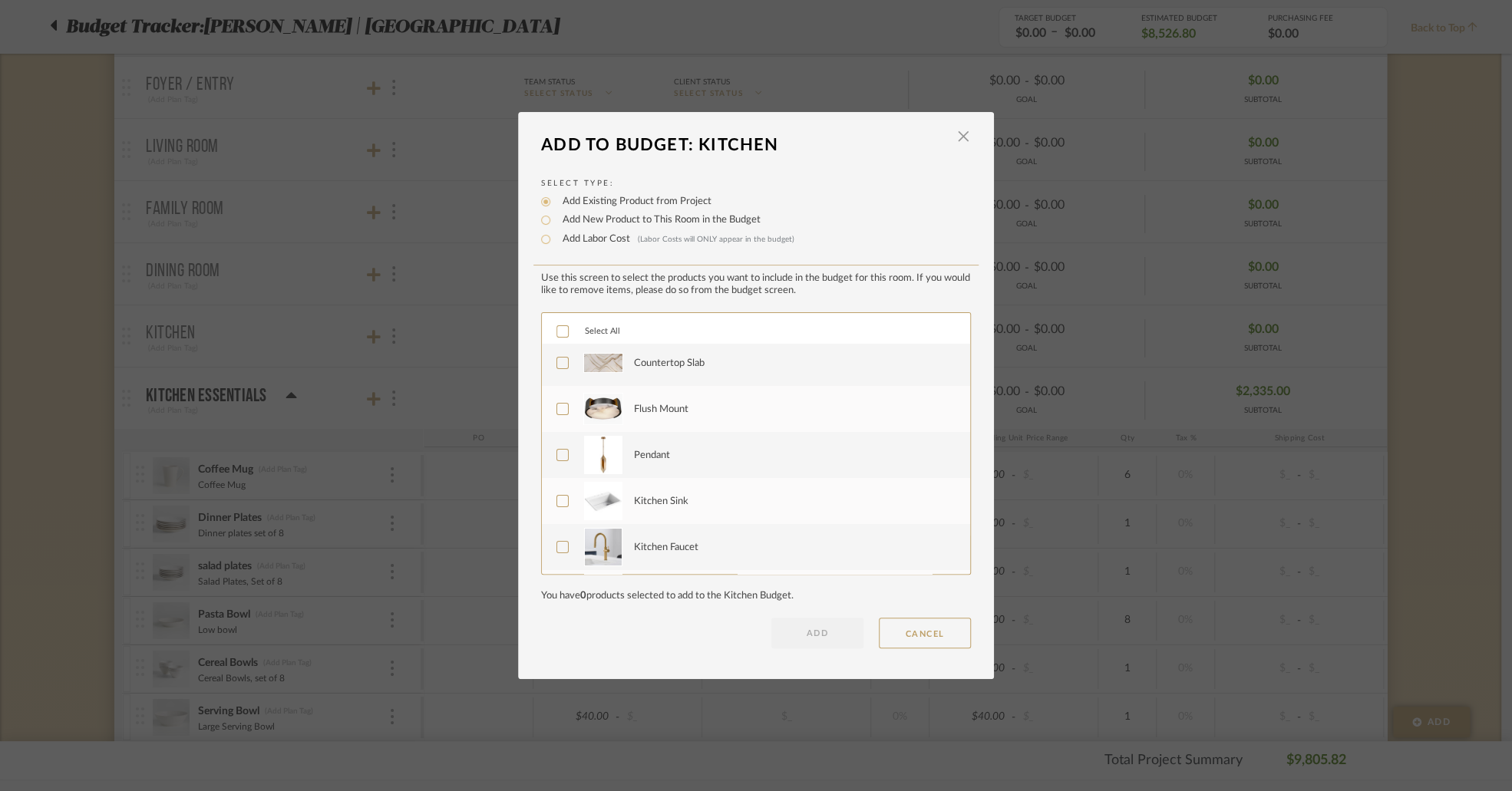
scroll to position [0, 0]
click at [957, 138] on span "button" at bounding box center [963, 136] width 30 height 30
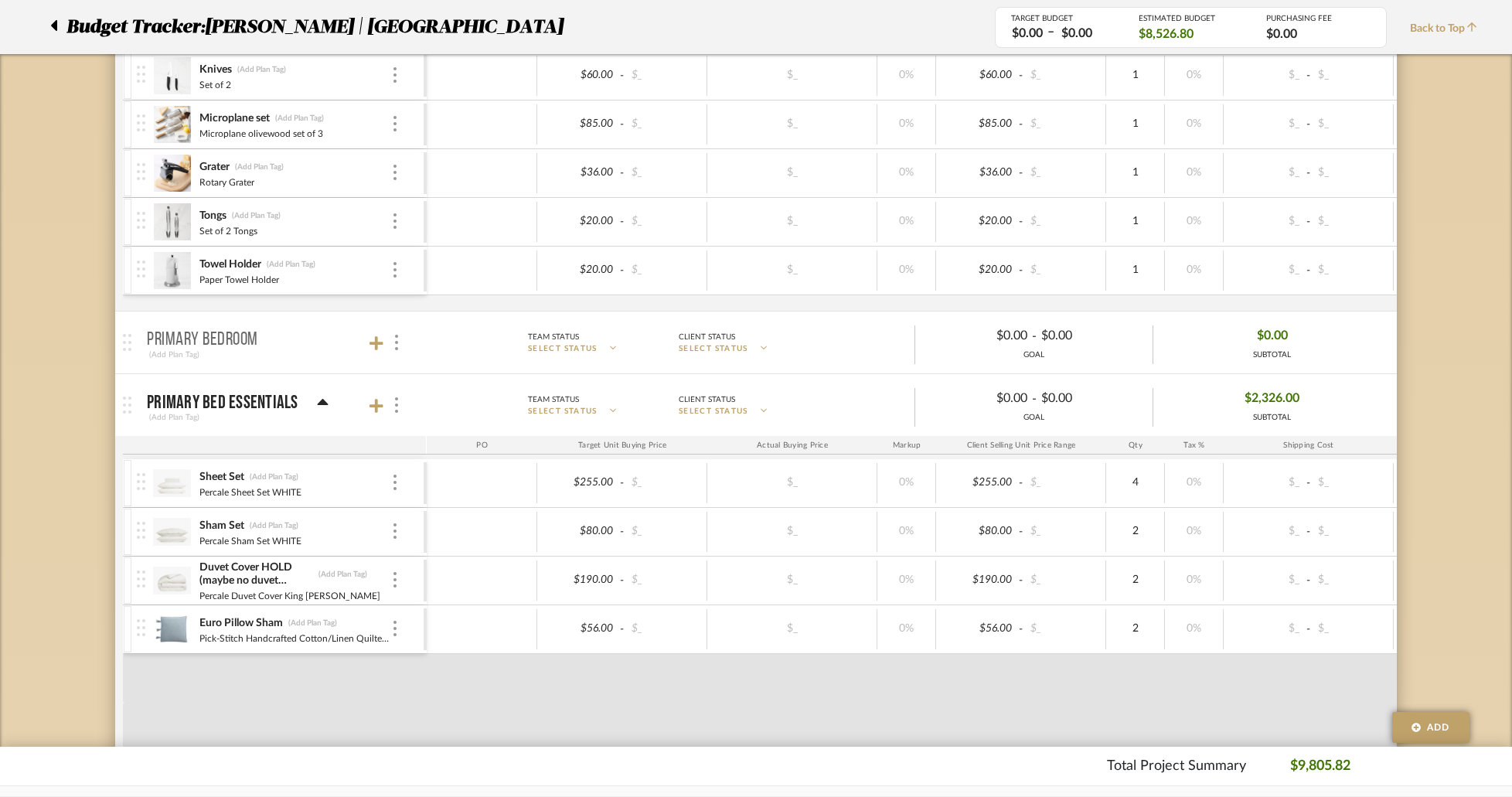
scroll to position [2164, 0]
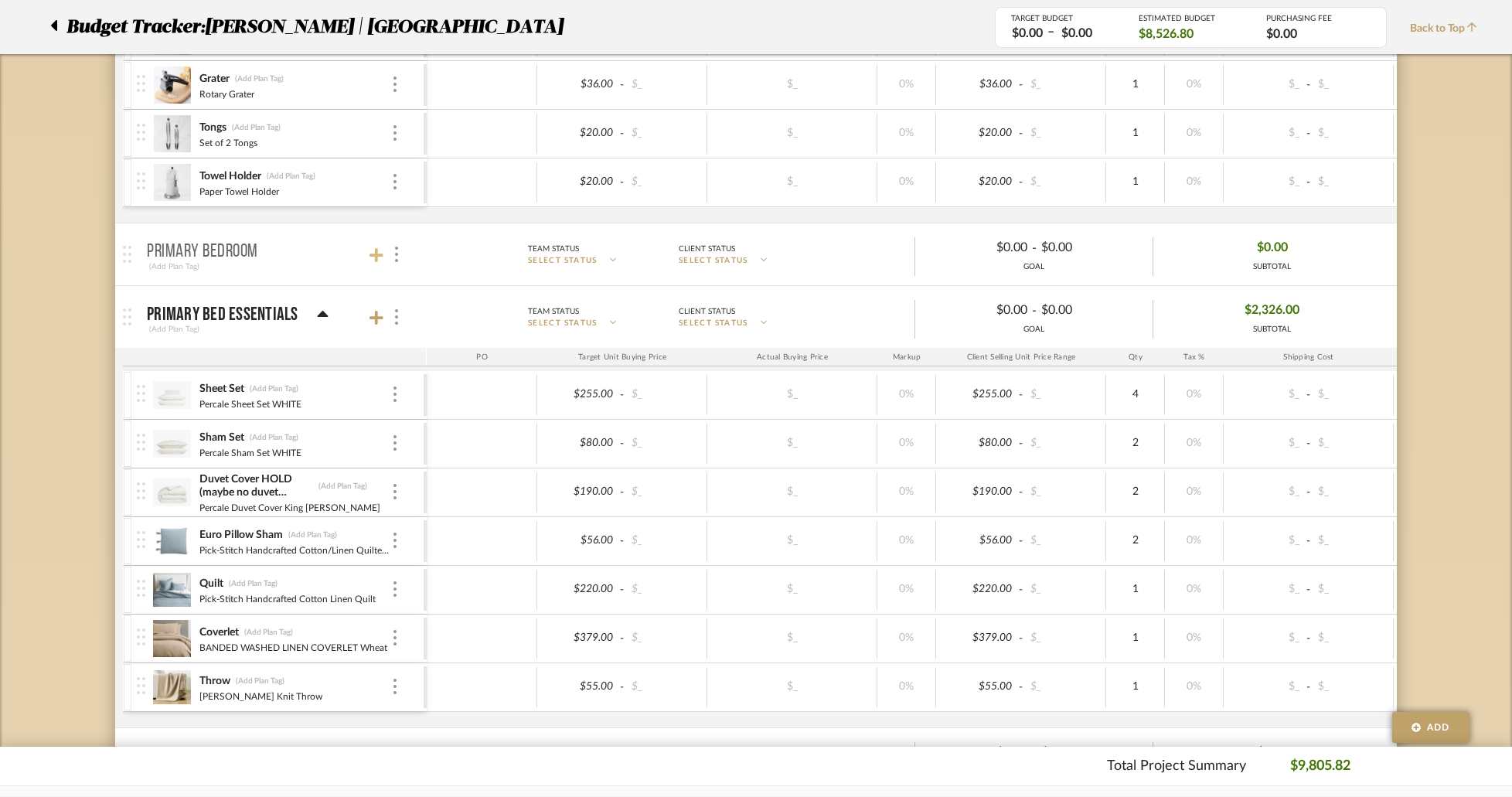
click at [377, 248] on icon at bounding box center [376, 254] width 14 height 14
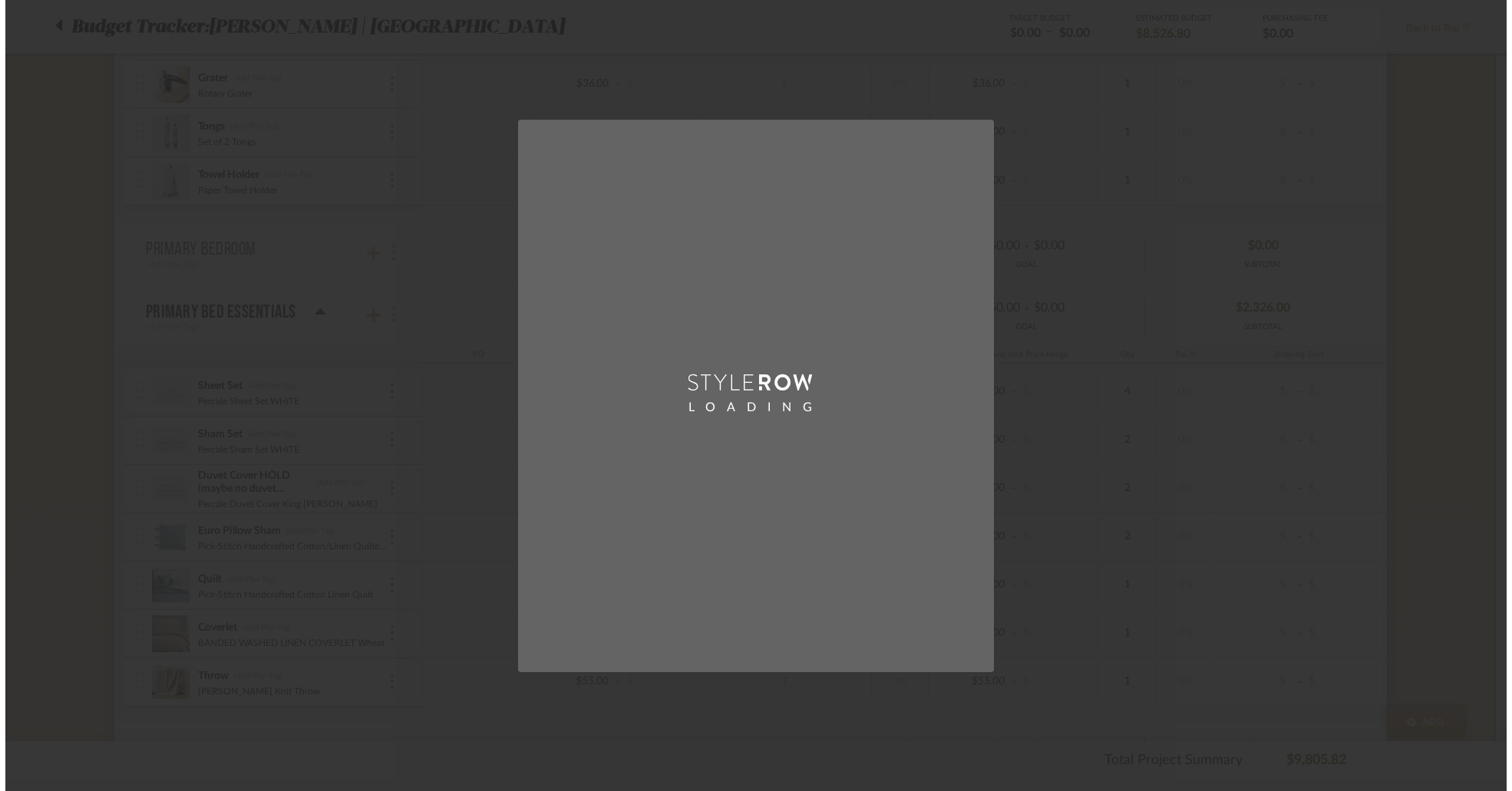
scroll to position [0, 0]
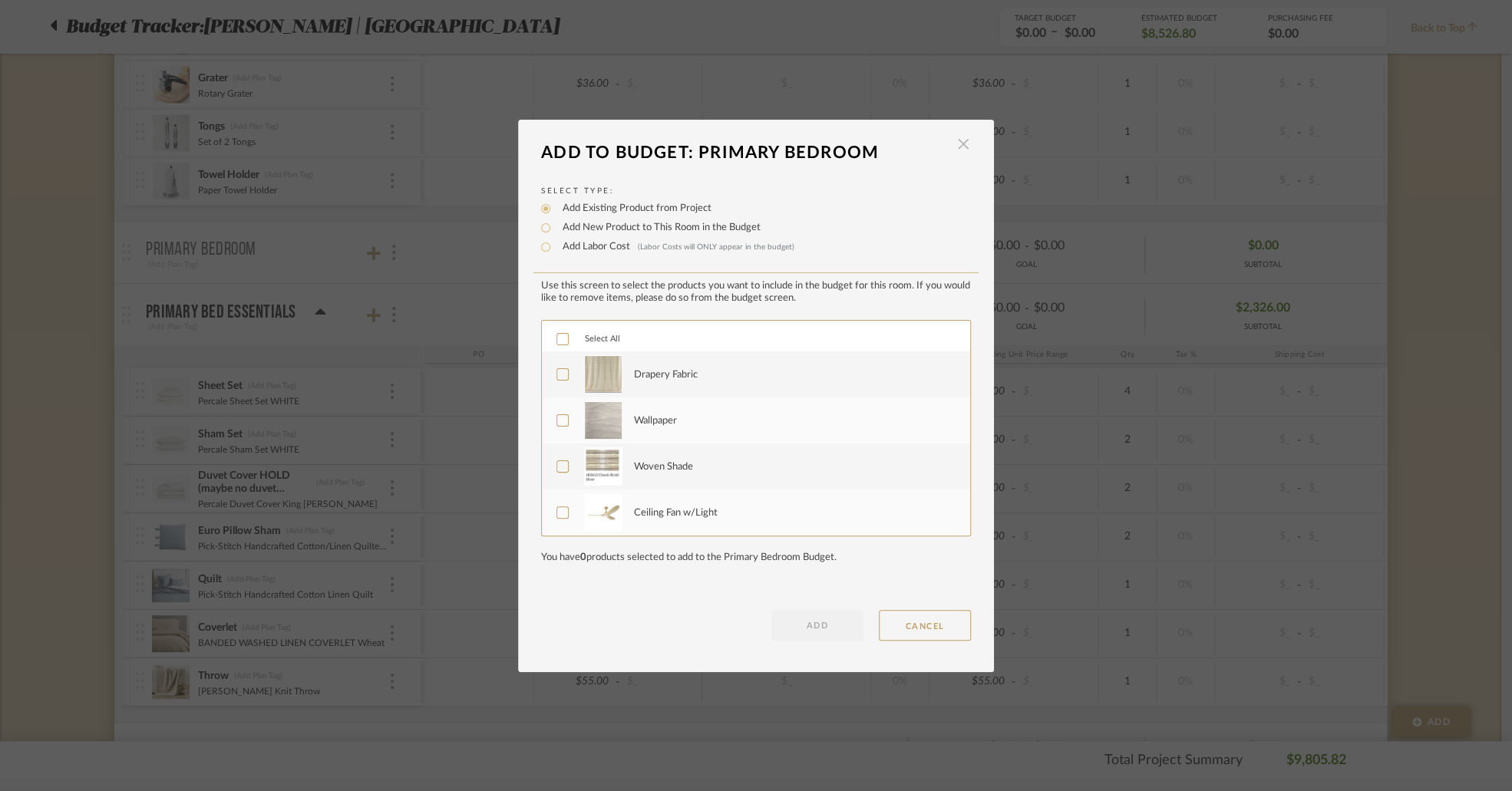
click at [960, 140] on span "button" at bounding box center [963, 144] width 30 height 30
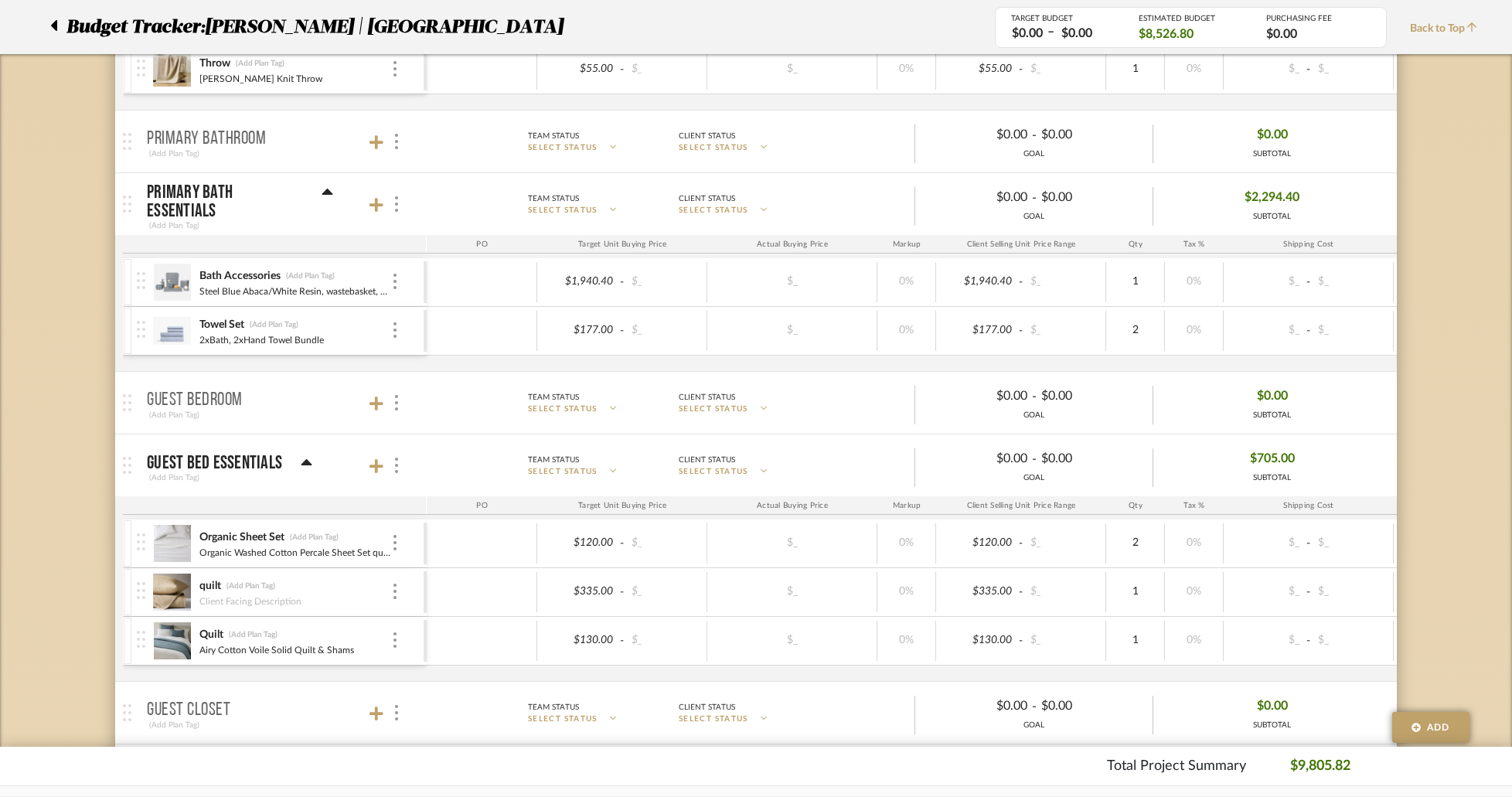
scroll to position [2783, 0]
click at [376, 395] on icon at bounding box center [376, 402] width 14 height 14
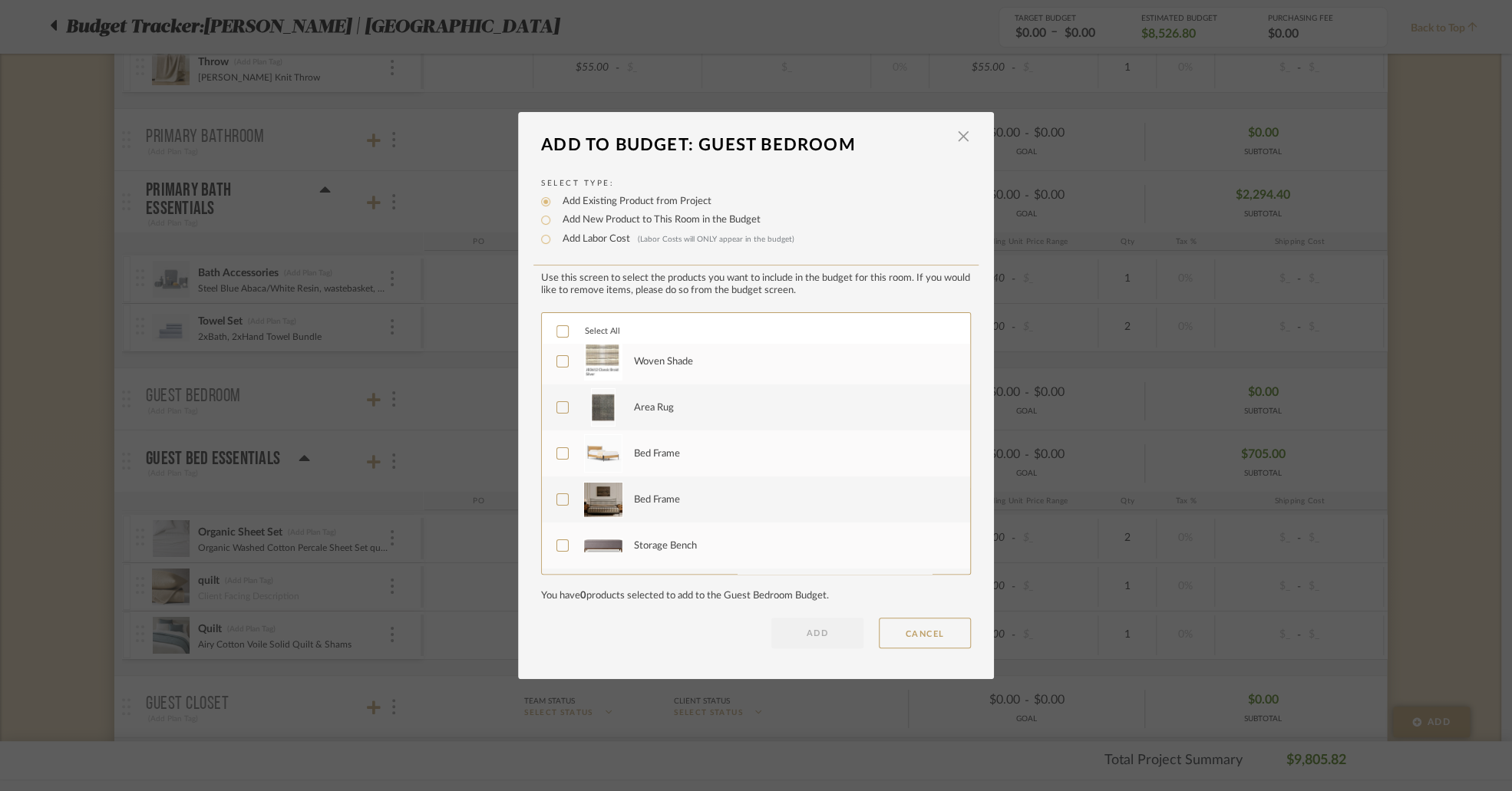
scroll to position [0, 0]
click at [961, 136] on span "button" at bounding box center [963, 136] width 30 height 30
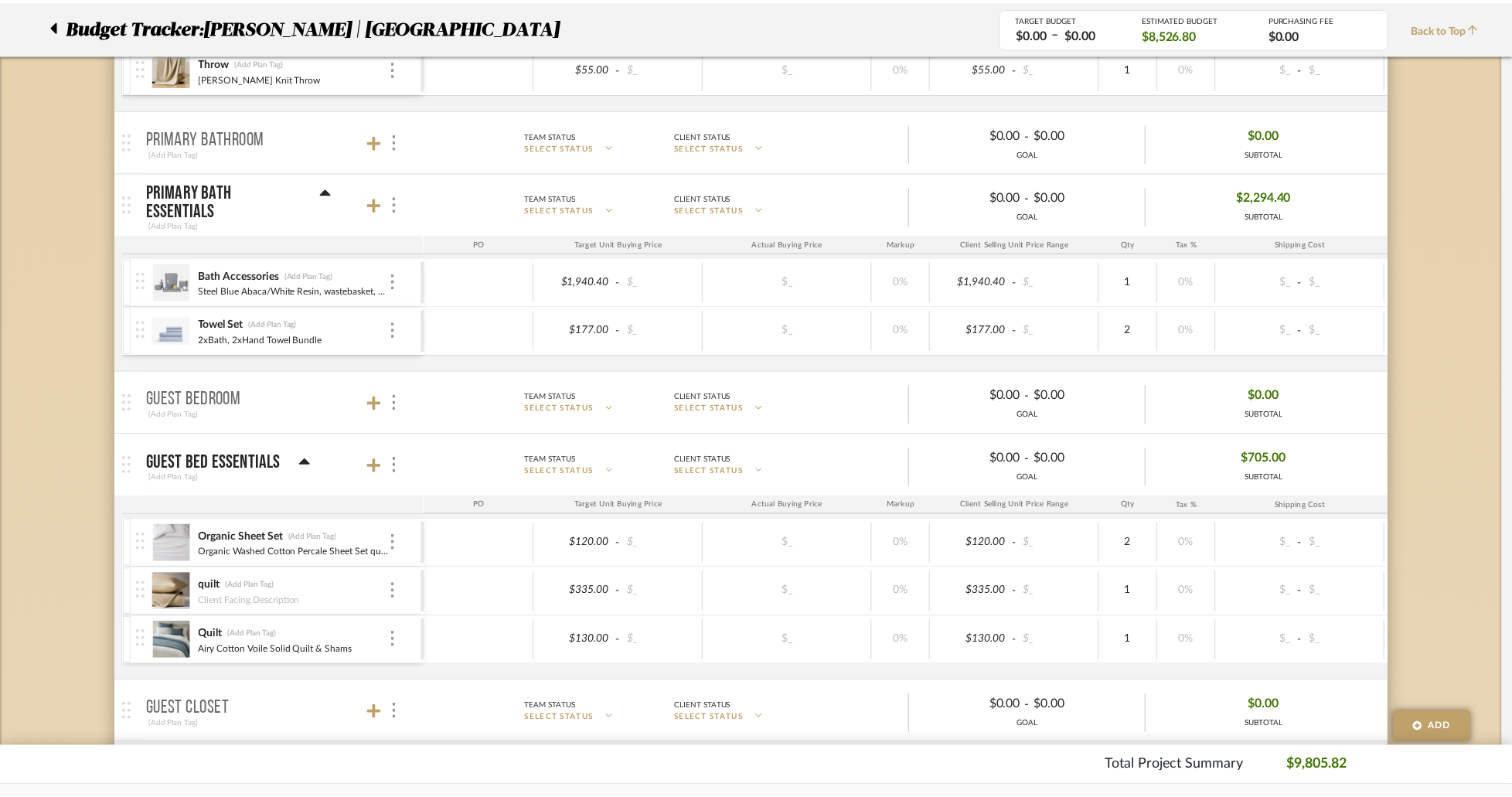
scroll to position [2783, 0]
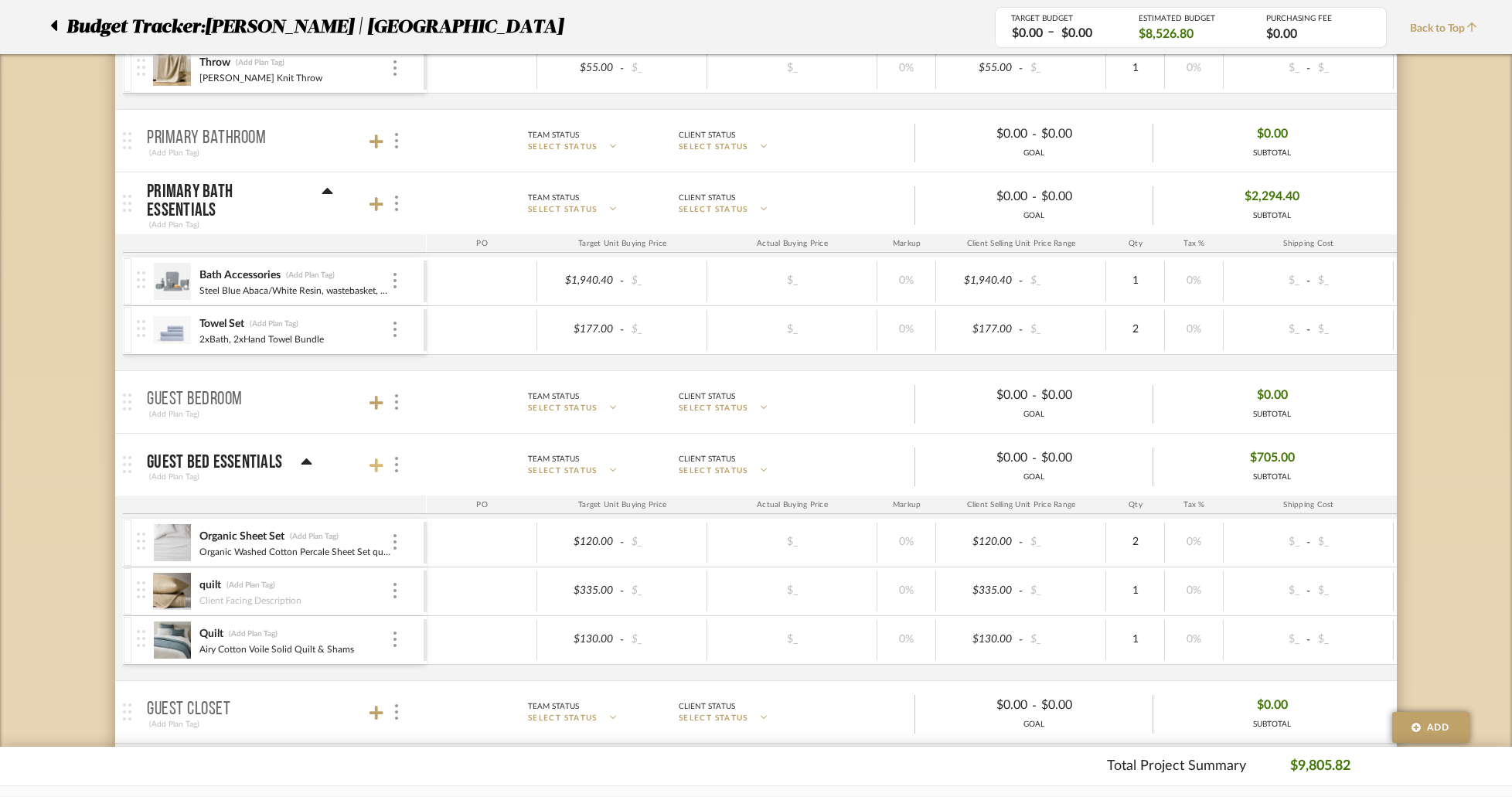
click at [374, 457] on icon at bounding box center [376, 465] width 14 height 16
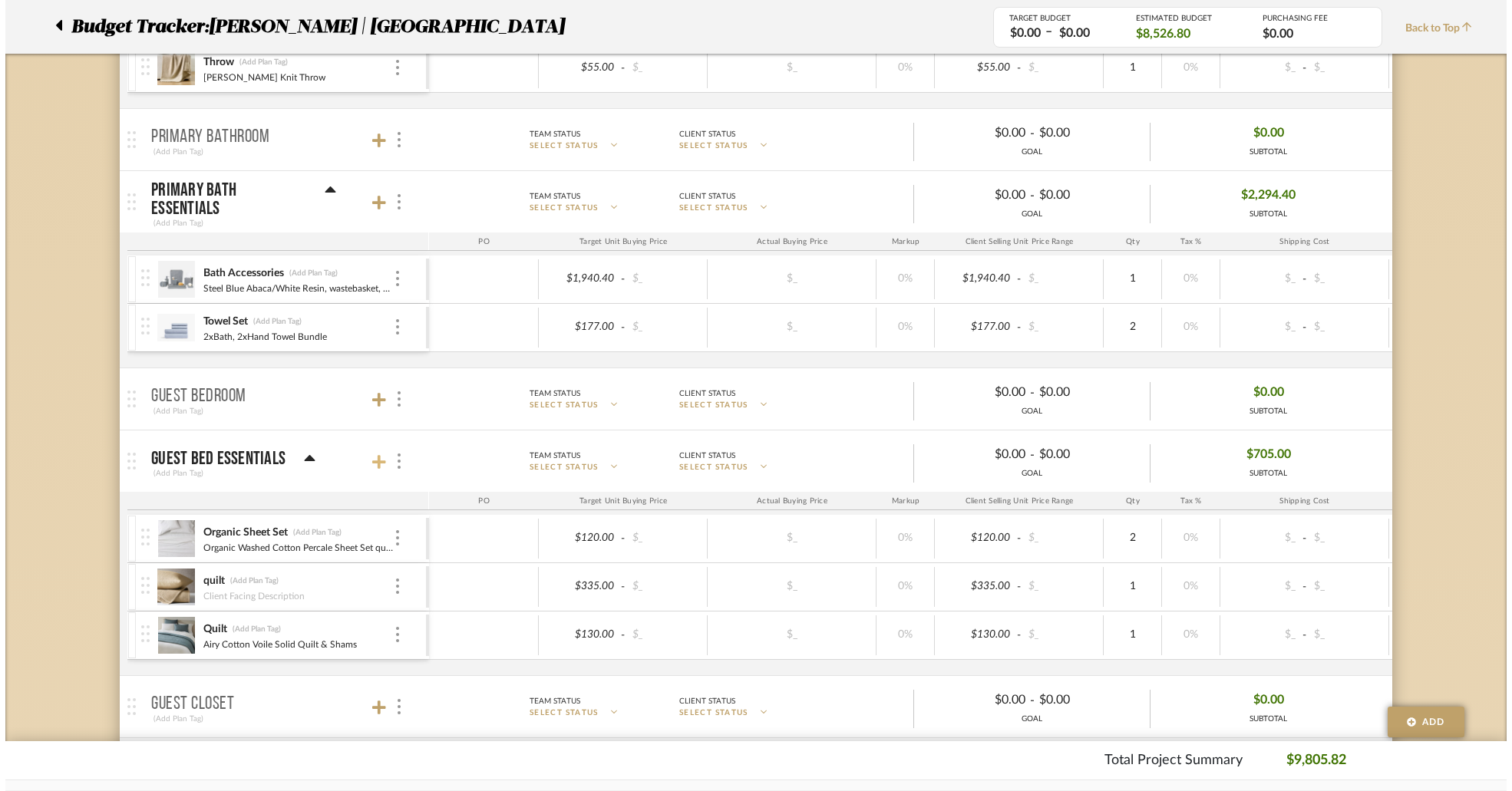
scroll to position [0, 0]
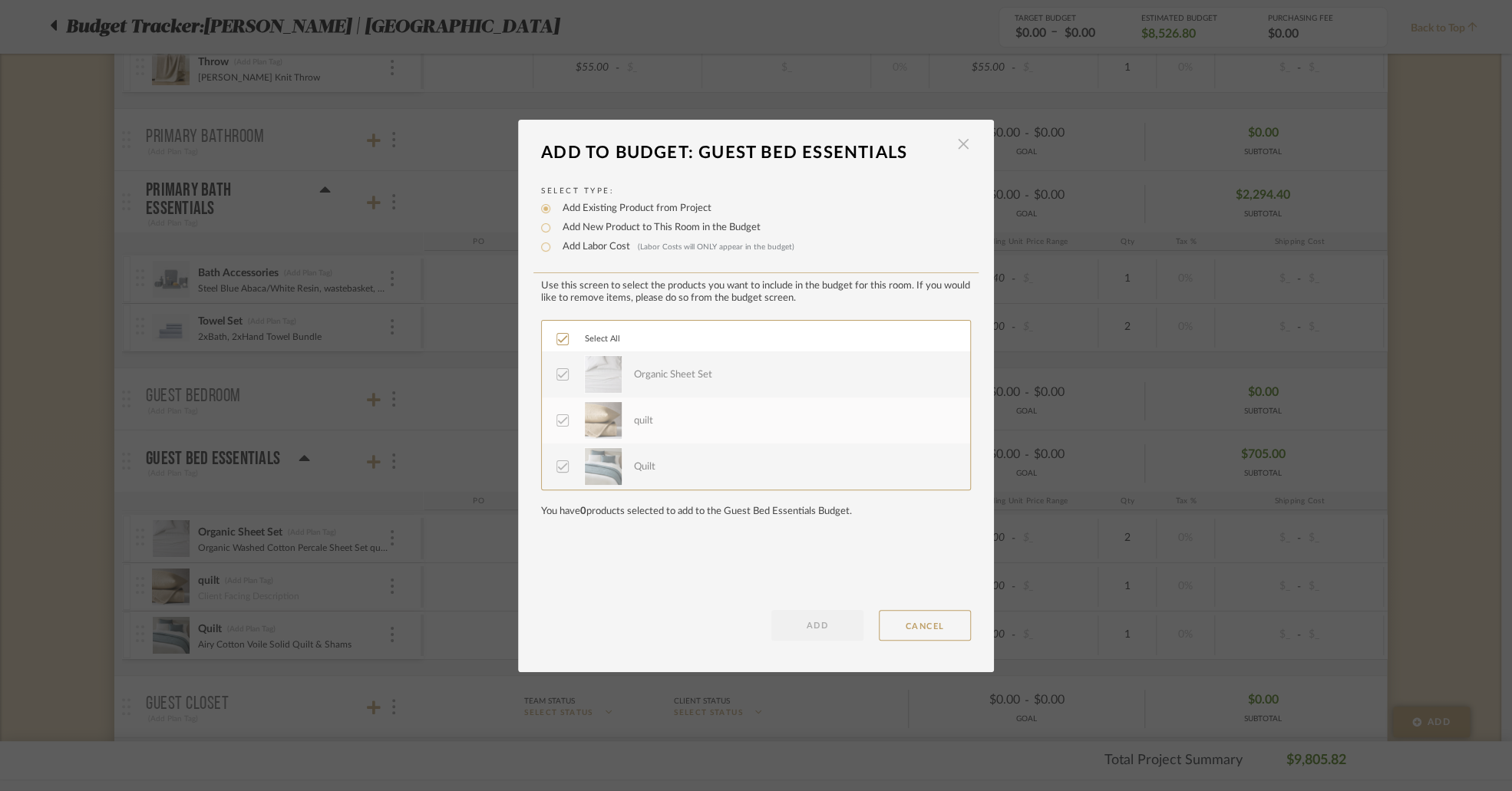
click at [953, 143] on span "button" at bounding box center [963, 144] width 30 height 30
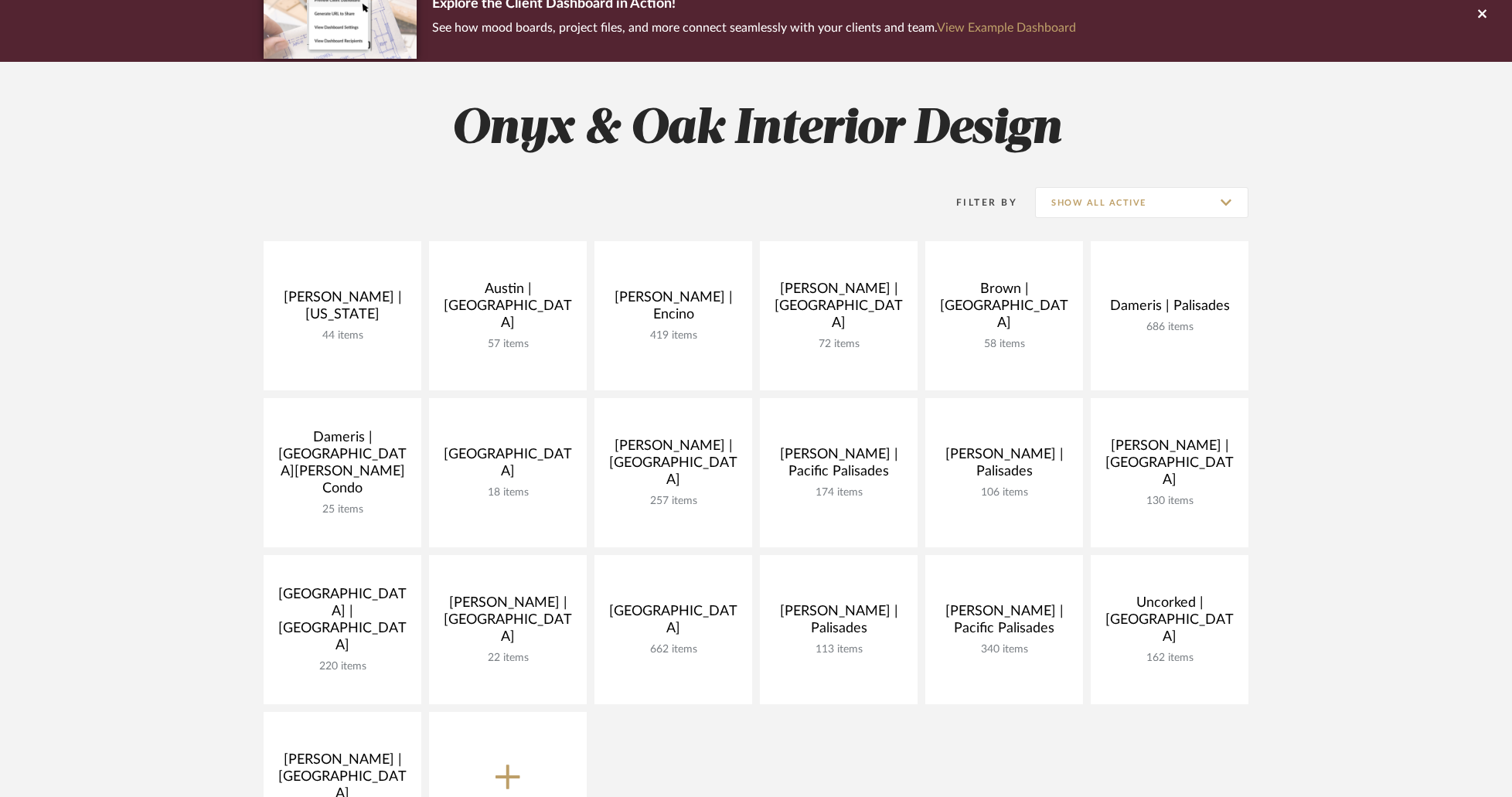
scroll to position [155, 0]
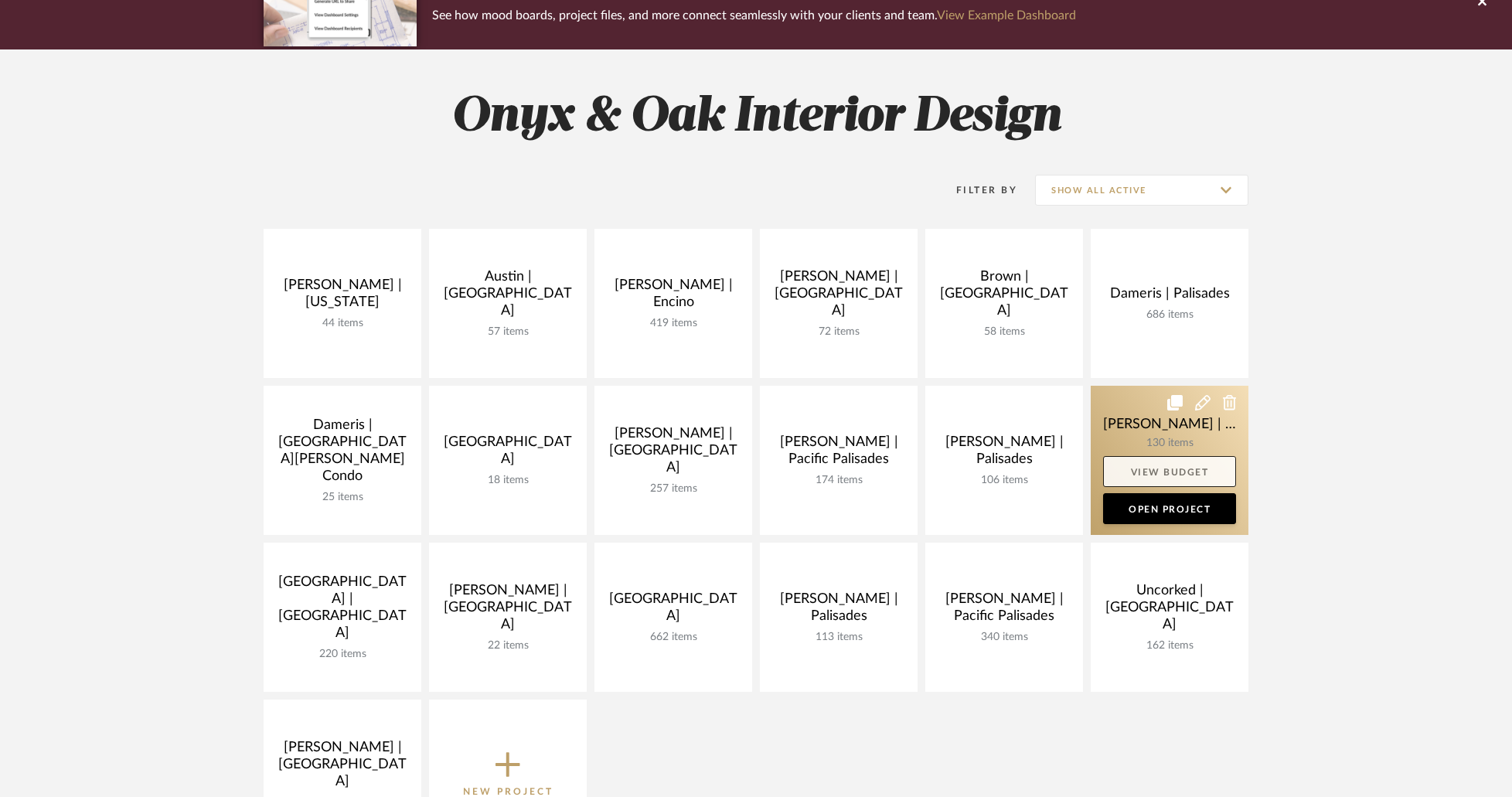
click at [1185, 472] on link "View Budget" at bounding box center [1170, 470] width 133 height 31
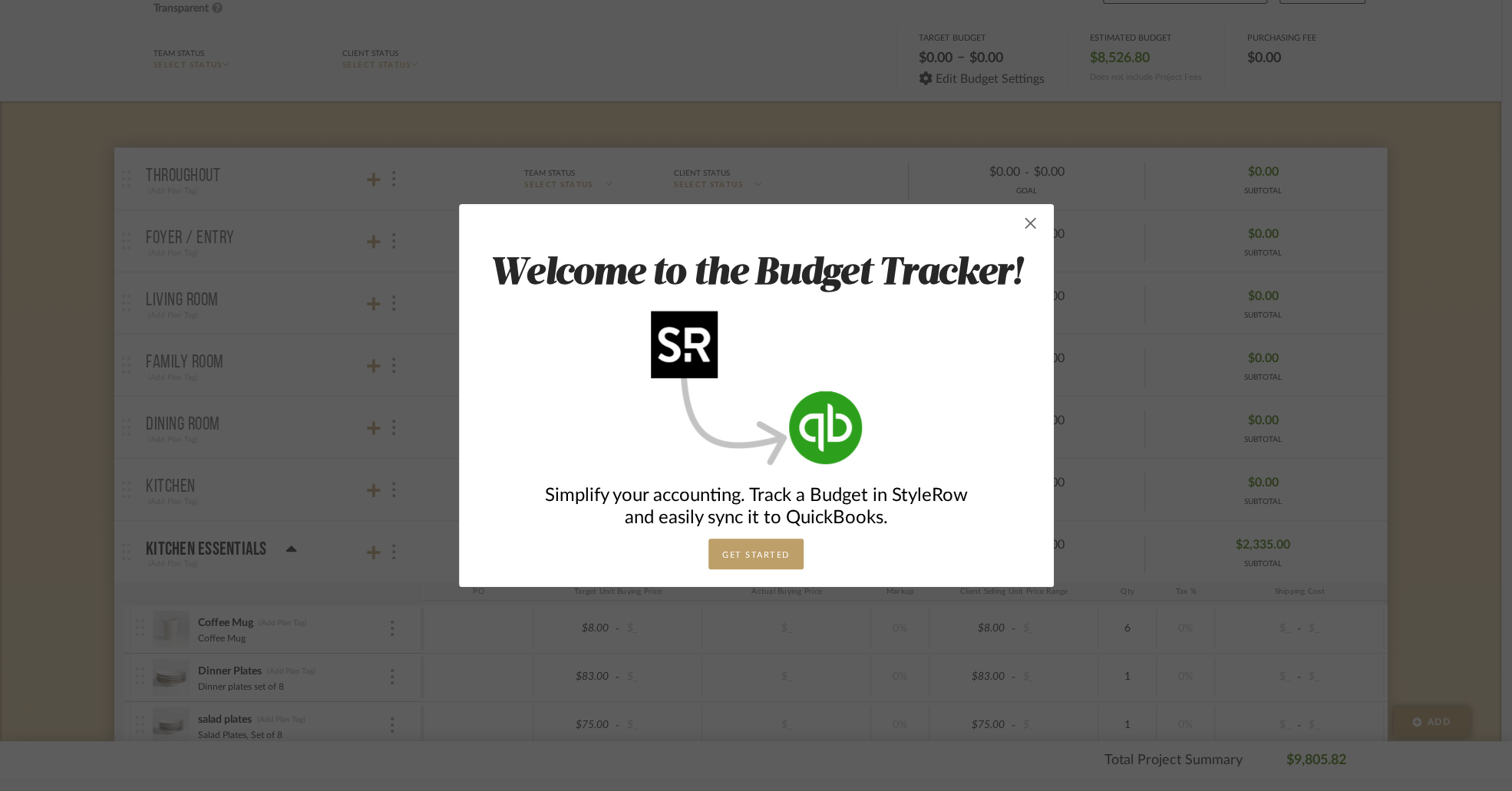
click at [1022, 218] on span "button" at bounding box center [1030, 223] width 30 height 30
